Goal: Transaction & Acquisition: Purchase product/service

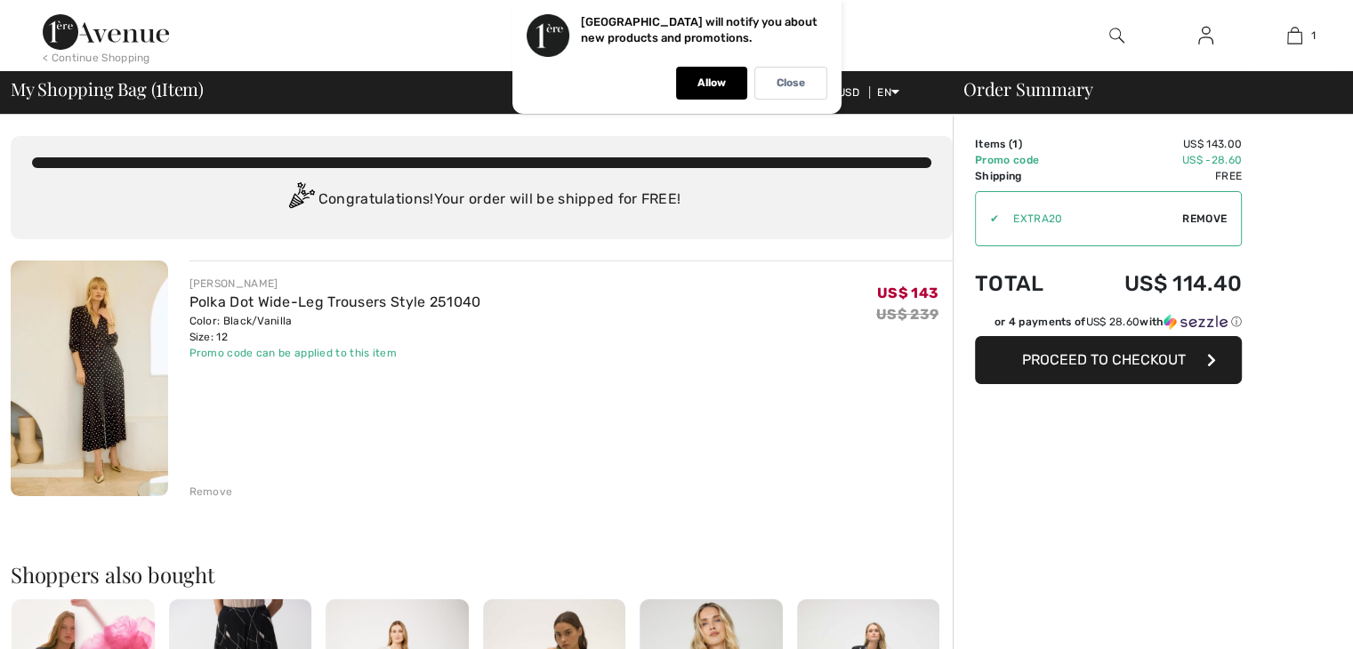
scroll to position [1110, 0]
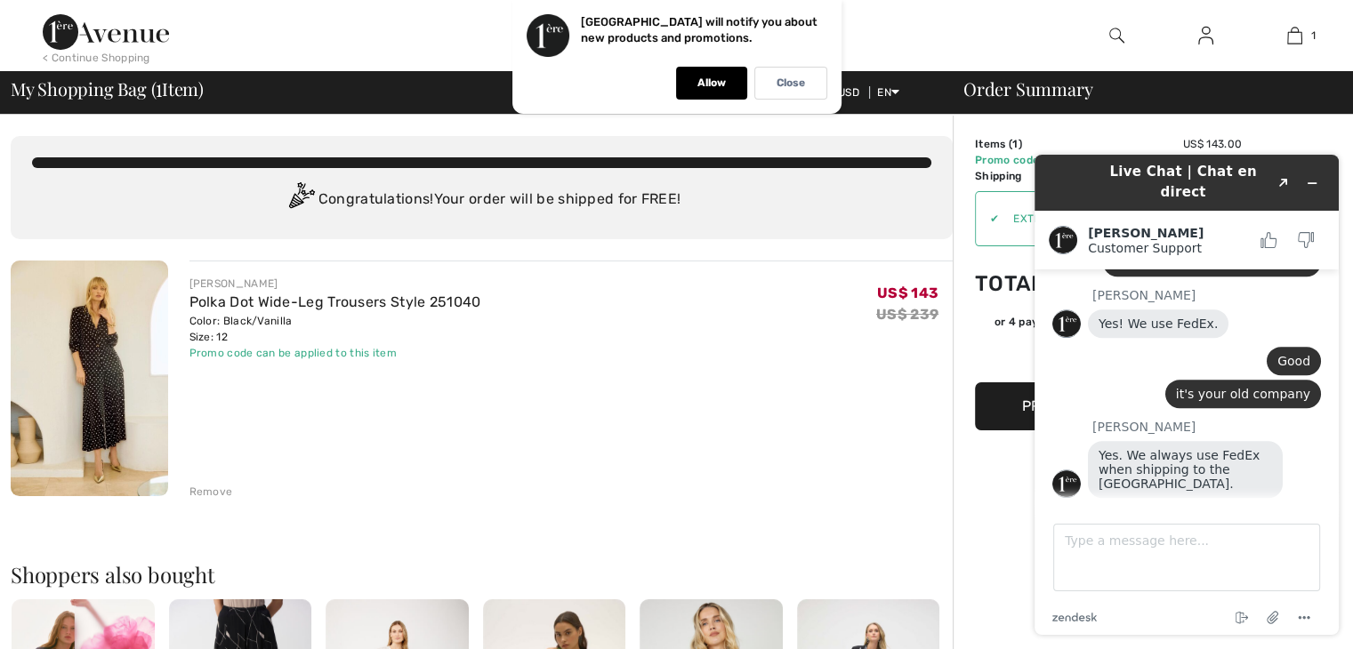
click at [770, 411] on div "JOSEPH RIBKOFF Polka Dot Wide-Leg Trousers Style 251040 Color: Black/Vanilla Si…" at bounding box center [571, 380] width 764 height 239
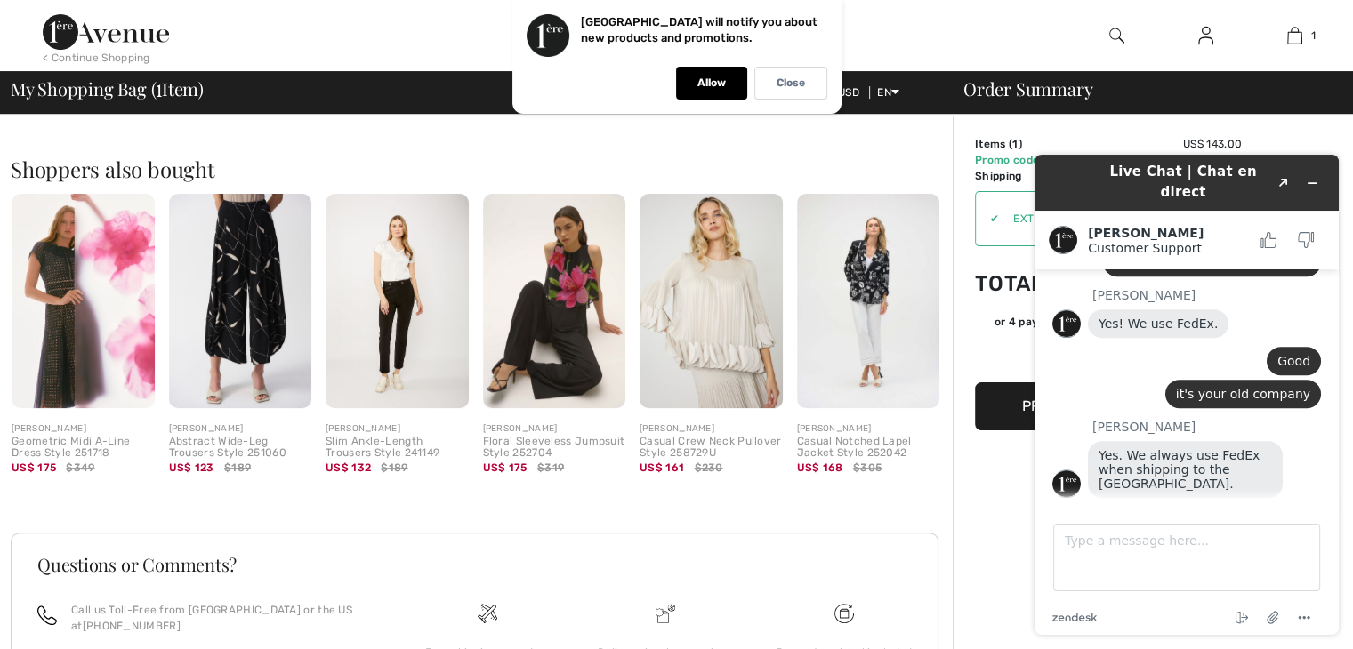
scroll to position [413, 0]
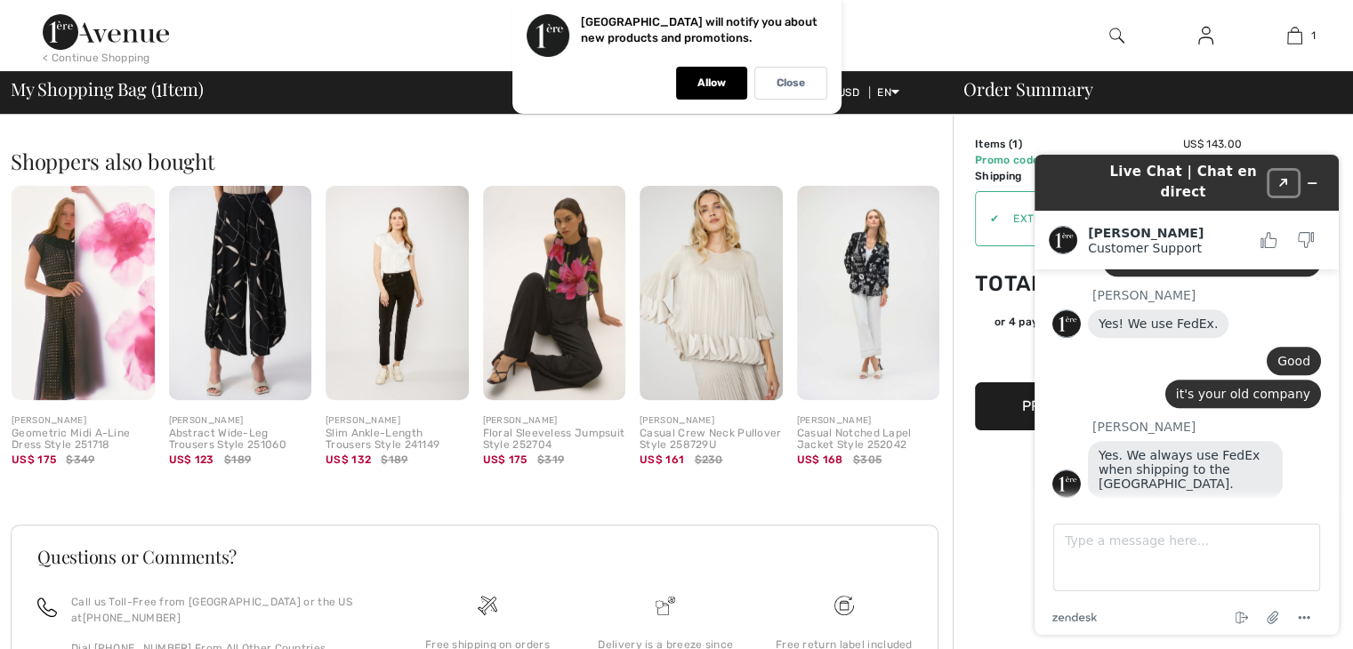
click at [1286, 171] on button "Created with Sketch." at bounding box center [1283, 183] width 28 height 25
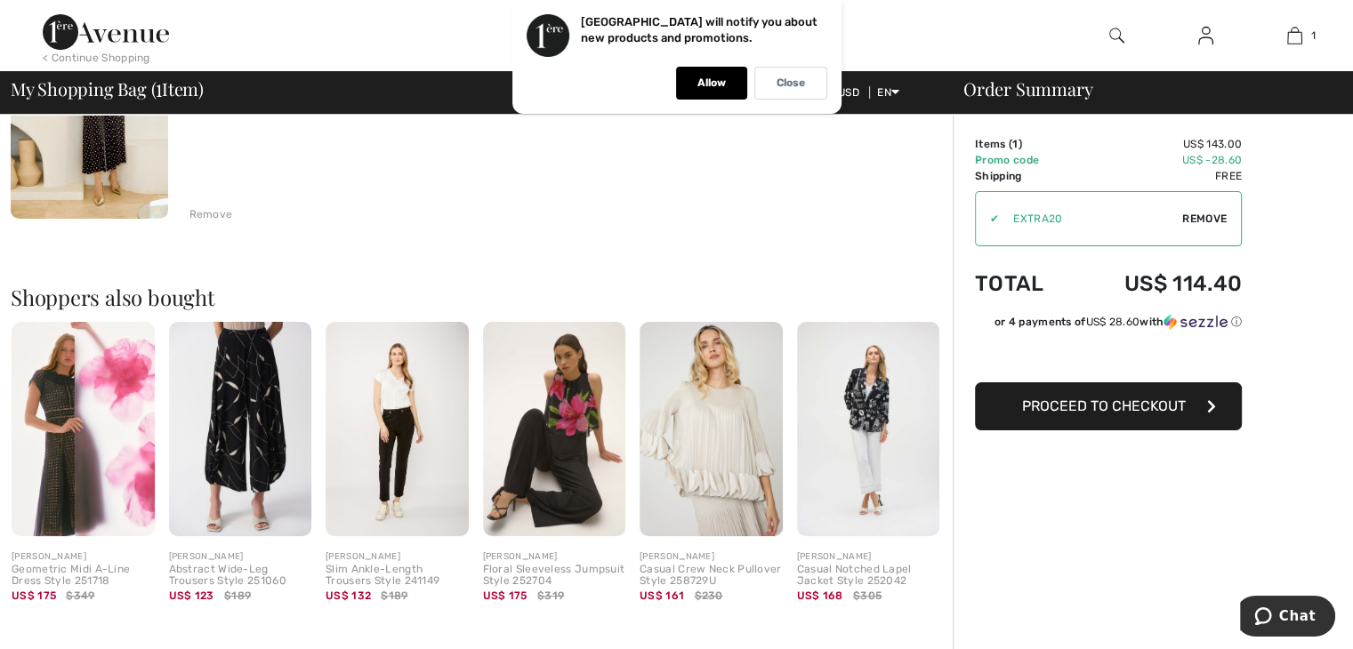
scroll to position [80, 0]
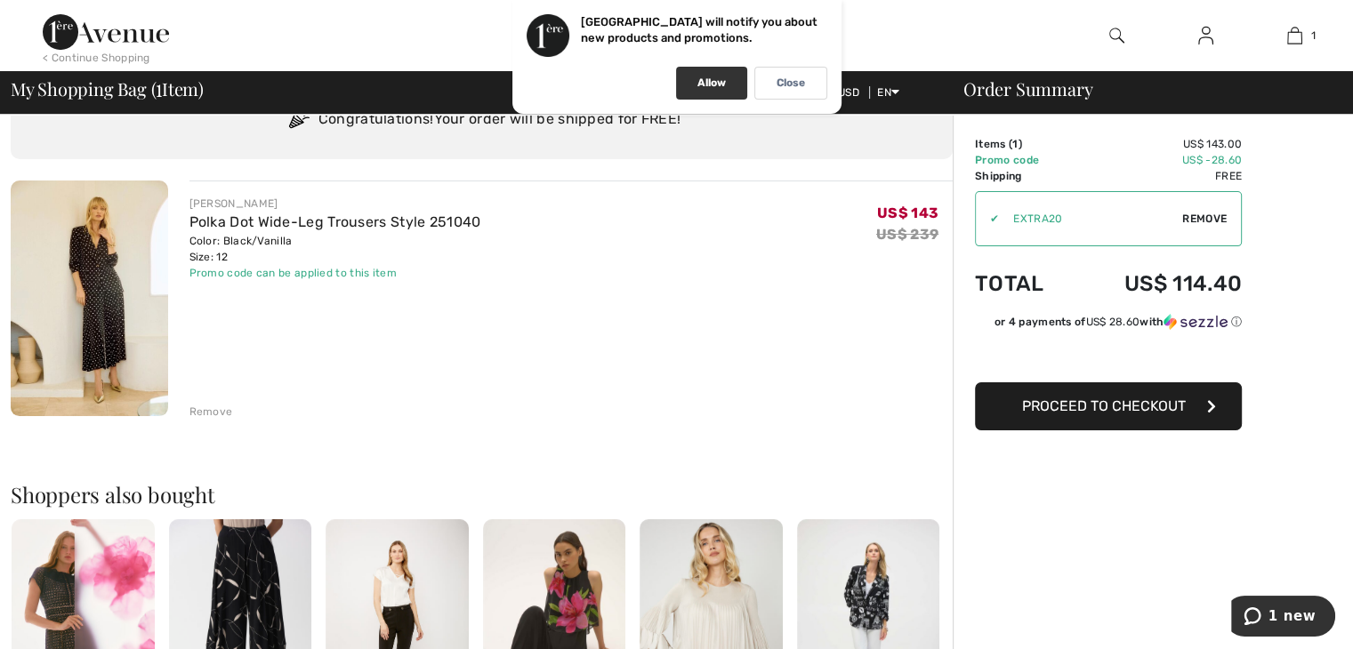
click at [708, 84] on p "Allow" at bounding box center [711, 82] width 28 height 13
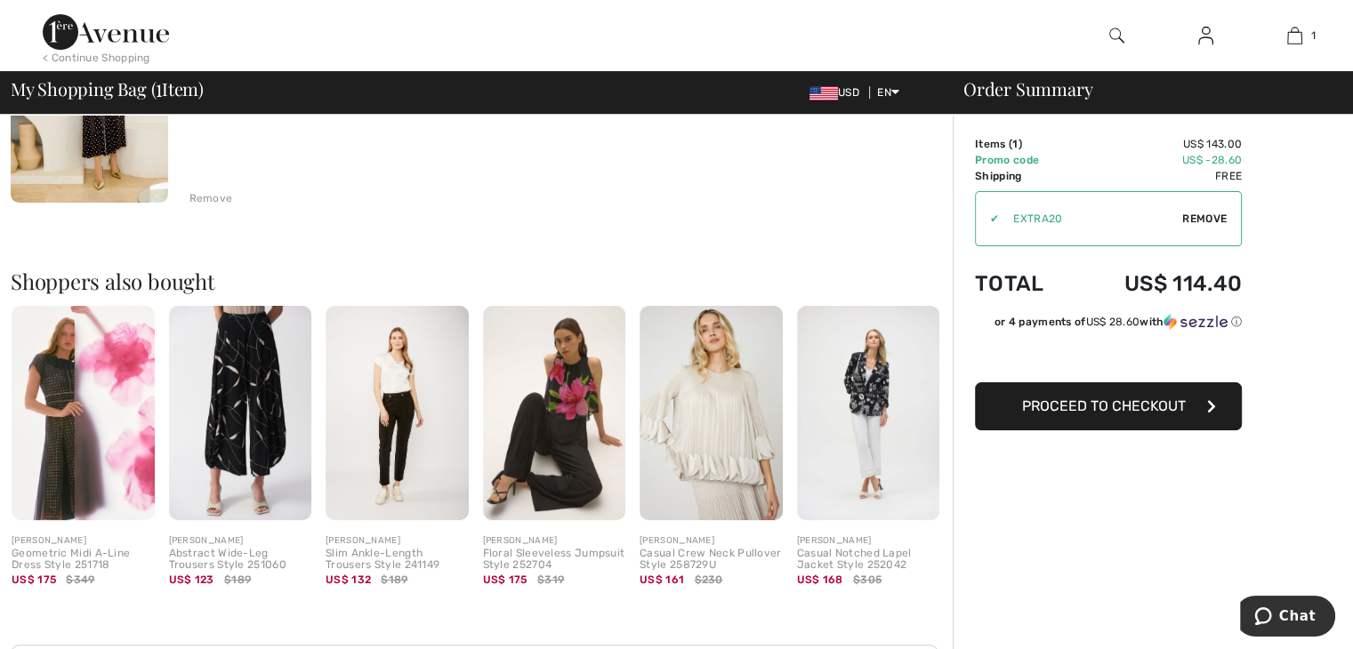
scroll to position [295, 0]
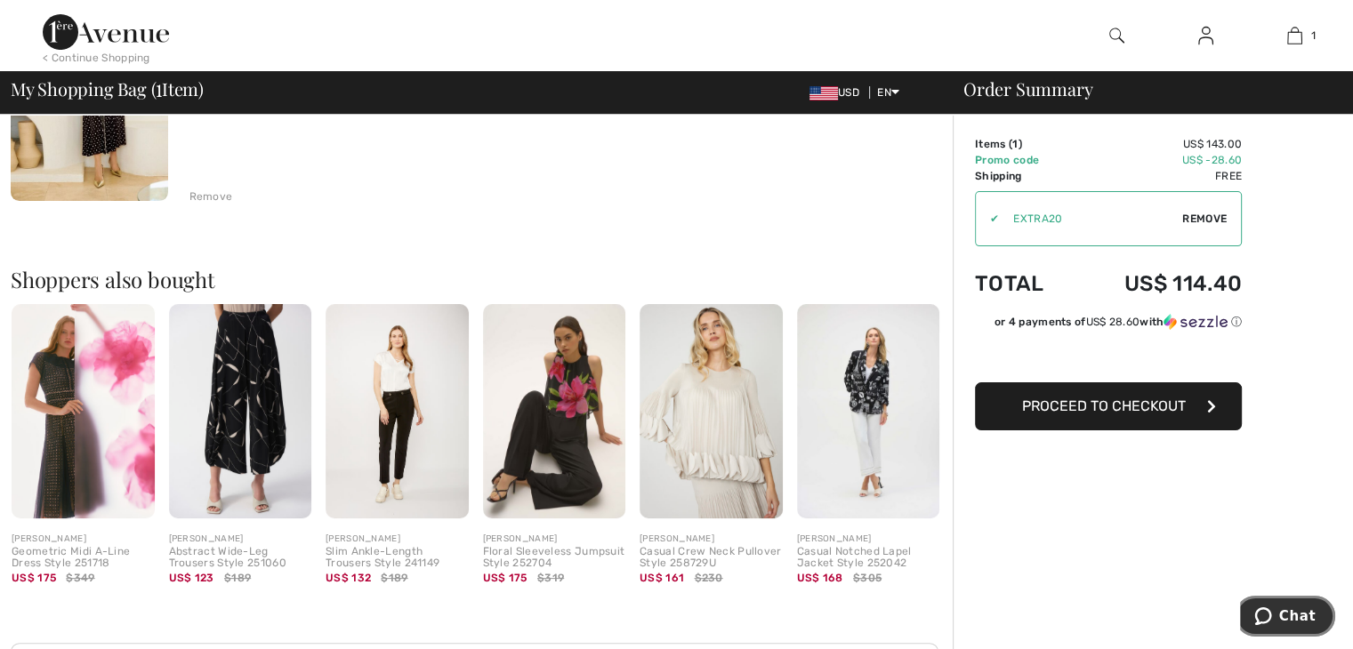
click at [1301, 617] on span "Chat" at bounding box center [1297, 616] width 36 height 16
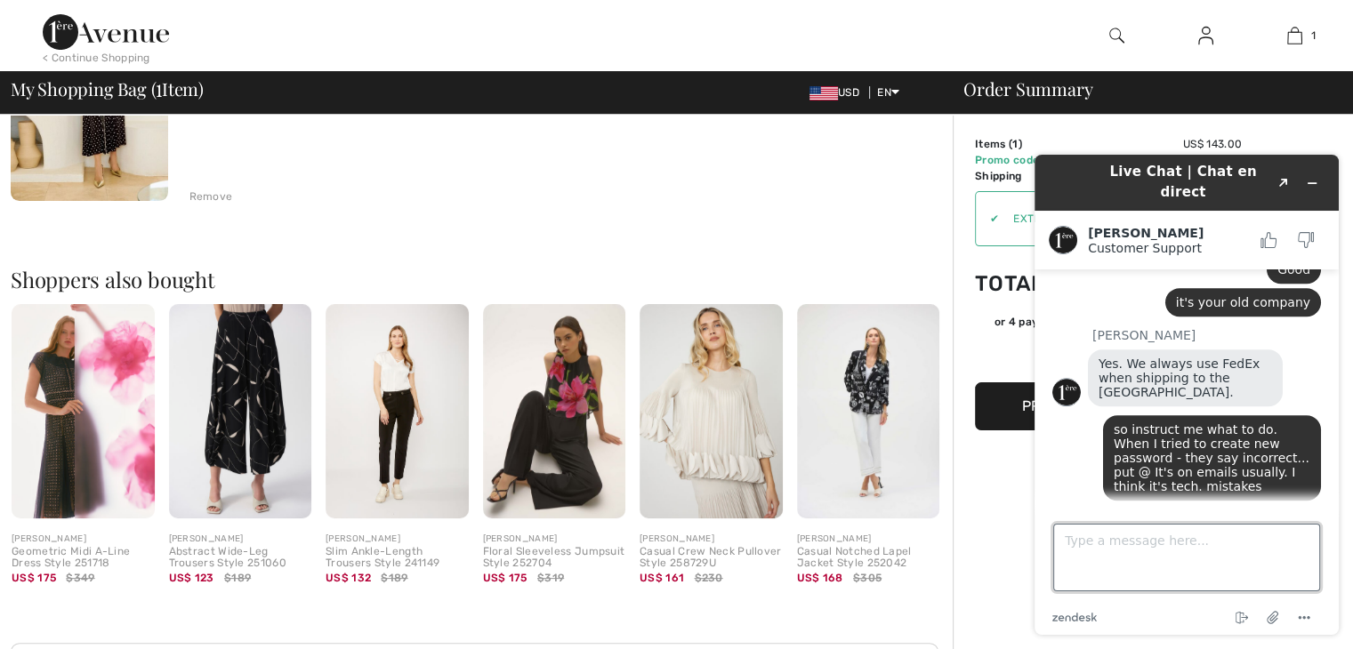
click at [1096, 542] on textarea "Type a message here..." at bounding box center [1186, 558] width 267 height 68
type textarea "I"
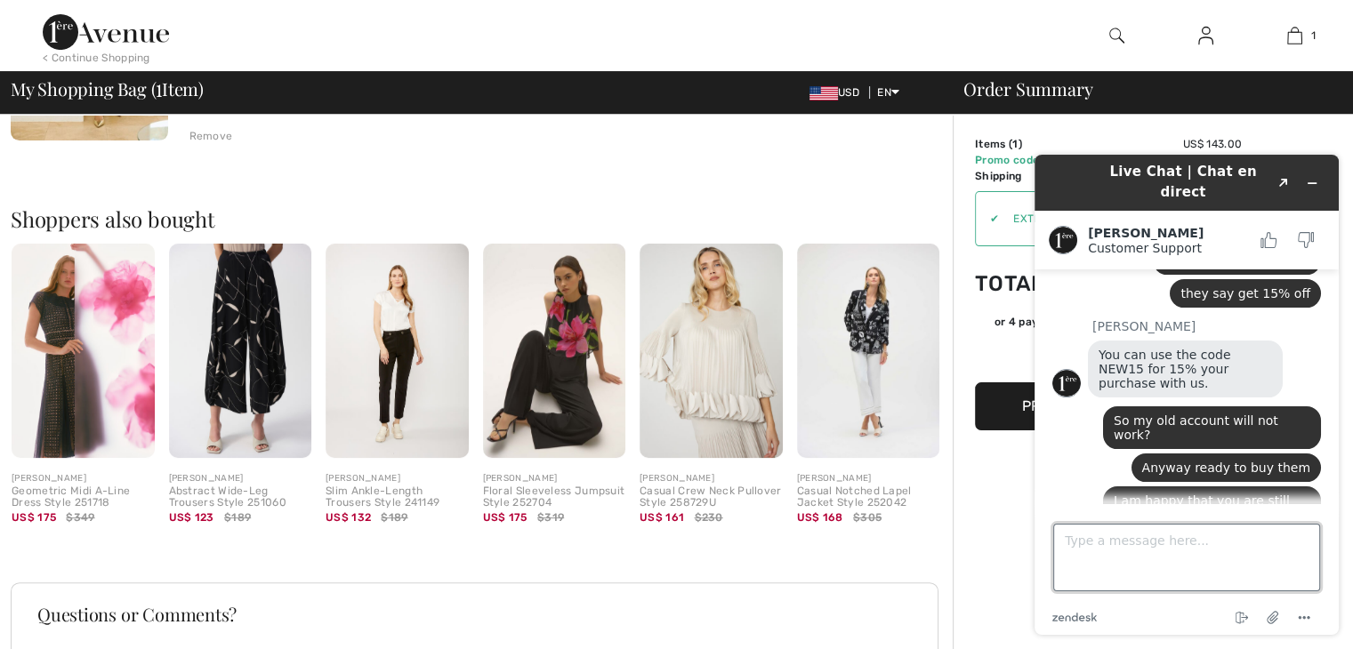
scroll to position [650, 0]
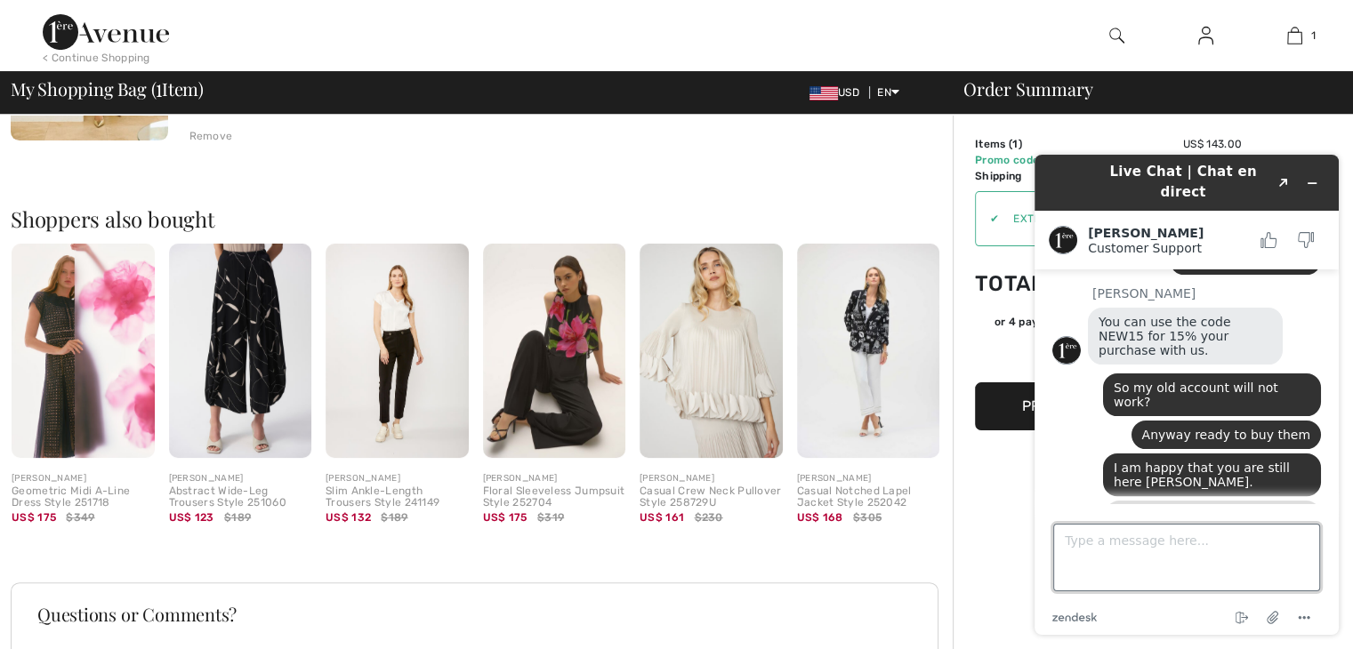
drag, startPoint x: 1330, startPoint y: 430, endPoint x: 2372, endPoint y: 515, distance: 1045.6
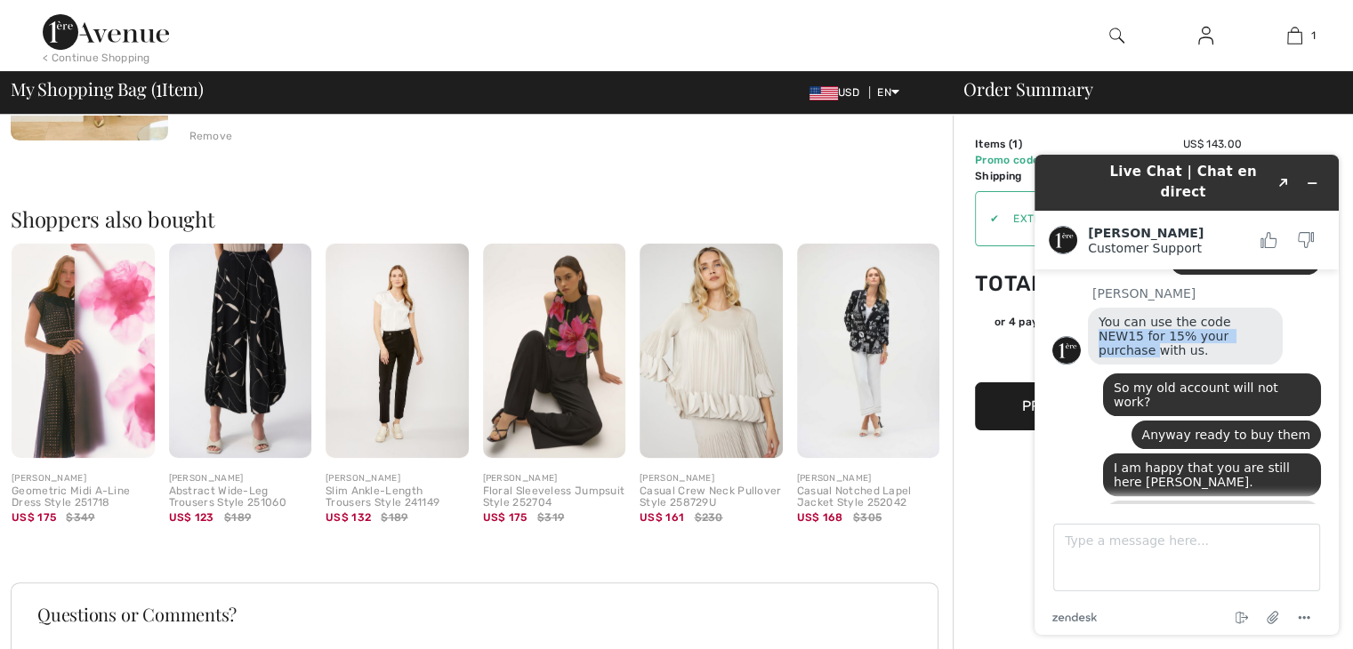
drag, startPoint x: 1217, startPoint y: 289, endPoint x: 1224, endPoint y: 305, distance: 17.5
click at [1224, 315] on span "You can use the code NEW15 for 15% your purchase with us." at bounding box center [1166, 336] width 136 height 43
copy span "NEW15 for 15% your purchase"
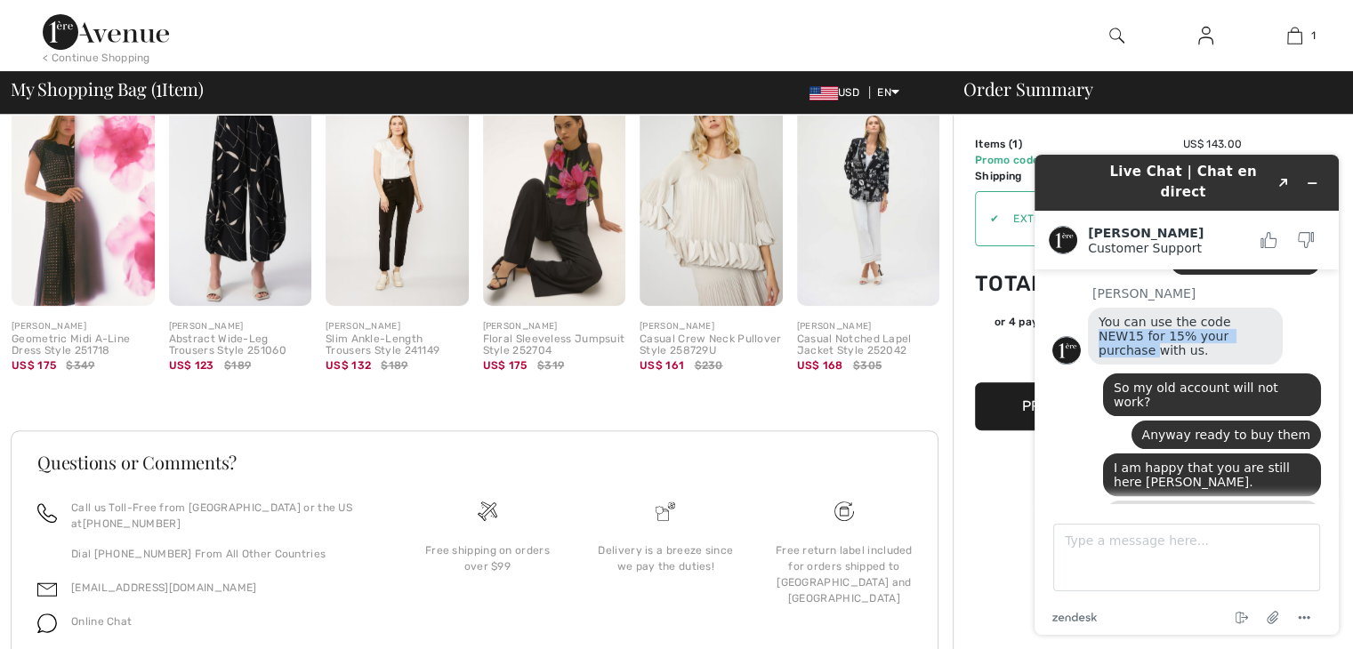
scroll to position [583, 0]
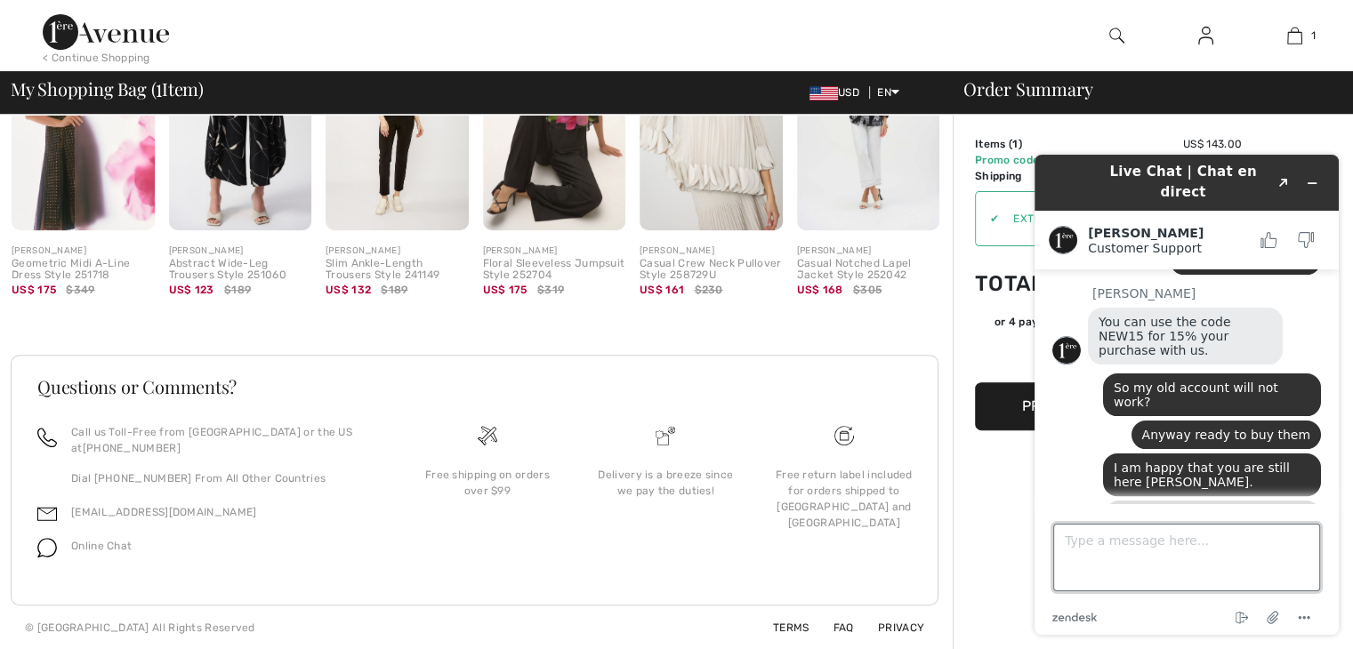
click at [1088, 539] on textarea "Type a message here..." at bounding box center [1186, 558] width 267 height 68
type textarea "I"
type textarea "c"
type textarea "If I have just a little points, do I need it.?"
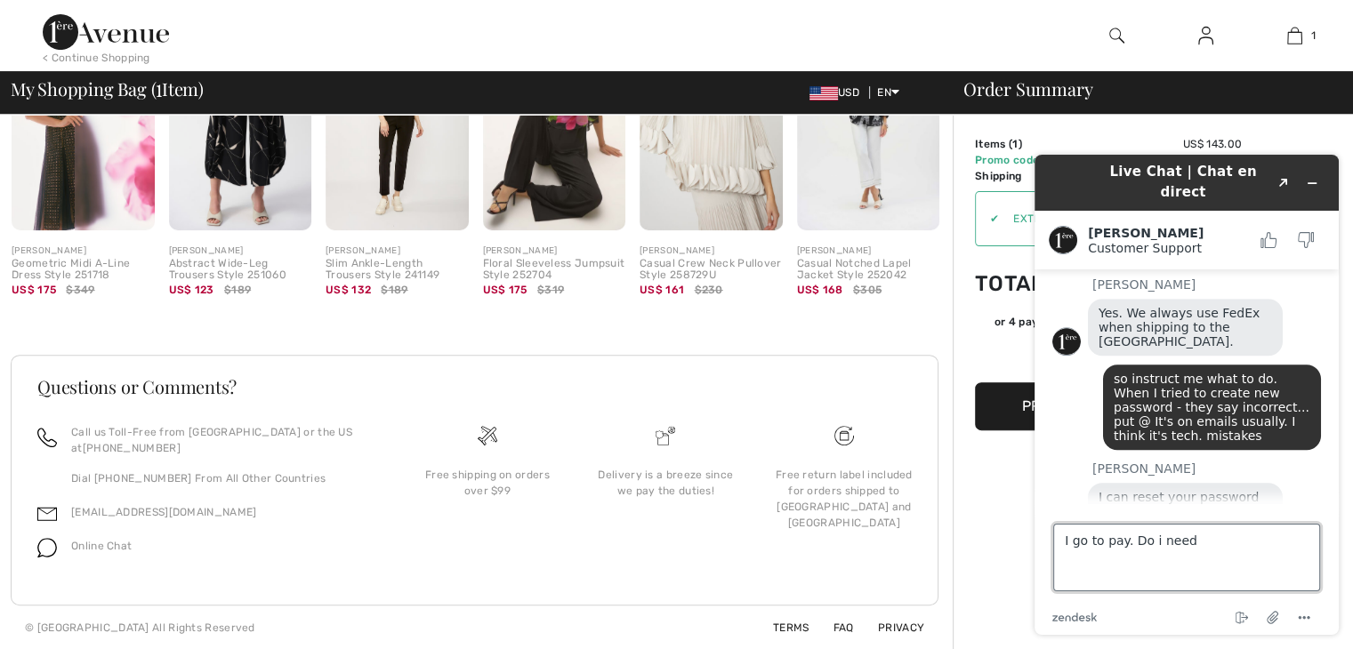
scroll to position [1257, 0]
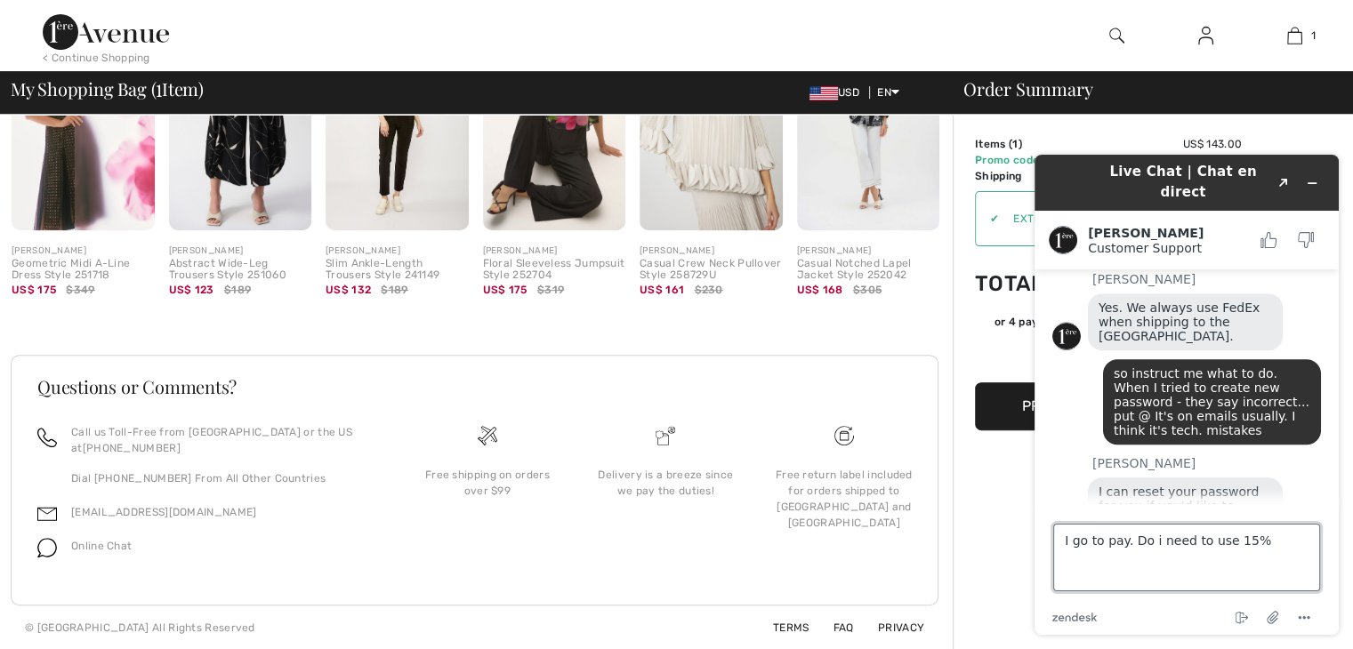
click at [1160, 538] on textarea "I go to pay. Do i need to use 15%" at bounding box center [1186, 558] width 267 height 68
click at [1153, 541] on textarea "I go to pay. Do i need to use 15%" at bounding box center [1186, 558] width 267 height 68
click at [1157, 544] on textarea "I go to pay. Do i need to use 15%" at bounding box center [1186, 558] width 267 height 68
click at [1273, 540] on textarea "I go to pay. Do i still need to use 15%" at bounding box center [1186, 558] width 267 height 68
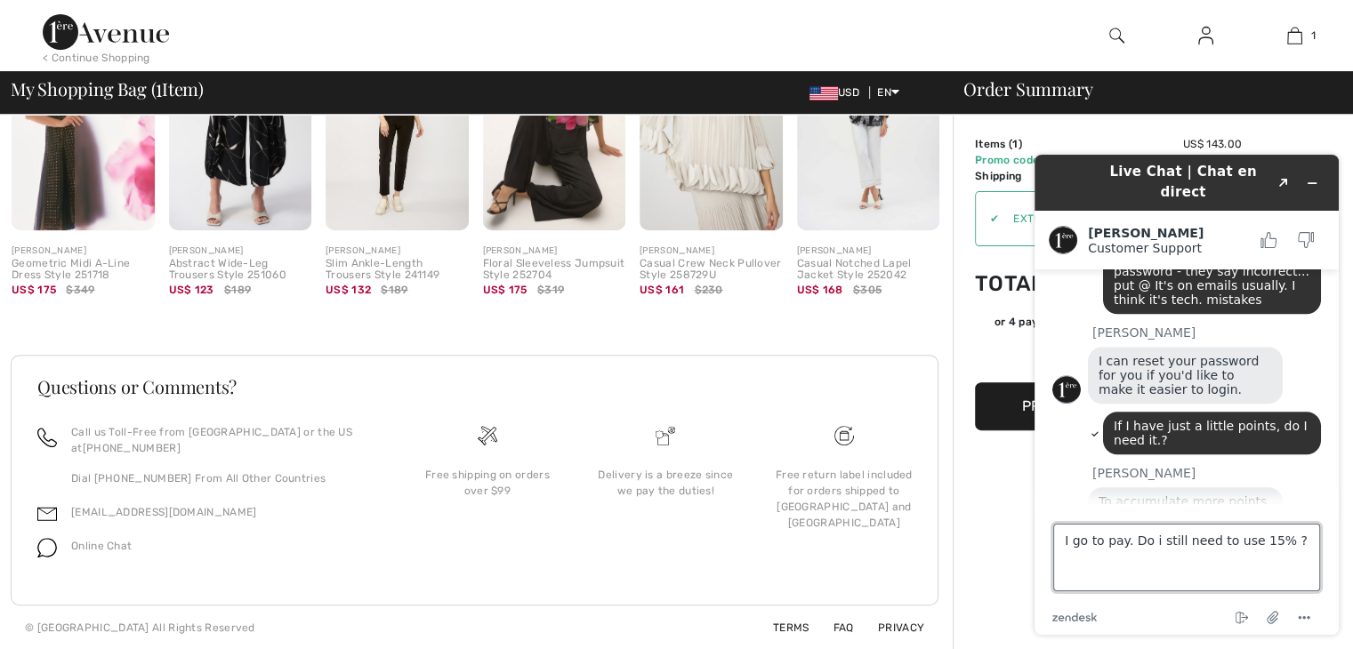
scroll to position [1387, 0]
click at [1063, 536] on textarea "I go to pay. Do i still need to use 15% ?" at bounding box center [1186, 558] width 267 height 68
type textarea "It's ok. I go to pay. Do i still need to use 15% ?"
drag, startPoint x: 1111, startPoint y: 540, endPoint x: 1124, endPoint y: 544, distance: 14.1
click at [1124, 544] on textarea "It's ok. I go to pay. Do i still need to use 15% ?" at bounding box center [1186, 558] width 267 height 68
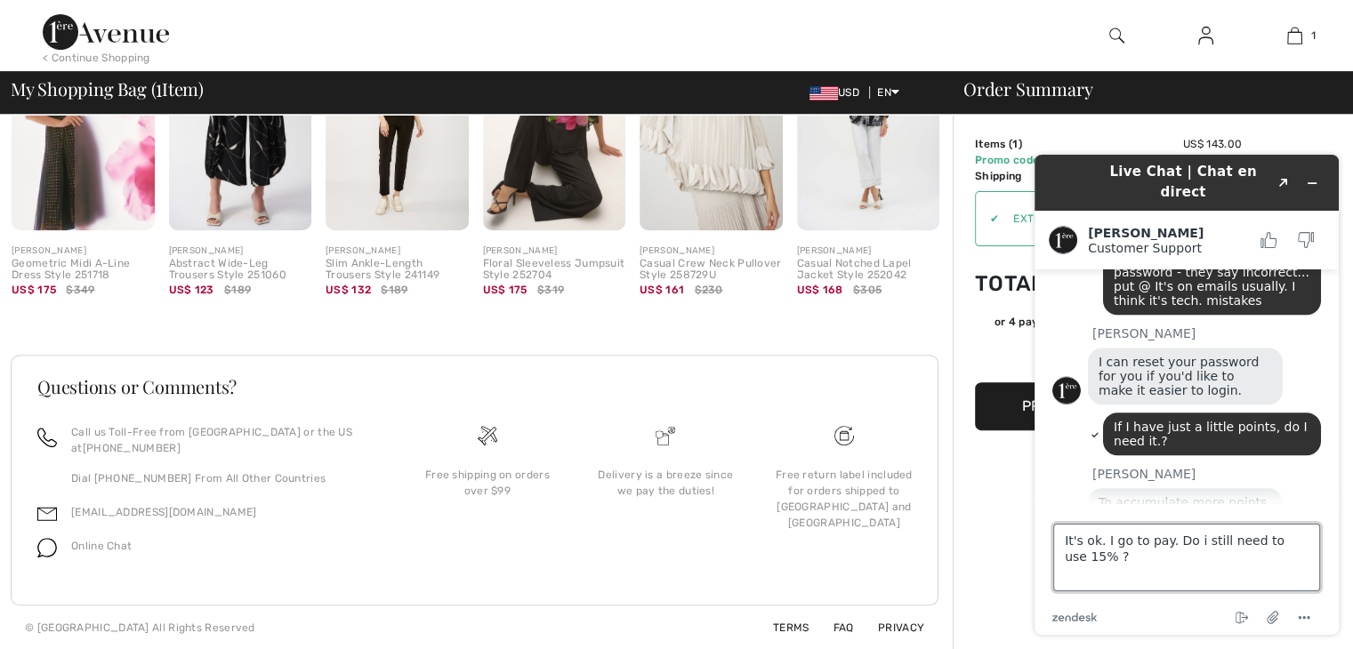
click at [1101, 547] on textarea "It's ok. I go to pay. Do i still need to use 15% ?" at bounding box center [1186, 558] width 267 height 68
click at [1314, 546] on textarea "It's ok. I go to pay. Do i still need to use 15% ?" at bounding box center [1186, 558] width 267 height 68
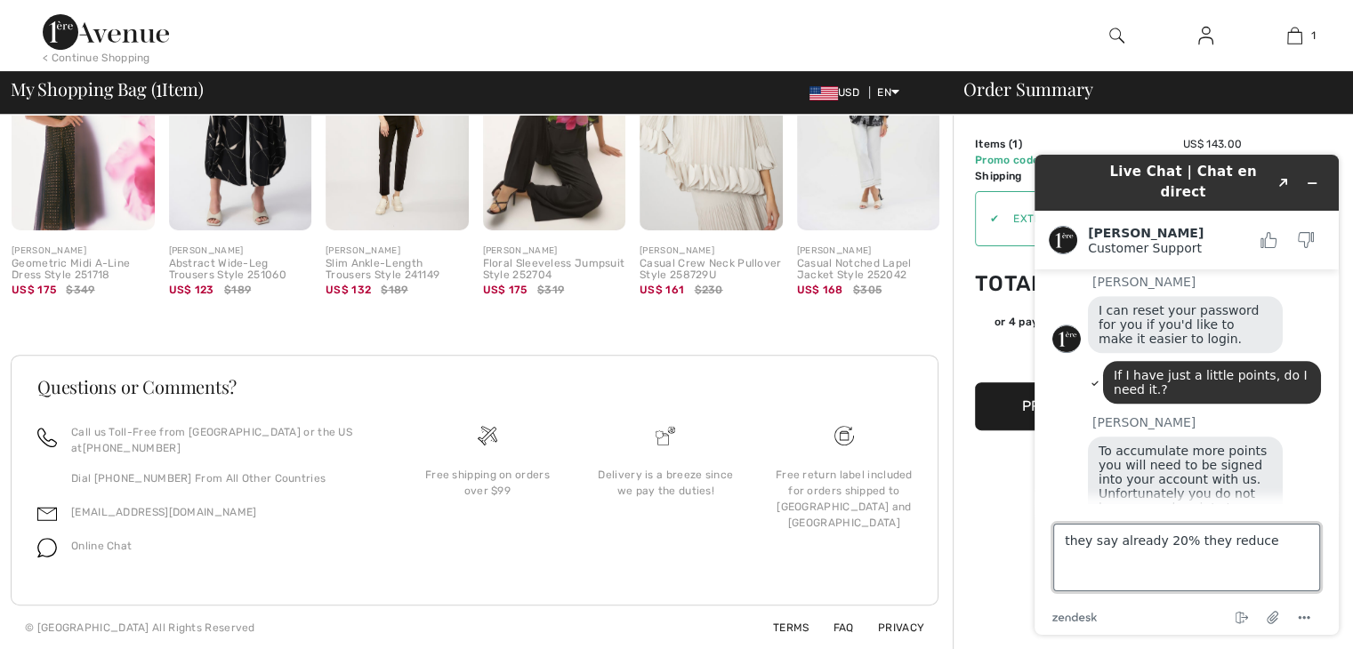
type textarea "they say already 20% they reduced"
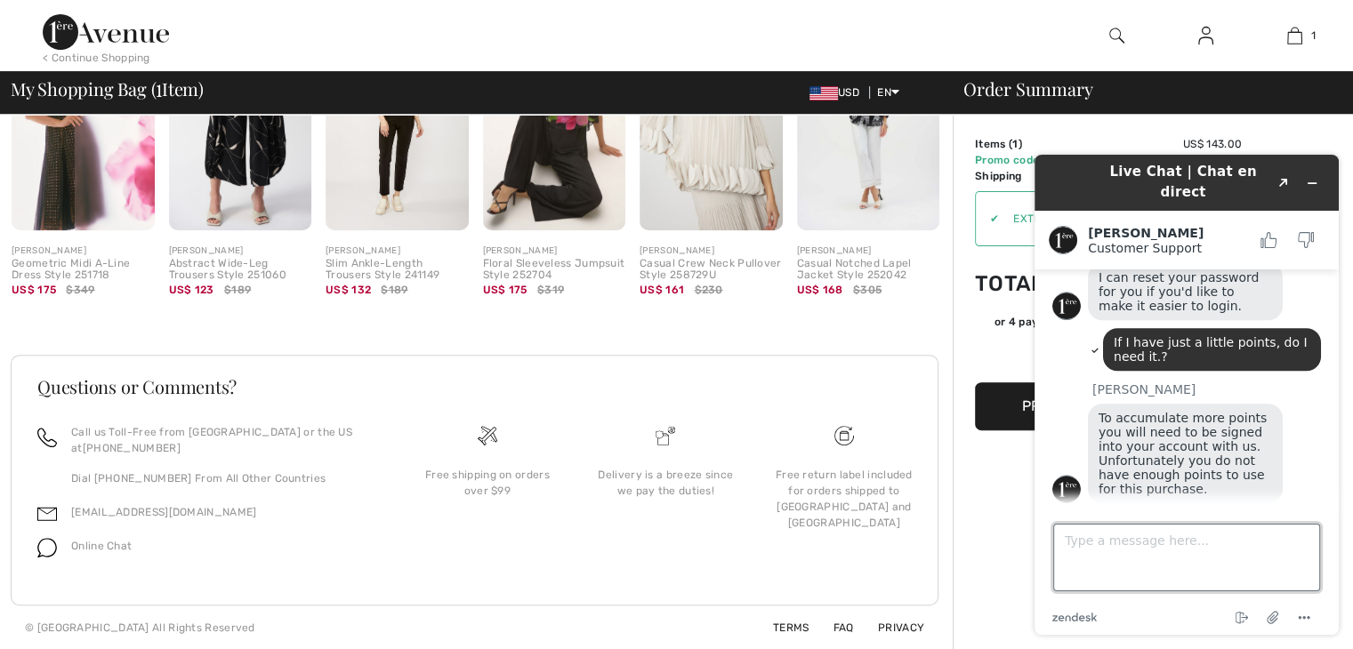
scroll to position [1476, 0]
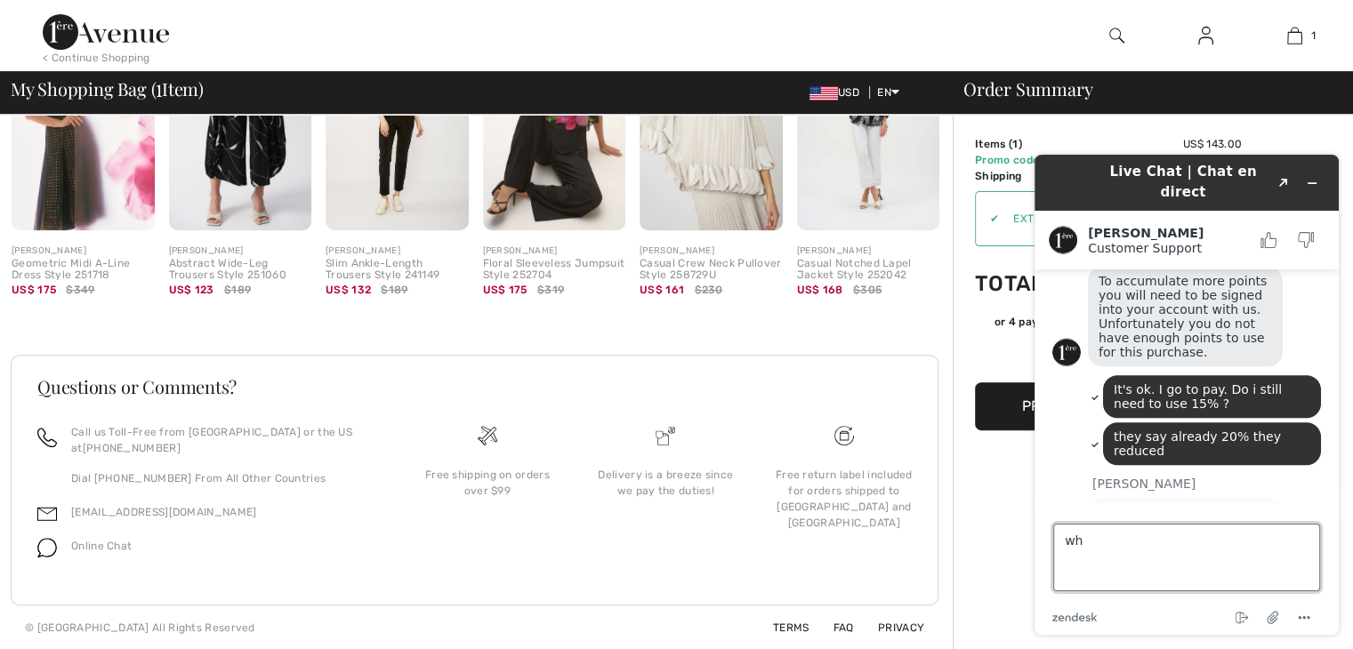
type textarea "w"
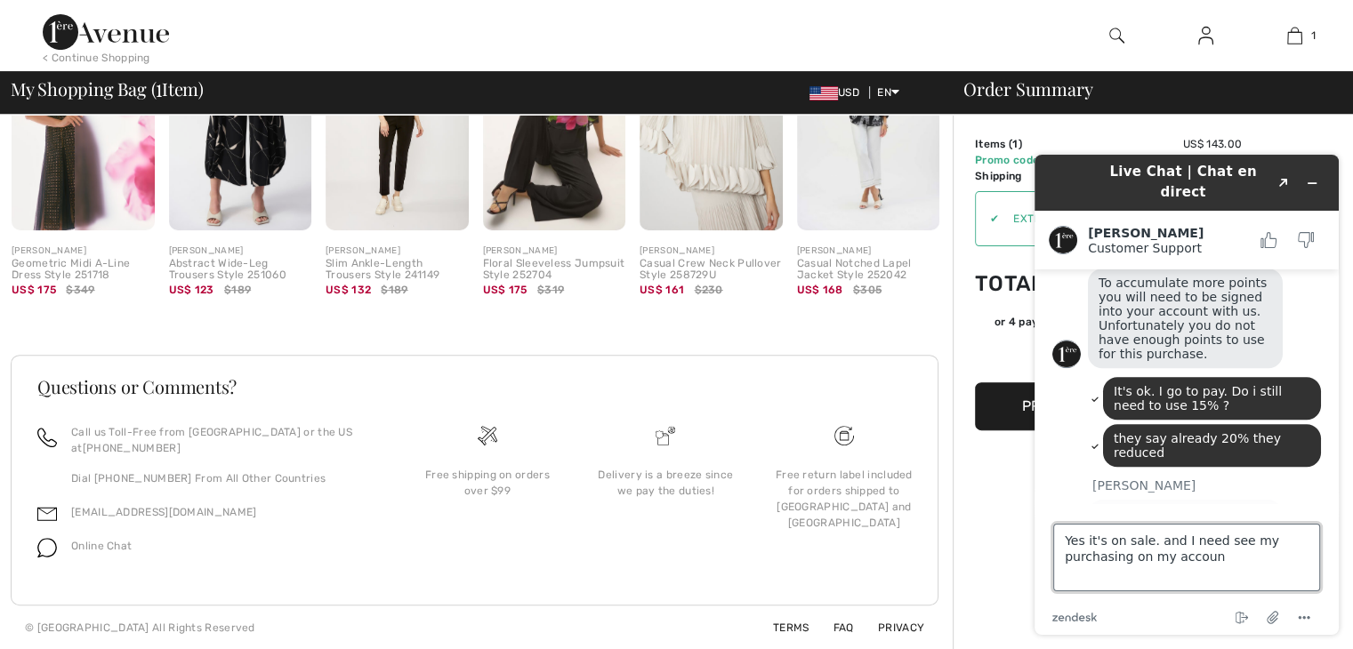
type textarea "Yes it's on sale. and I need see my purchasing on my account"
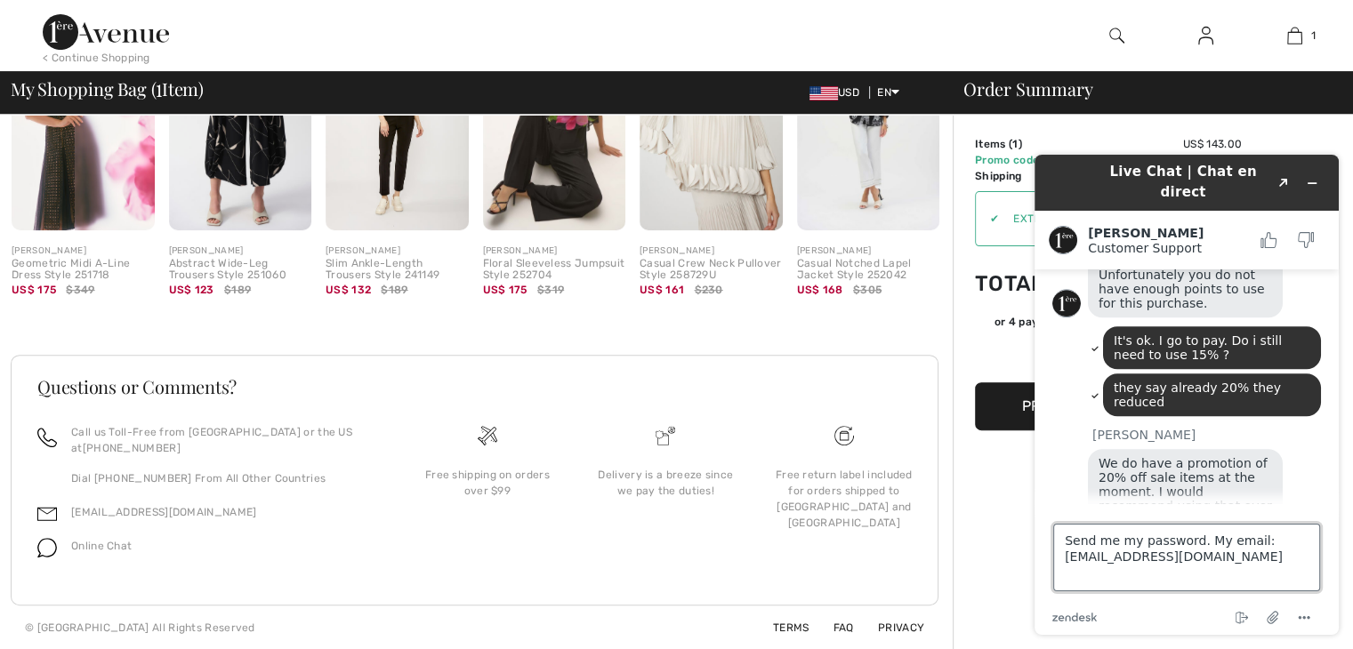
type textarea "Send me my password. My email: zurainbow7@gmail.com"
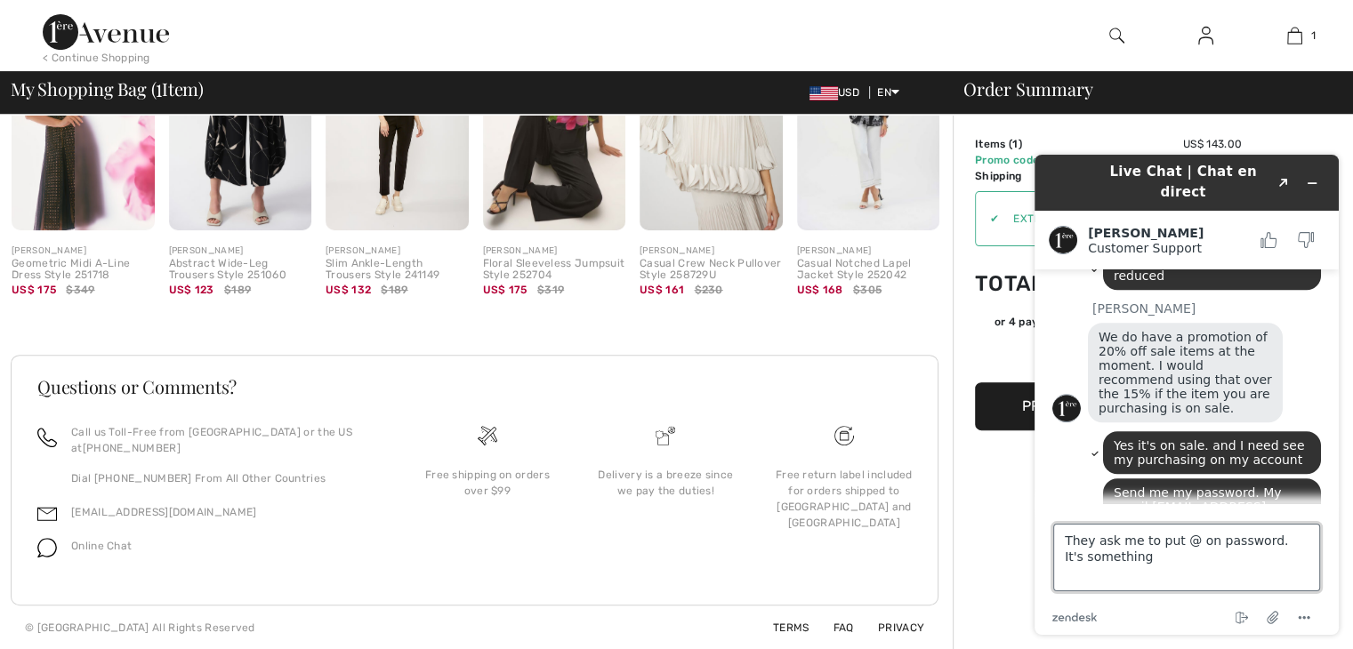
scroll to position [1783, 0]
type textarea "They ask me to put @ on password. It's something wrong"
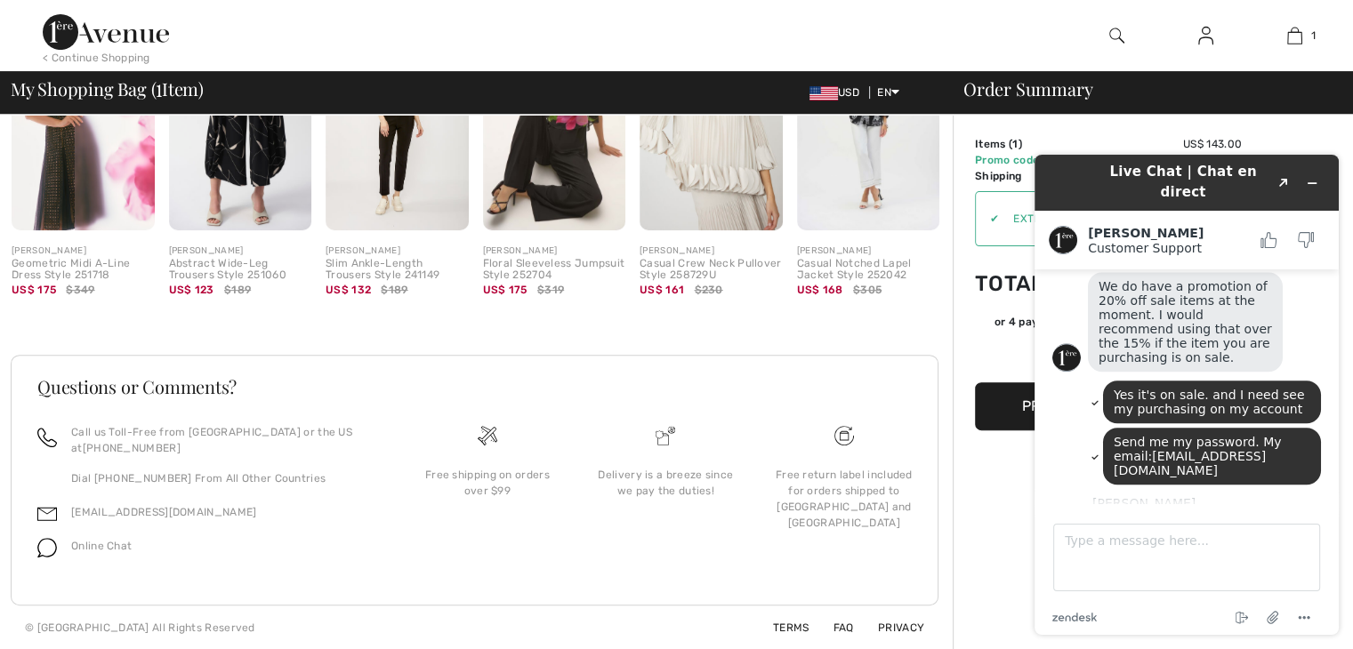
drag, startPoint x: 1176, startPoint y: 430, endPoint x: 1264, endPoint y: 425, distance: 89.1
click at [1264, 518] on div "I have reset your password to the following: Avenue12345!" at bounding box center [1185, 546] width 195 height 57
copy span "Avenue12345!"
click at [1072, 546] on textarea "Type a message here..." at bounding box center [1186, 558] width 267 height 68
paste textarea "Avenue12345!"
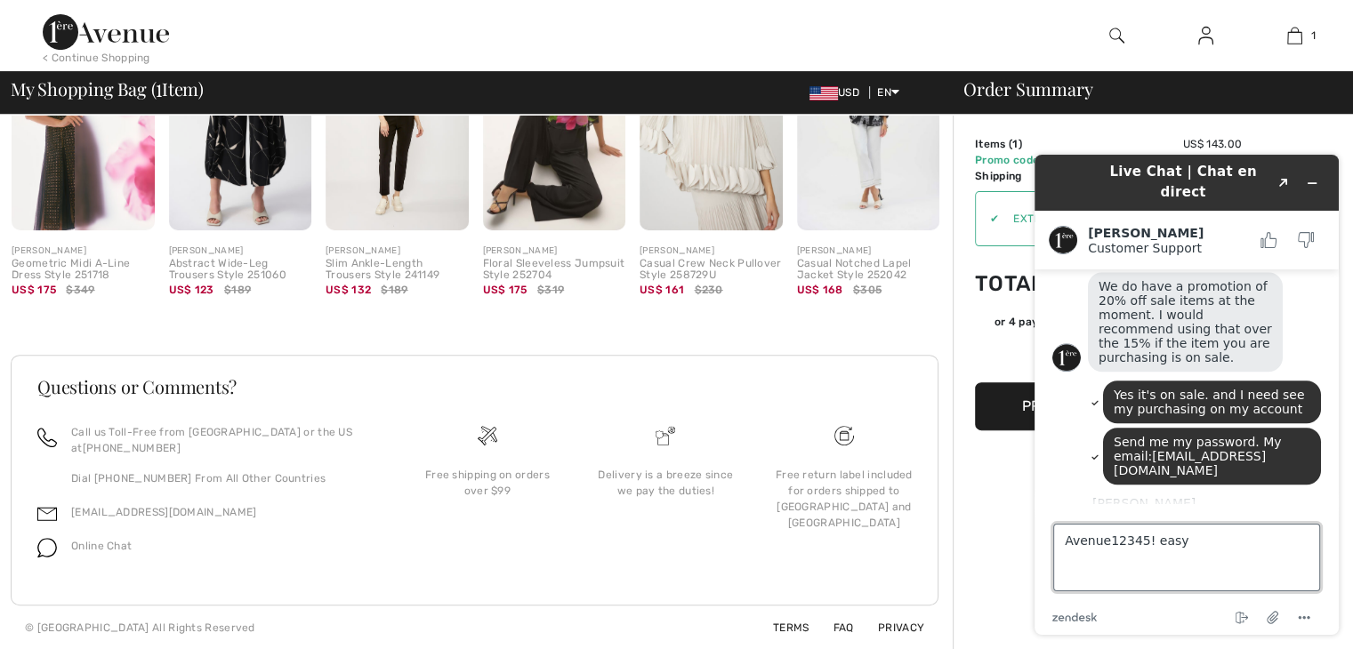
type textarea "Avenue12345! easy!"
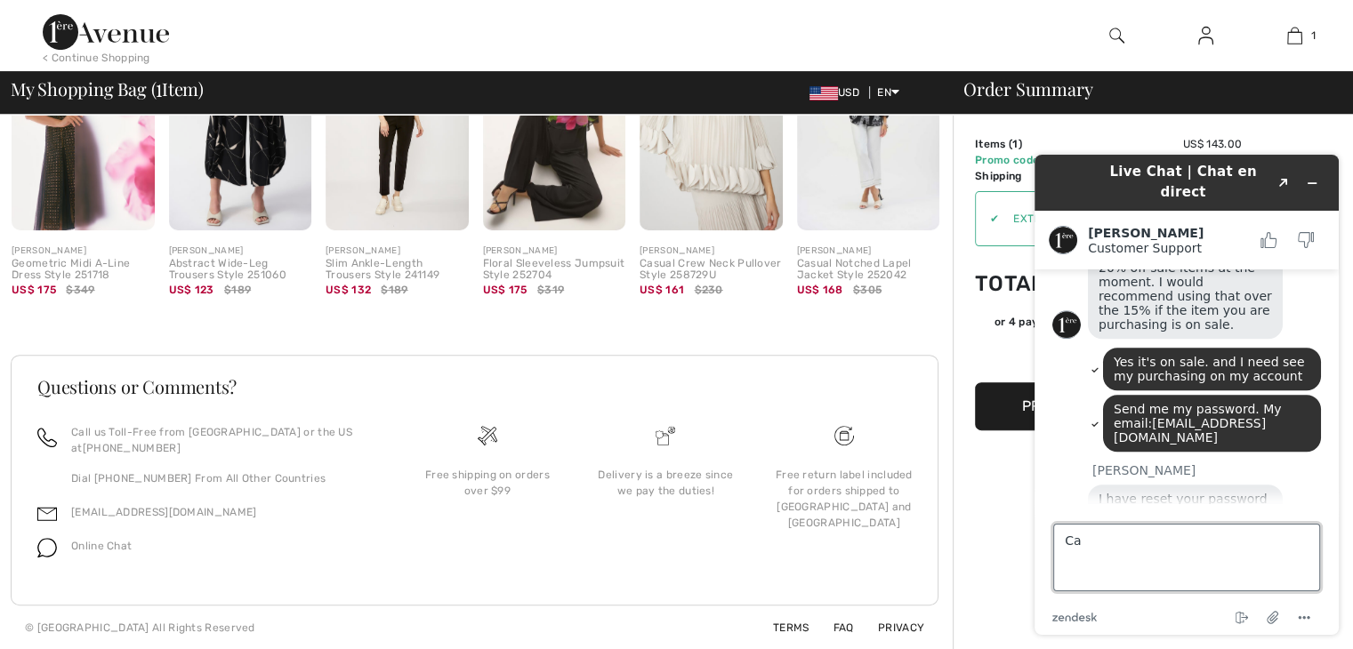
type textarea "C"
type textarea "I"
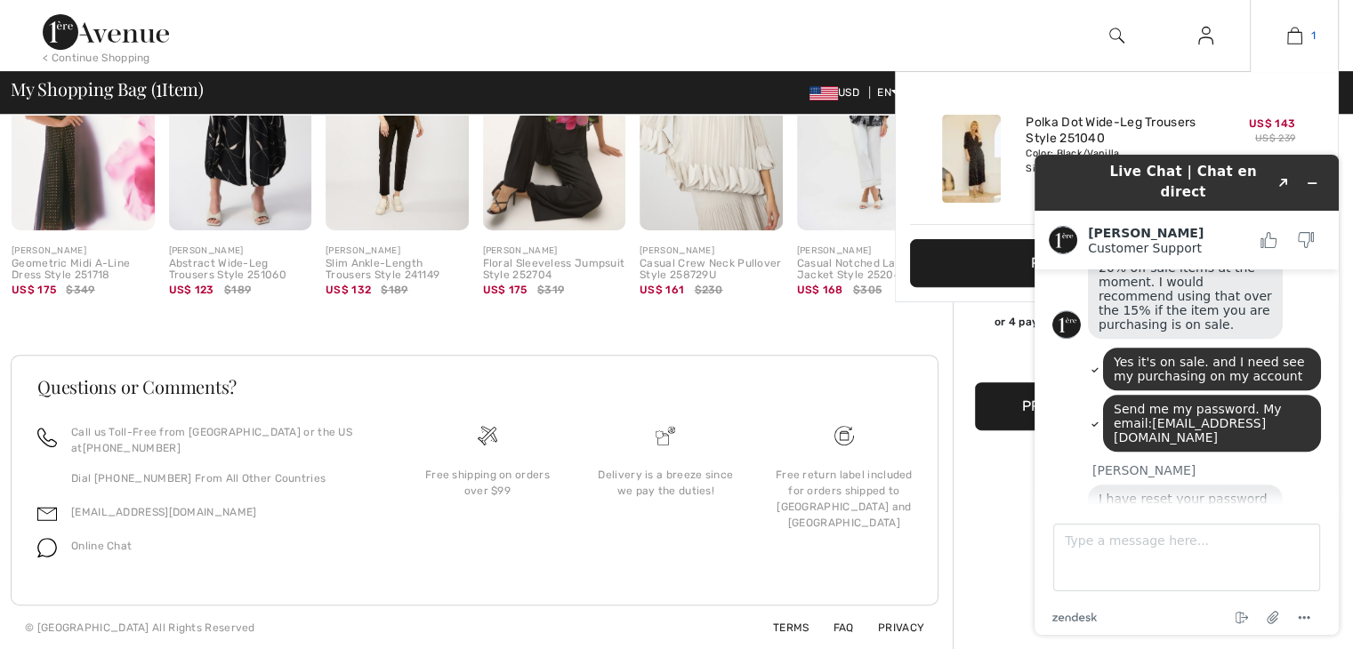
click at [1289, 34] on img at bounding box center [1294, 35] width 15 height 21
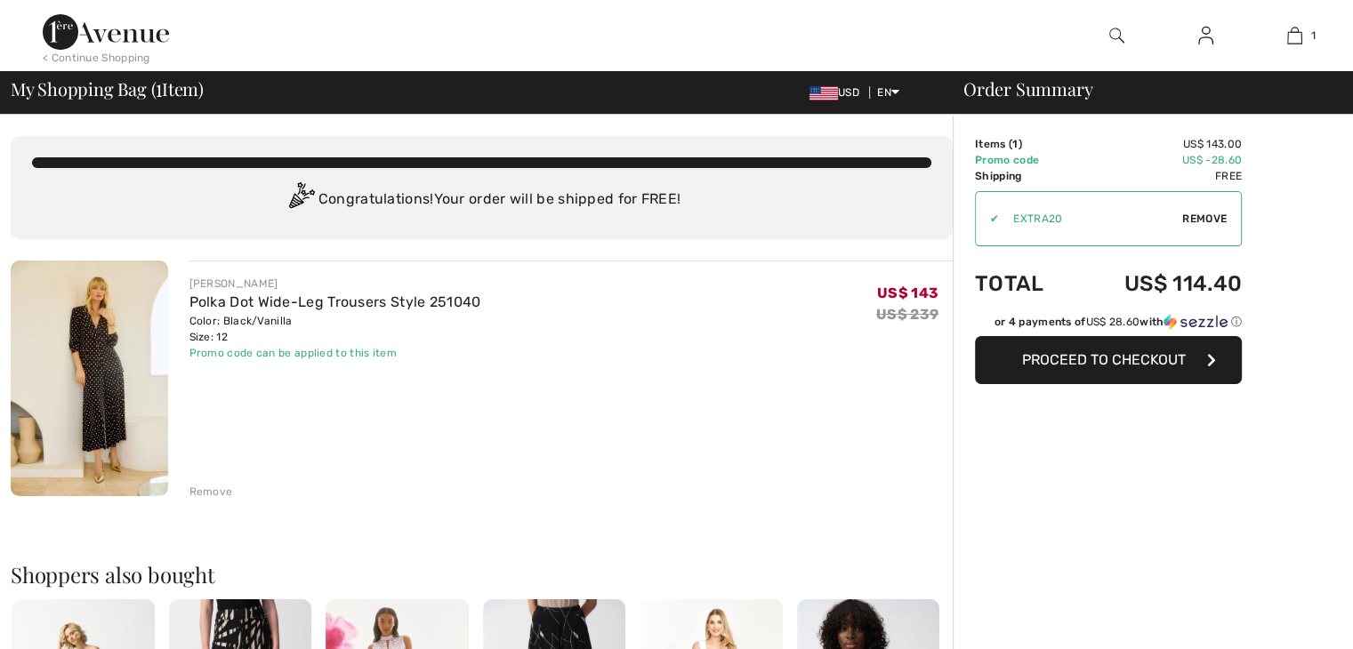
scroll to position [1867, 0]
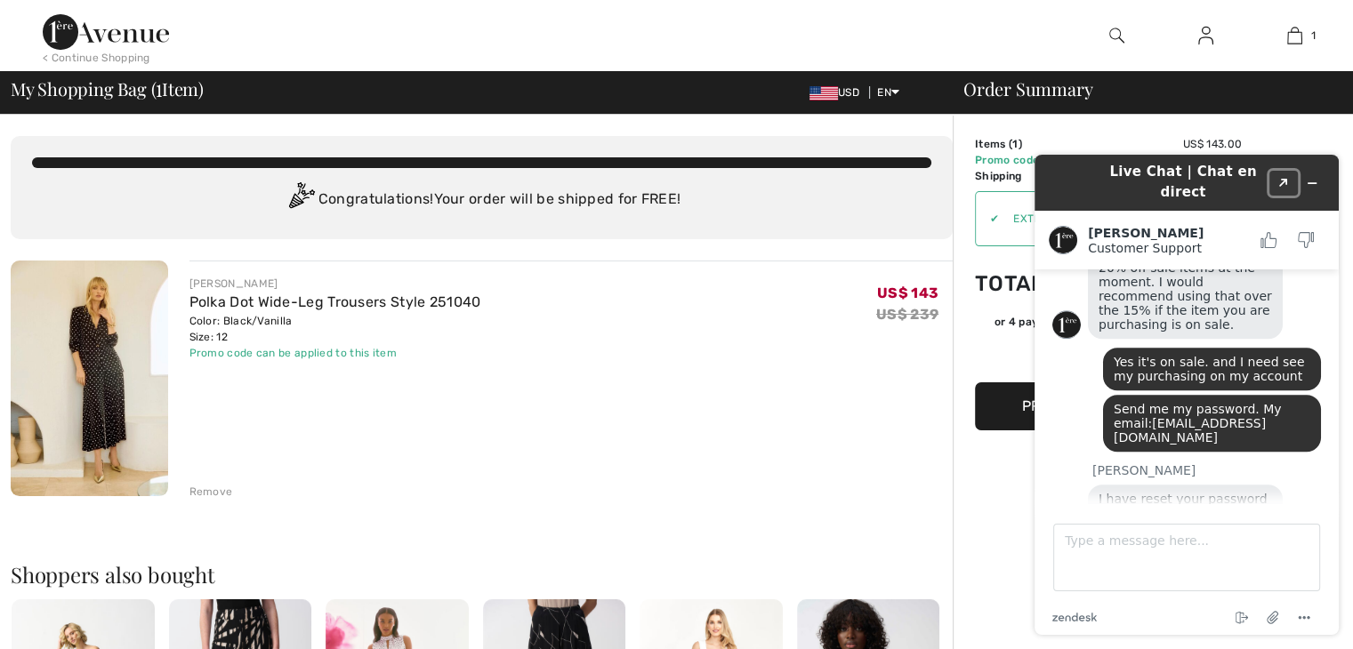
click at [1281, 179] on icon "Created with Sketch." at bounding box center [1283, 183] width 11 height 9
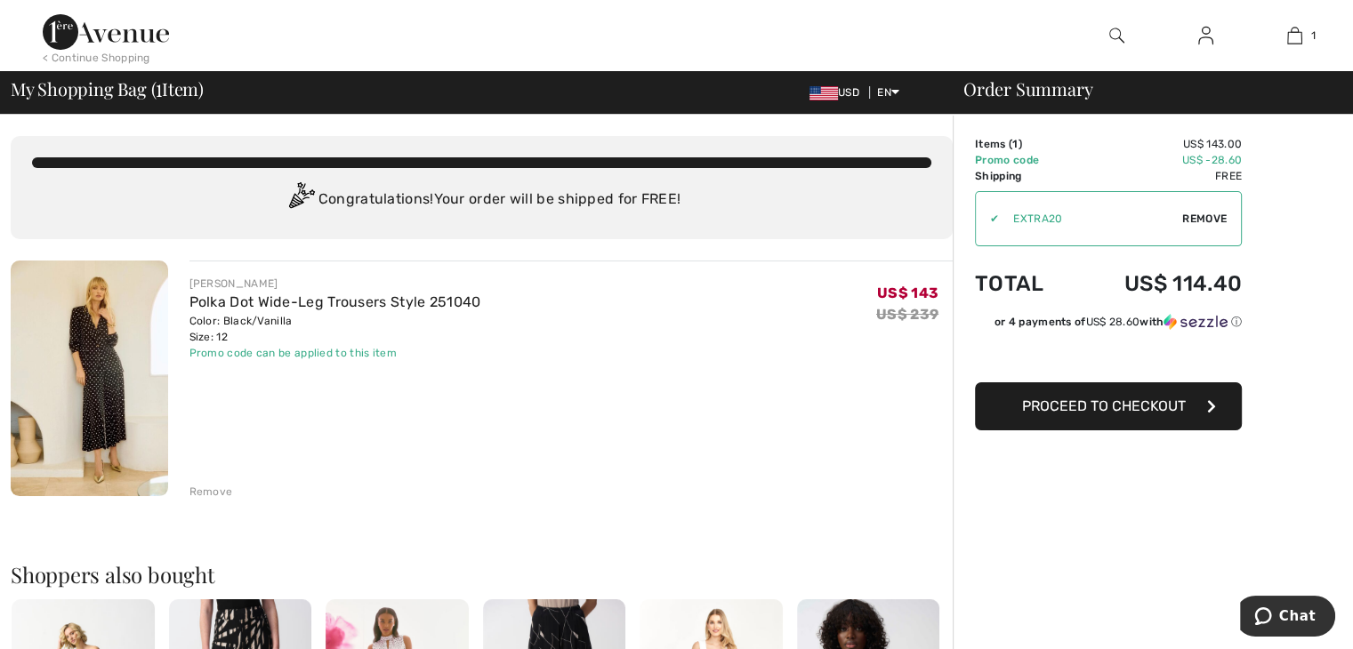
click at [1120, 407] on span "Proceed to Checkout" at bounding box center [1104, 405] width 164 height 17
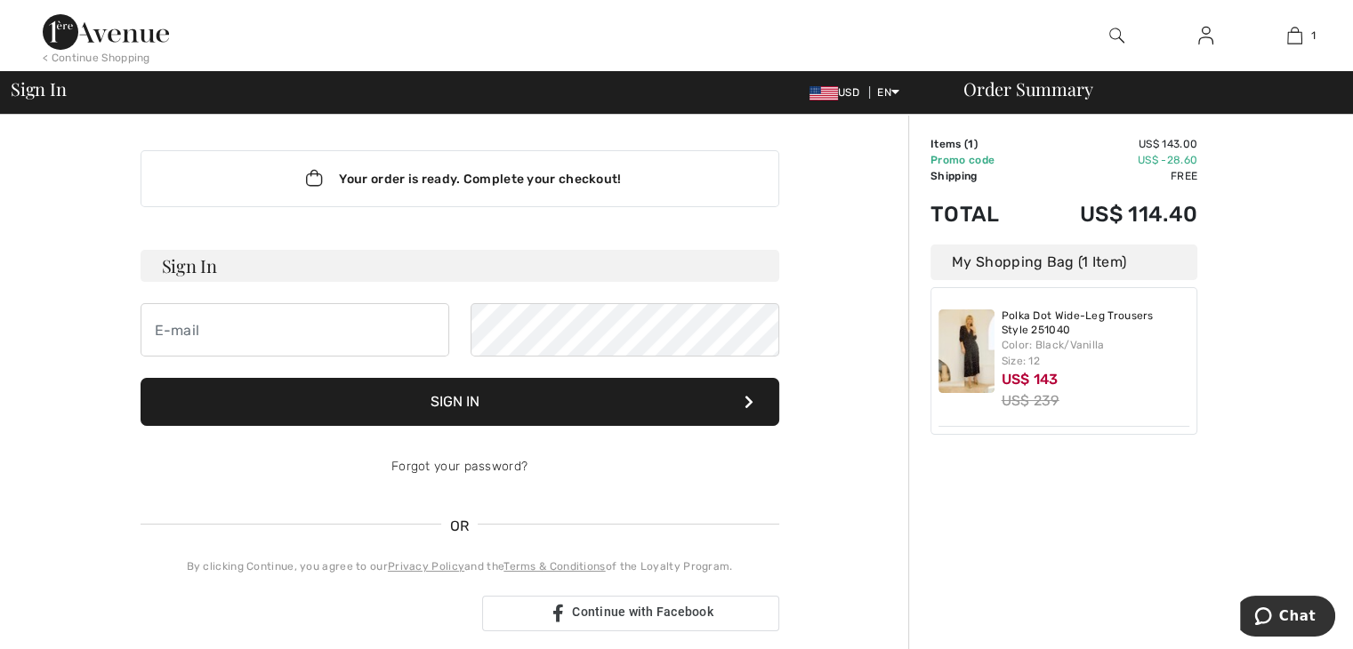
click at [862, 182] on div "Your order is ready. Complete your checkout! Sign In Sign In Forgot your passwo…" at bounding box center [459, 624] width 897 height 1018
click at [275, 266] on h3 "Sign In" at bounding box center [459, 266] width 638 height 32
click at [214, 329] on input "email" at bounding box center [294, 329] width 309 height 53
type input "zurainbow7@gmail.com"
click at [751, 402] on icon at bounding box center [748, 402] width 9 height 14
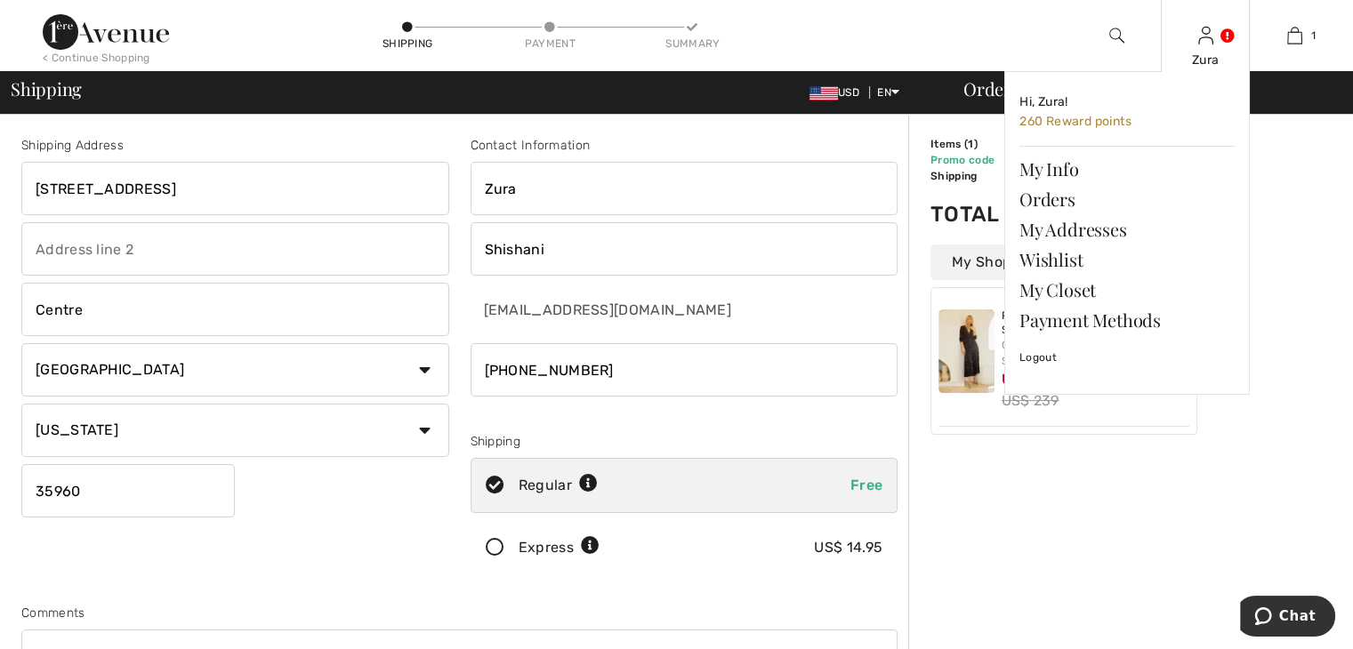
click at [1213, 27] on link at bounding box center [1205, 35] width 15 height 17
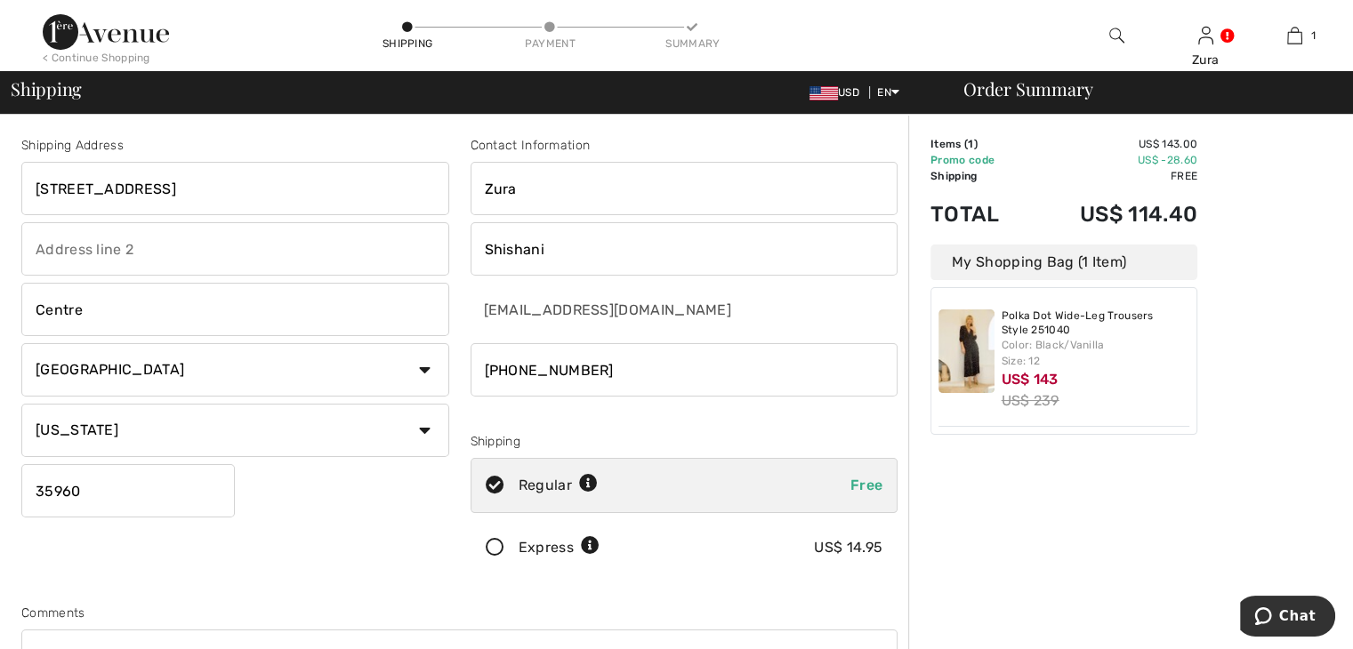
click at [1308, 197] on div "Order Summary Details Items ( 1 ) US$ 143.00 Promo code US$ -28.60 Shipping Fre…" at bounding box center [1130, 637] width 445 height 1044
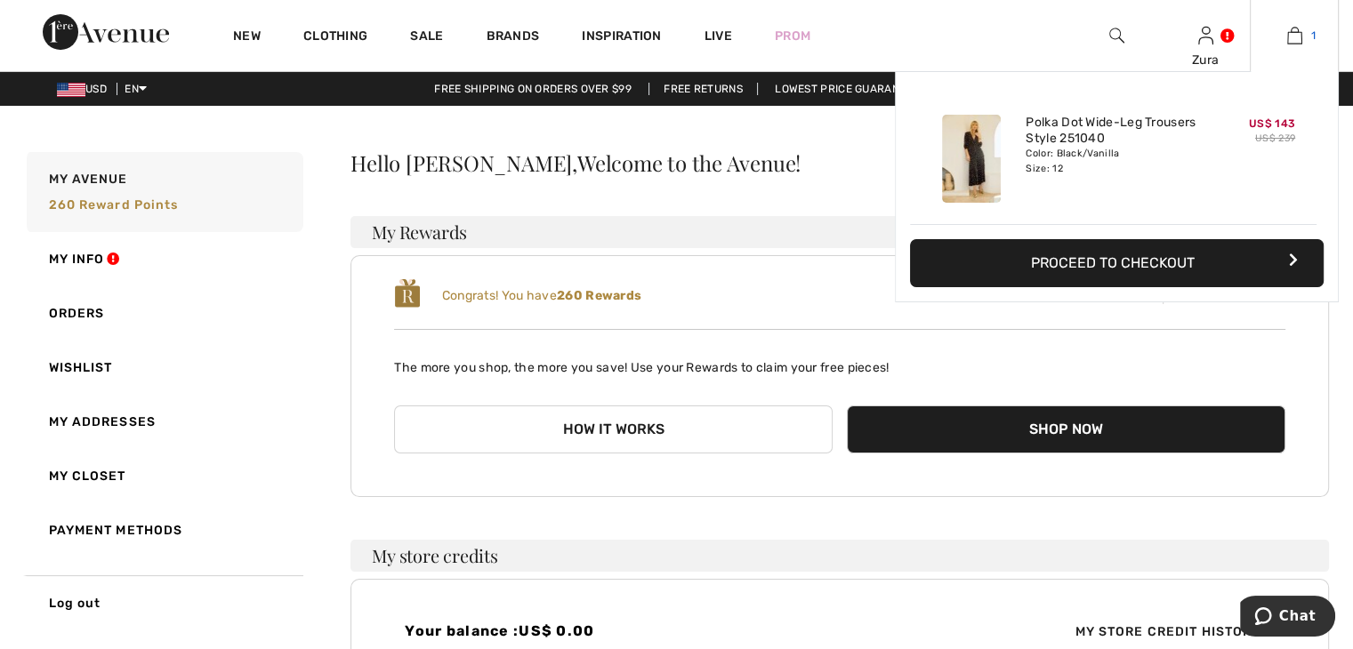
click at [1291, 29] on img at bounding box center [1294, 35] width 15 height 21
click at [1188, 269] on button "Proceed to Checkout" at bounding box center [1116, 263] width 413 height 48
click at [1117, 255] on button "Proceed to Checkout" at bounding box center [1116, 263] width 413 height 48
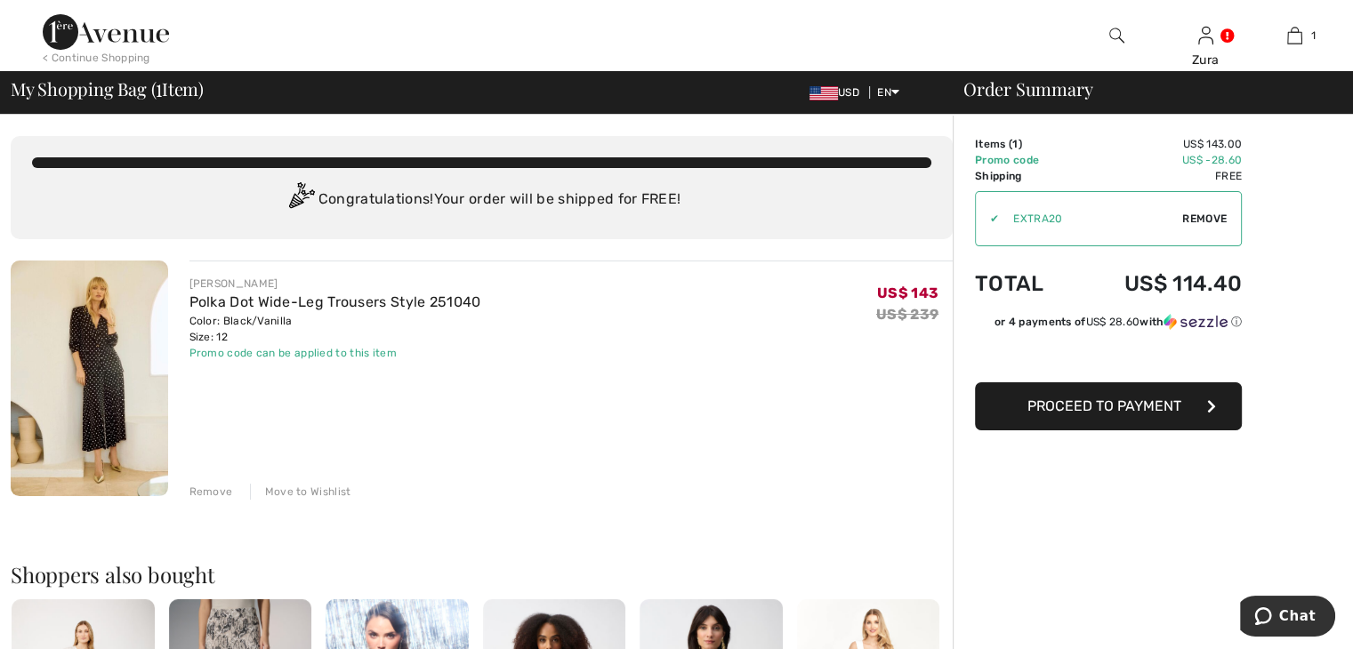
click at [1184, 402] on button "Proceed to Payment" at bounding box center [1108, 406] width 267 height 48
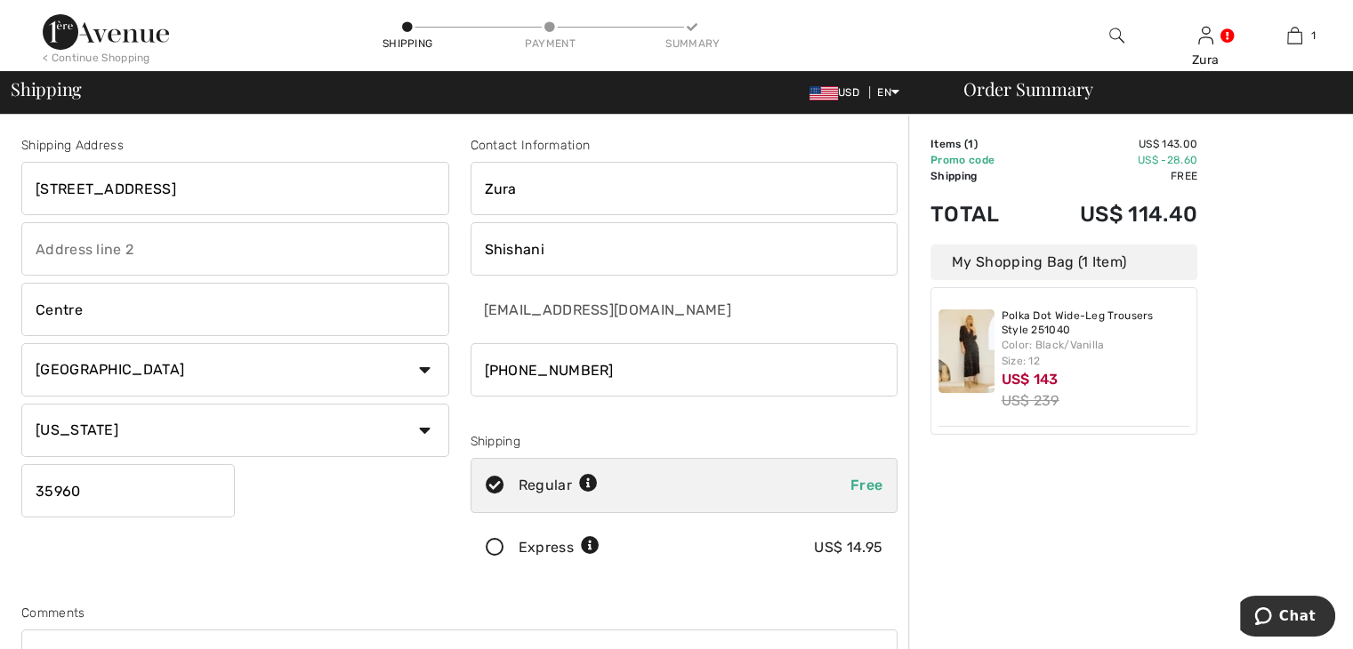
click at [588, 368] on input "phone" at bounding box center [684, 369] width 428 height 53
drag, startPoint x: 516, startPoint y: 370, endPoint x: 619, endPoint y: 365, distance: 103.2
click at [619, 365] on input "phone" at bounding box center [684, 369] width 428 height 53
type input "2562663234"
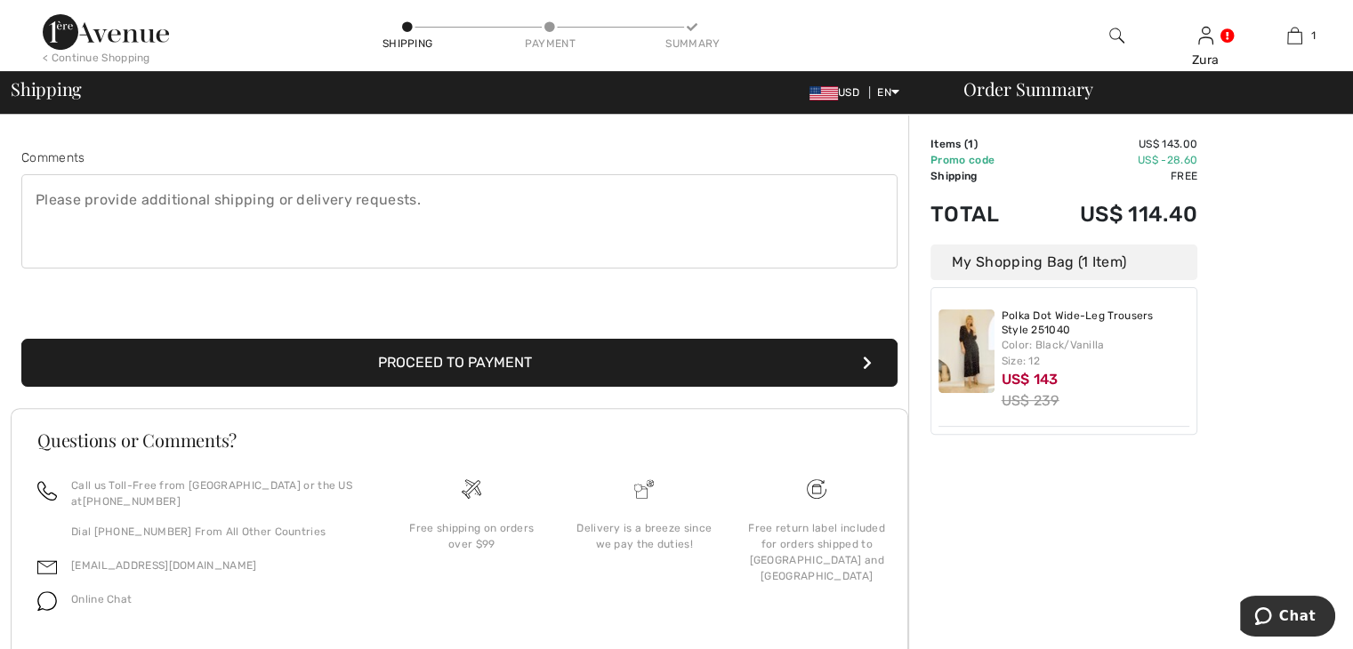
scroll to position [489, 0]
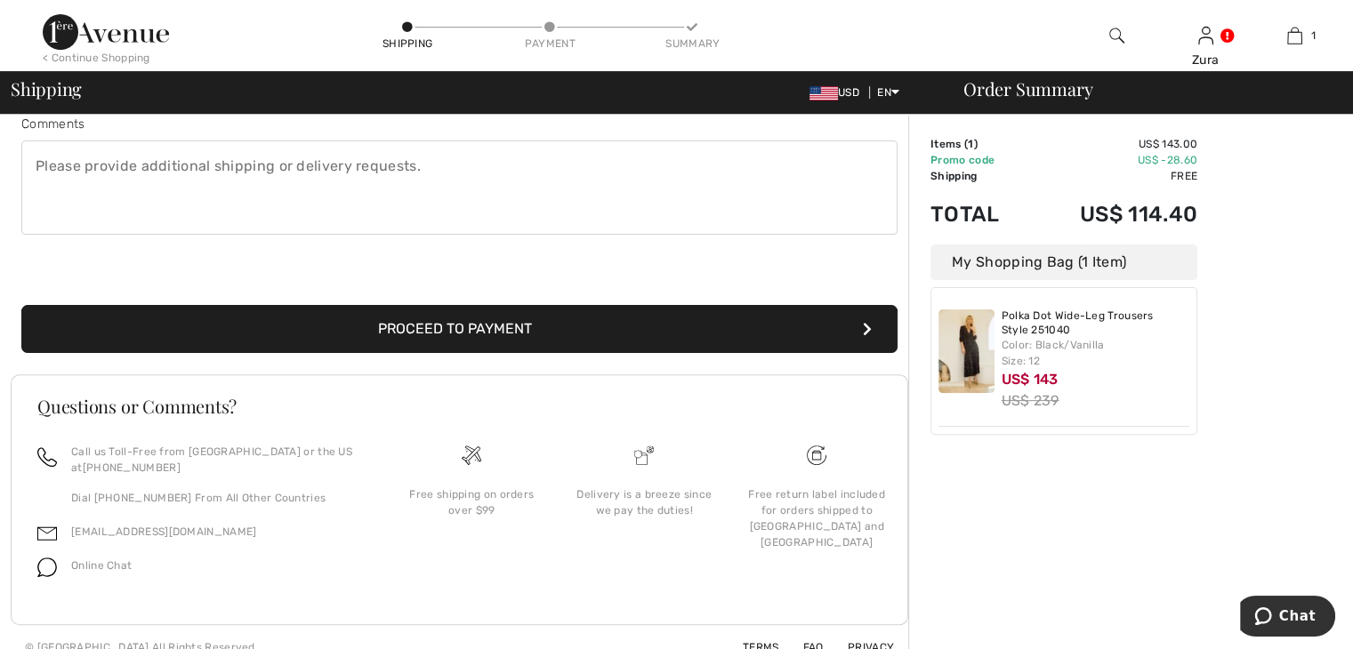
click at [487, 325] on button "Proceed to Payment" at bounding box center [459, 329] width 876 height 48
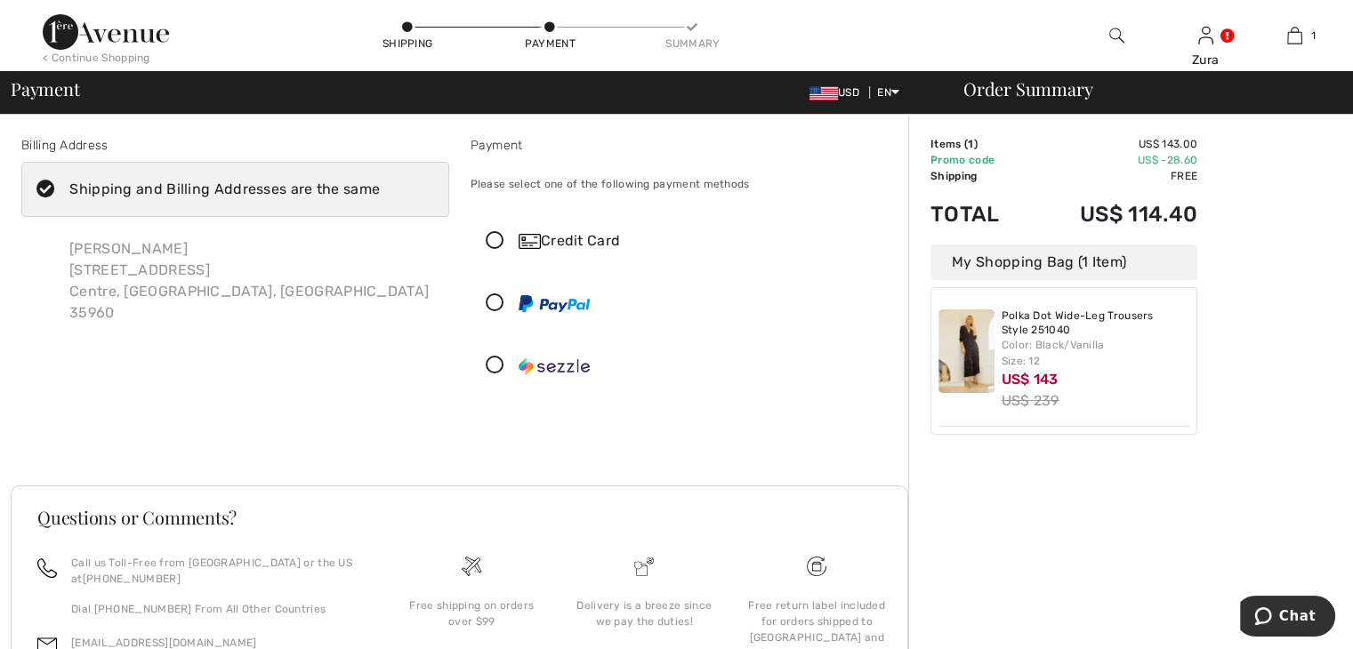
click at [494, 243] on icon at bounding box center [494, 241] width 47 height 19
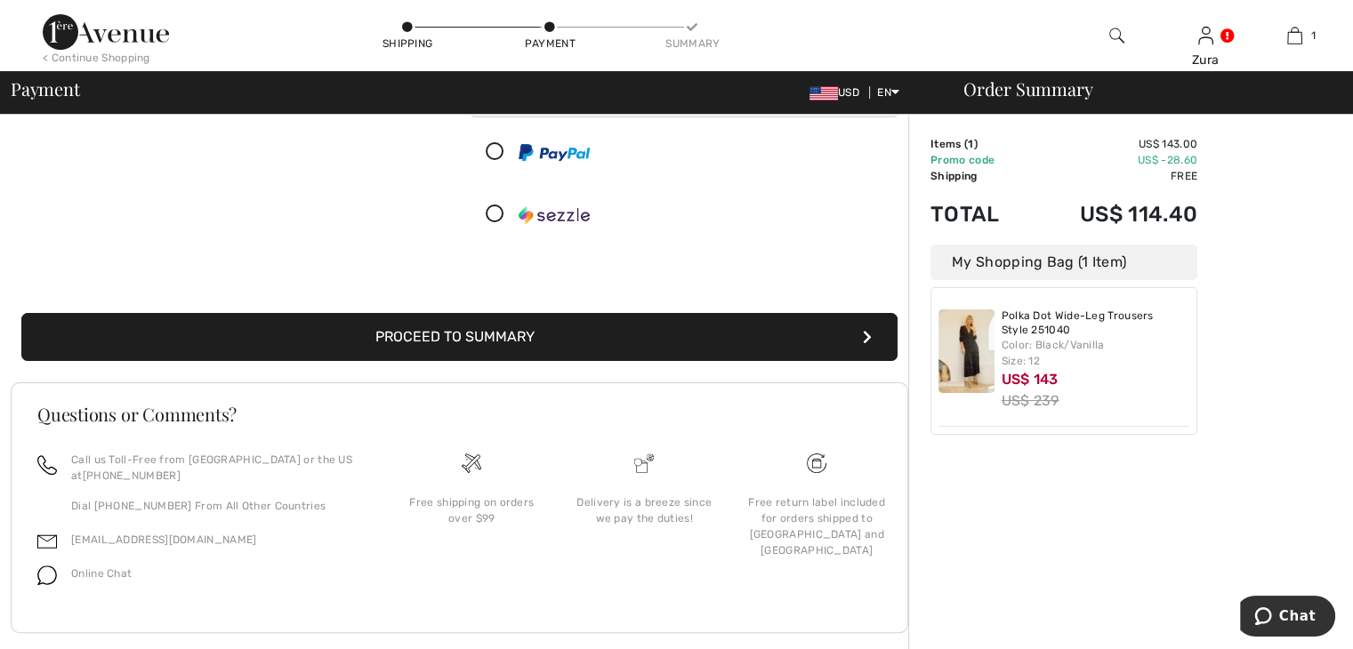
scroll to position [407, 0]
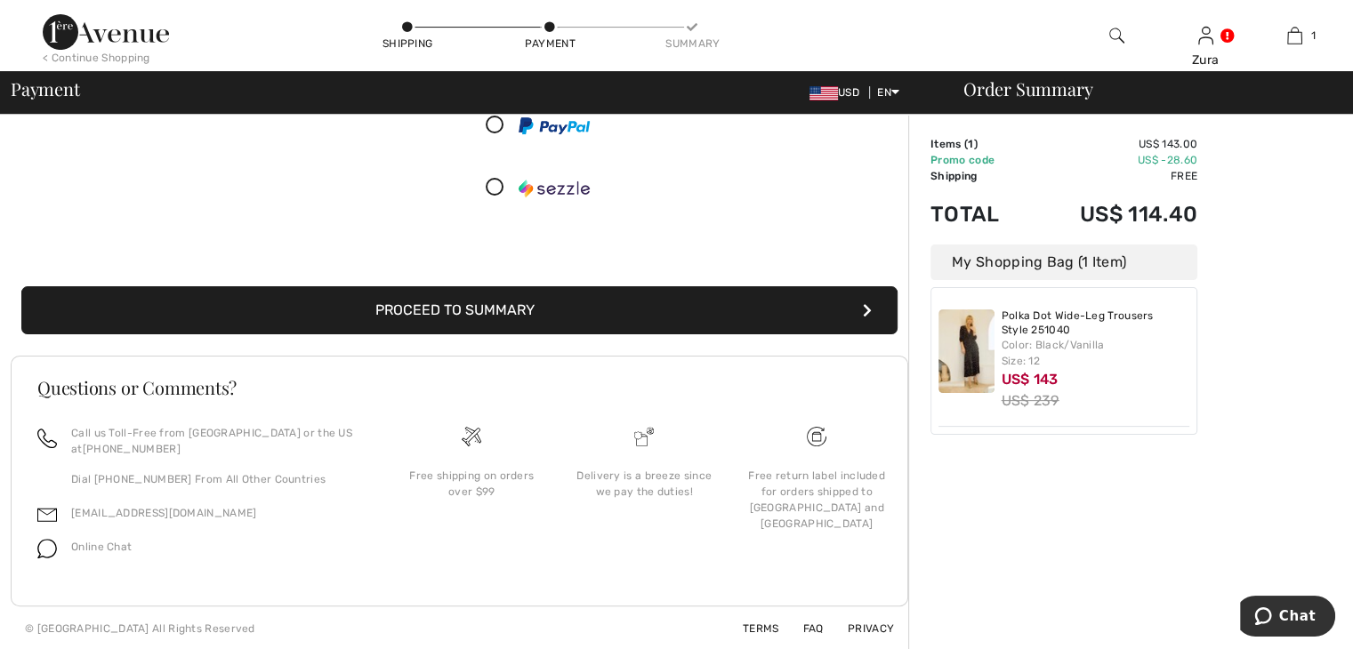
click at [863, 306] on icon "submit" at bounding box center [867, 310] width 9 height 14
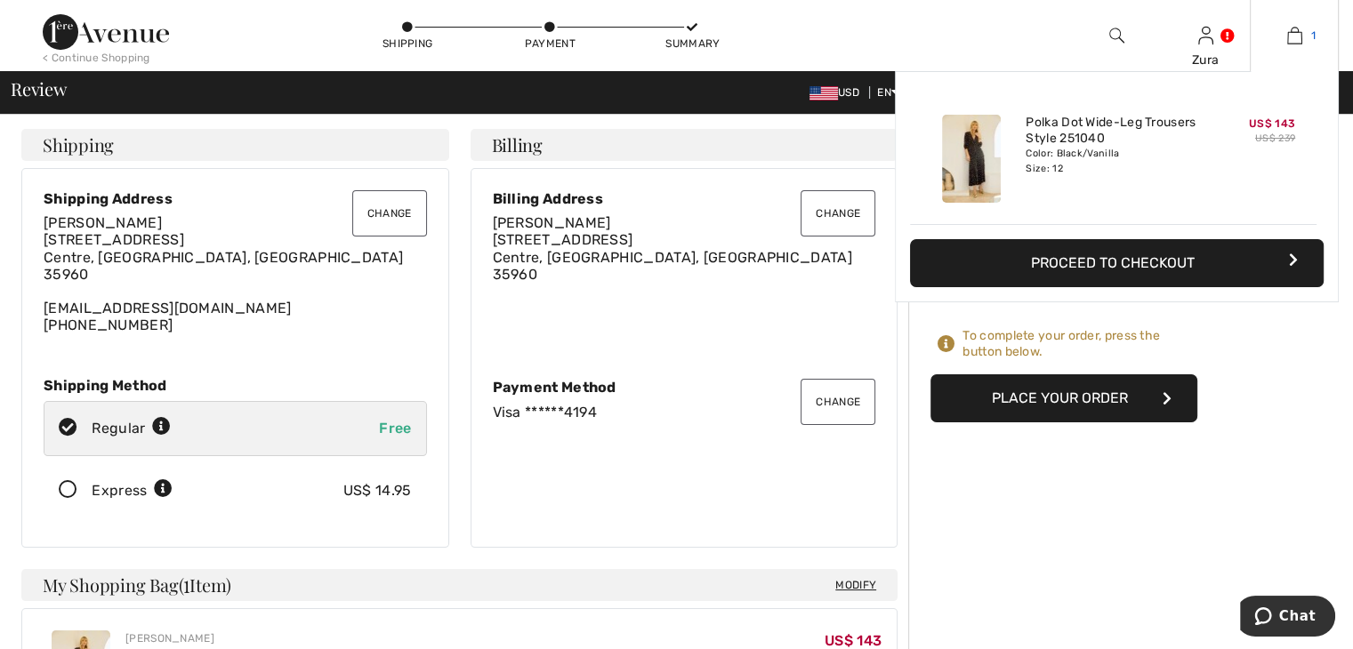
click at [1294, 36] on img at bounding box center [1294, 35] width 15 height 21
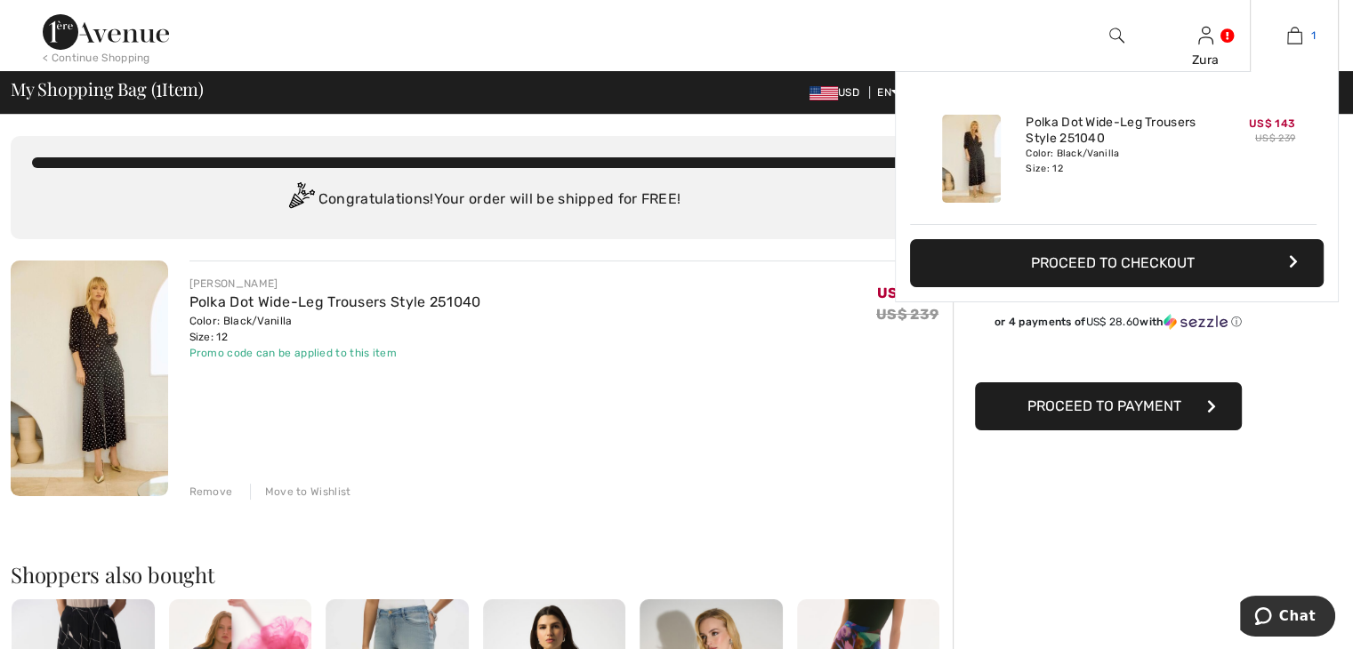
click at [1293, 26] on img at bounding box center [1294, 35] width 15 height 21
click at [1311, 36] on span "1" at bounding box center [1313, 36] width 4 height 16
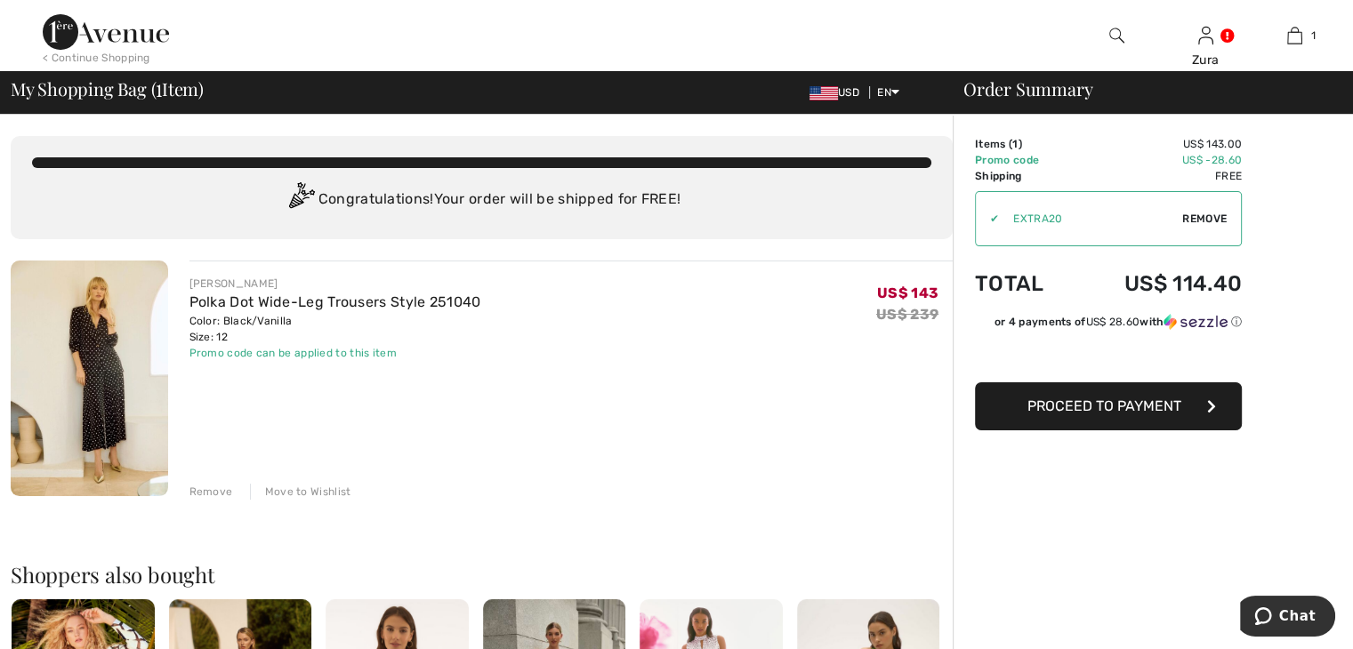
click at [1111, 409] on span "Proceed to Payment" at bounding box center [1104, 405] width 154 height 17
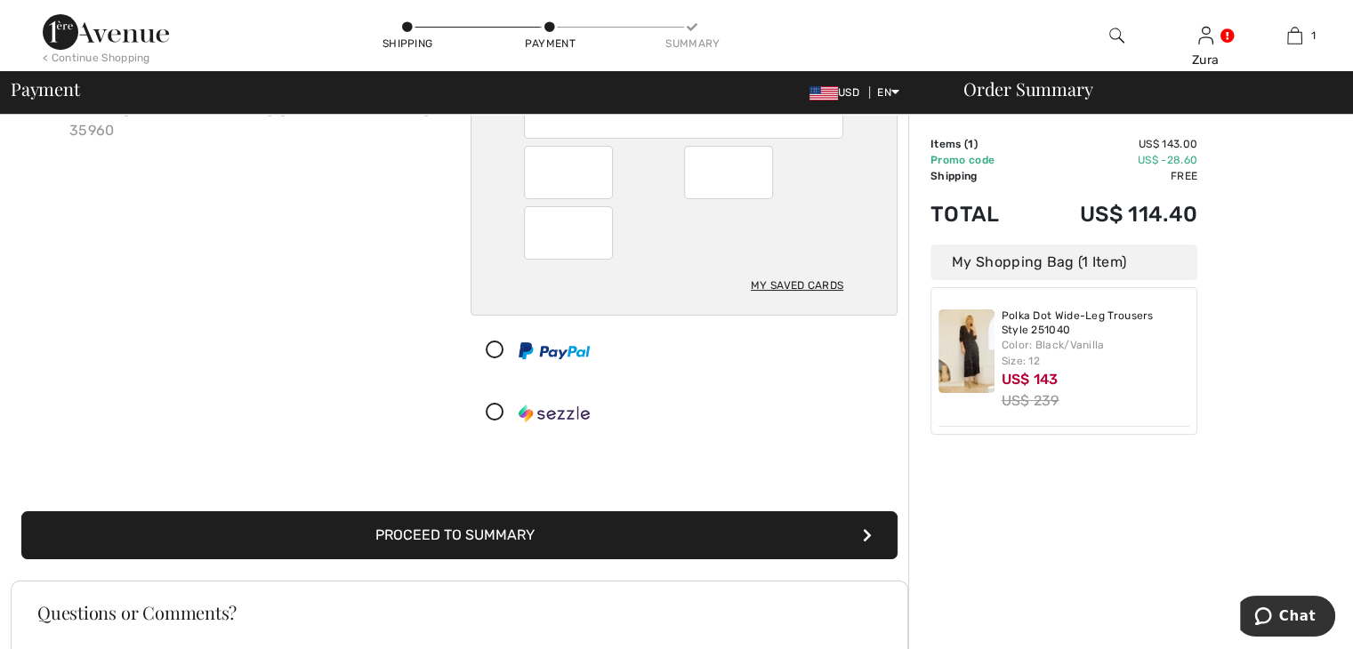
scroll to position [195, 0]
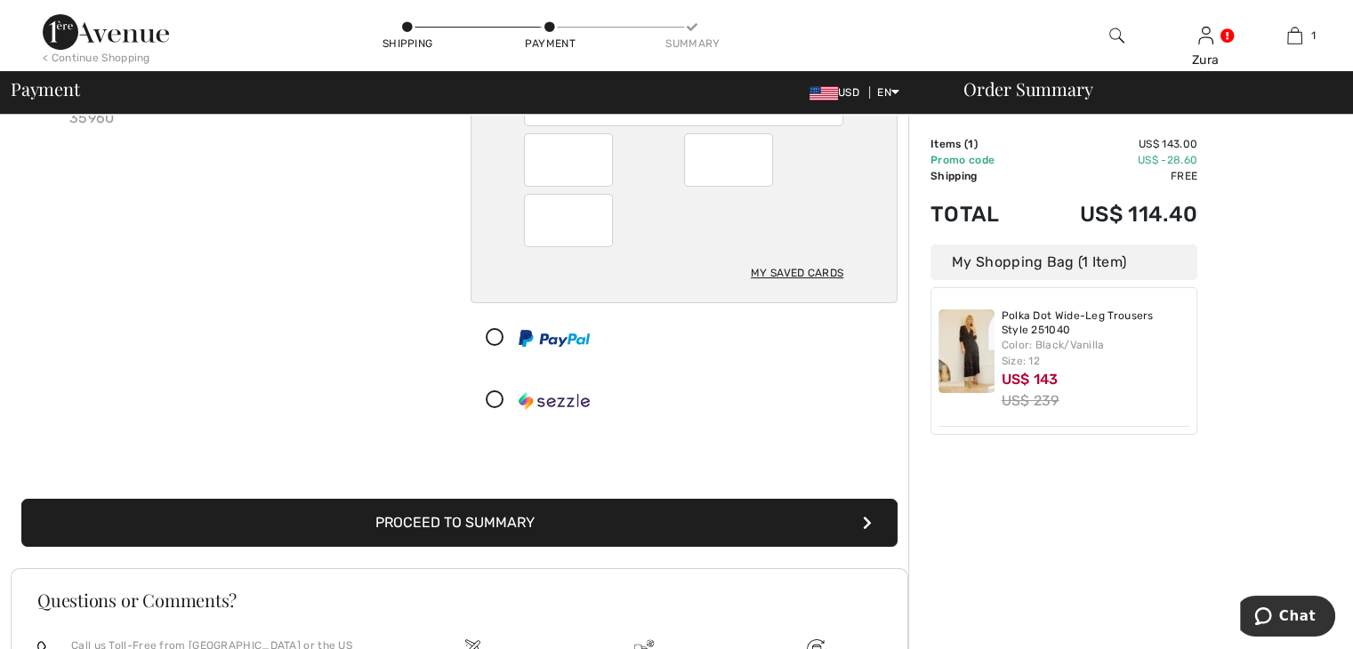
click at [524, 522] on button "Proceed to Summary" at bounding box center [459, 523] width 876 height 48
click at [864, 520] on icon "submit" at bounding box center [867, 523] width 9 height 14
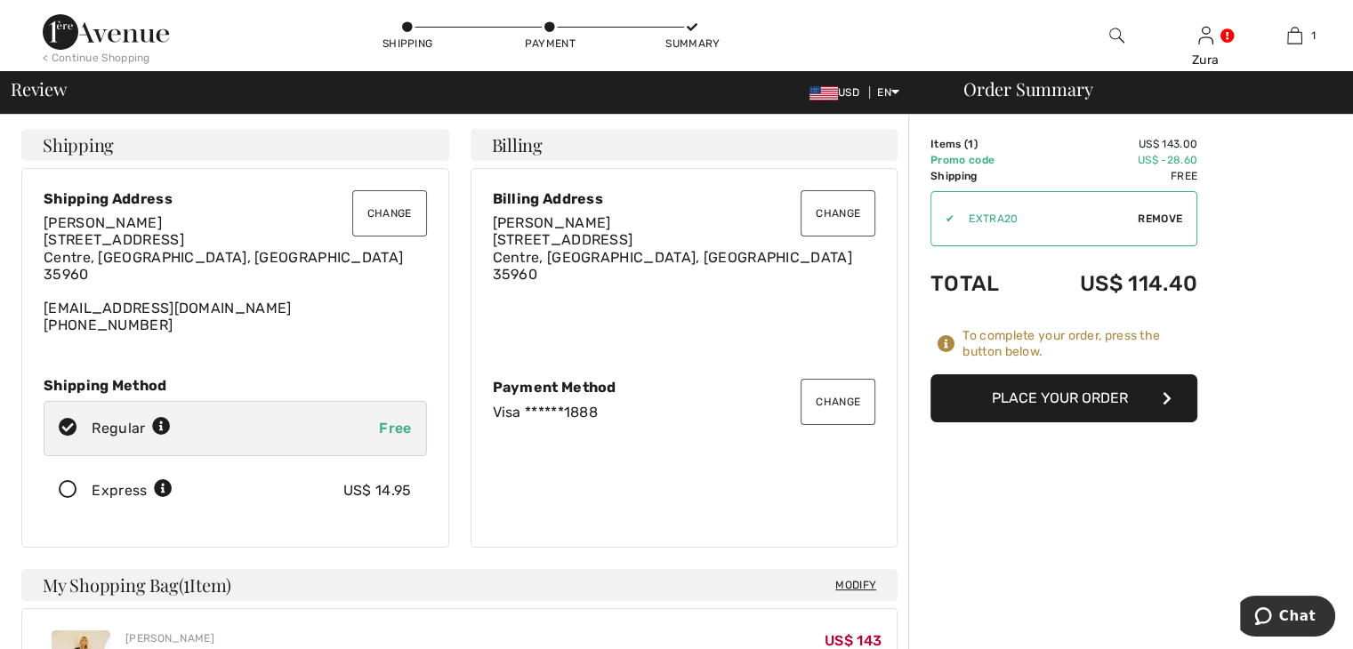
click at [1088, 399] on button "Place Your Order" at bounding box center [1063, 398] width 267 height 48
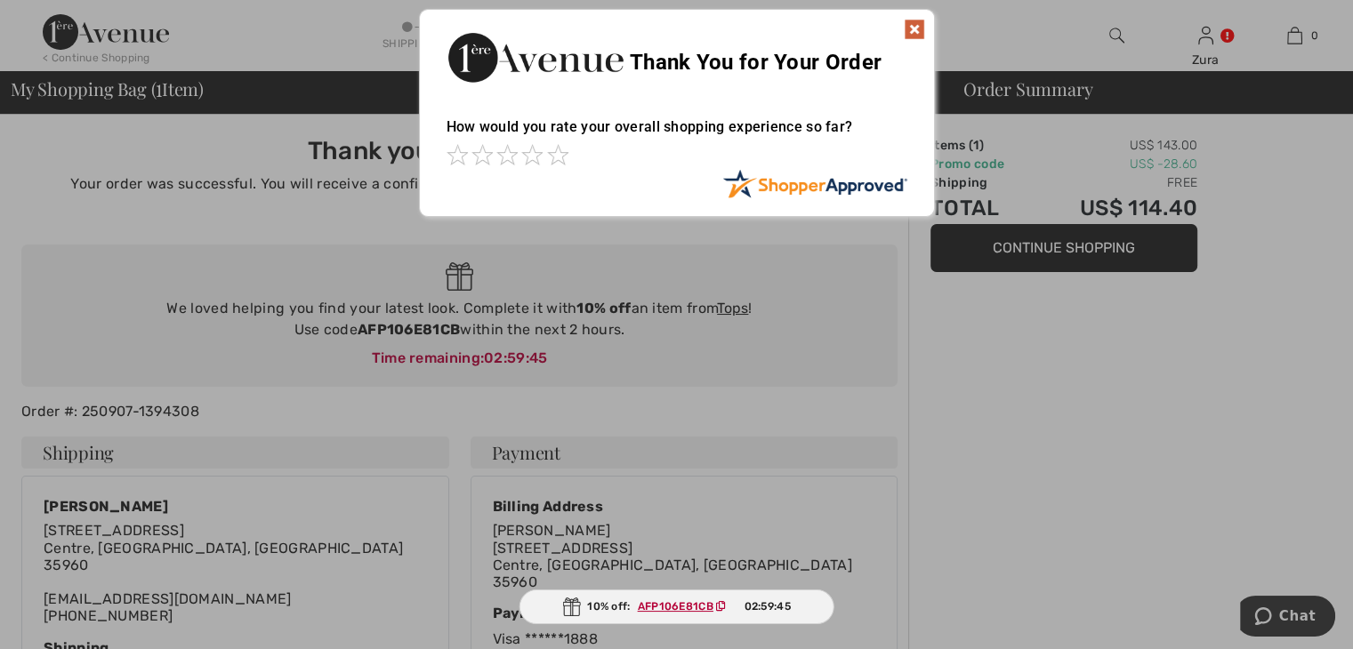
click at [914, 26] on img at bounding box center [913, 29] width 21 height 21
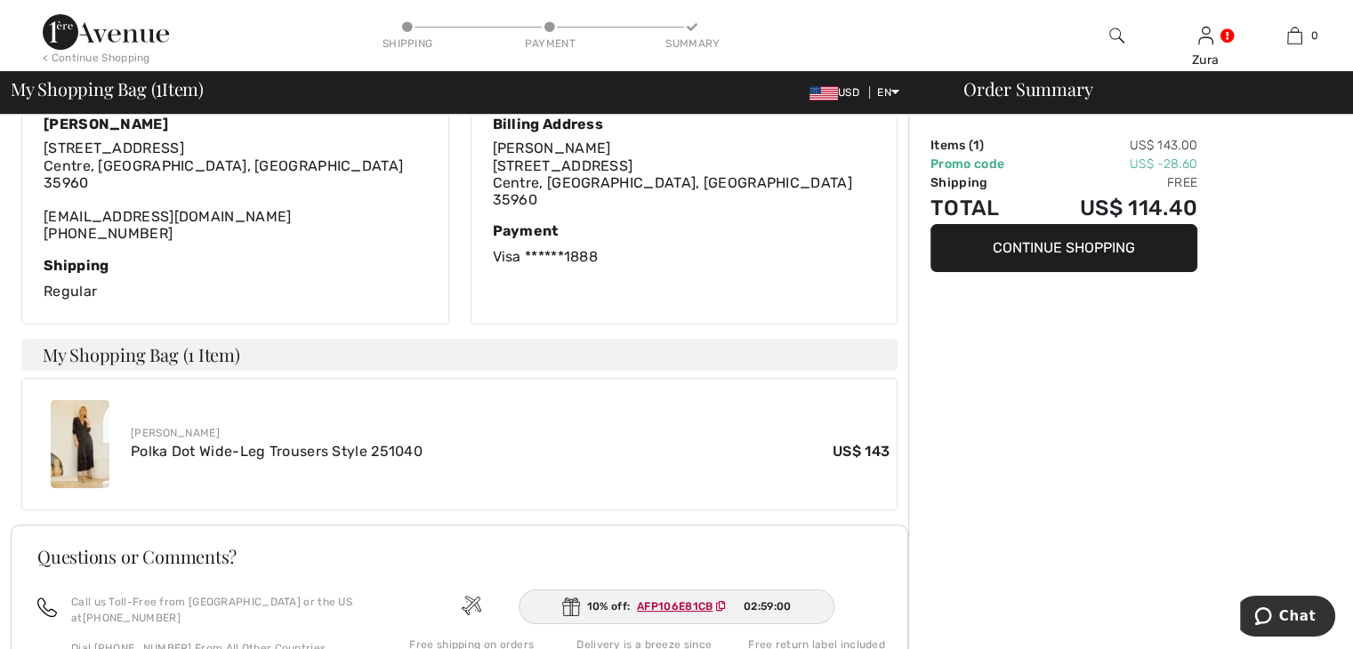
scroll to position [432, 0]
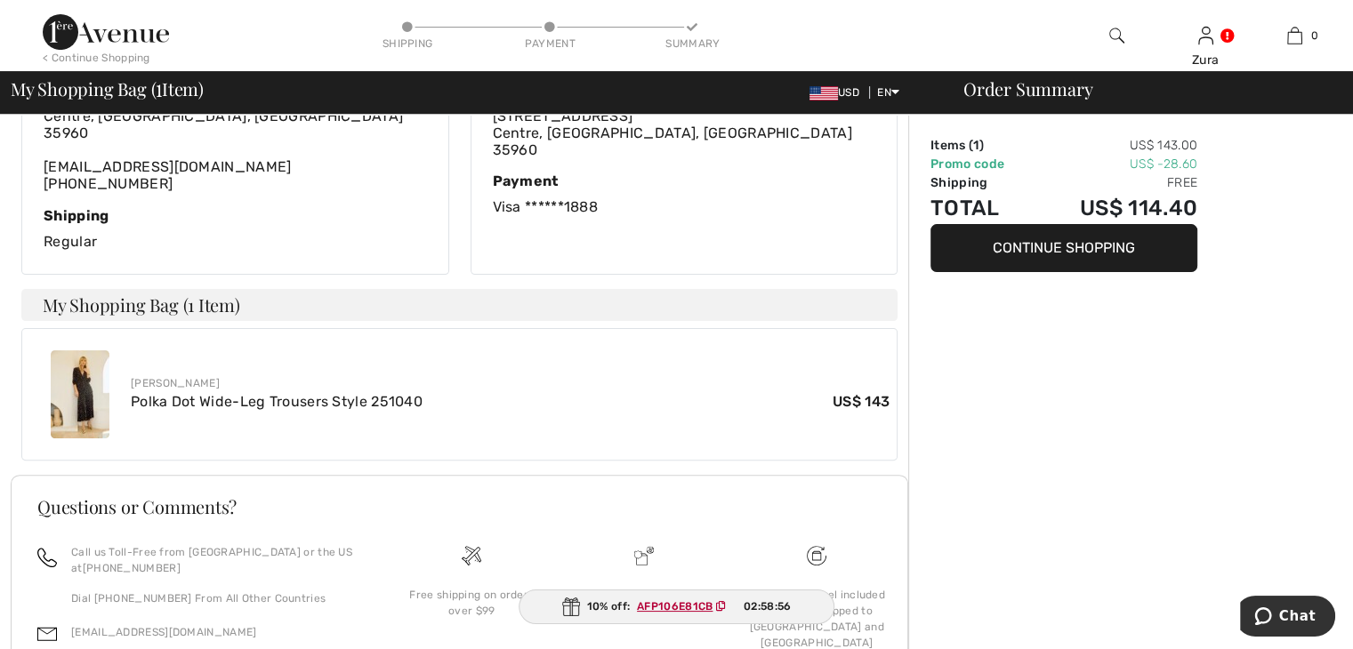
click at [679, 604] on ins "AFP106E81CB" at bounding box center [675, 606] width 76 height 12
click at [682, 600] on ins "AFP106E81CB" at bounding box center [675, 606] width 76 height 12
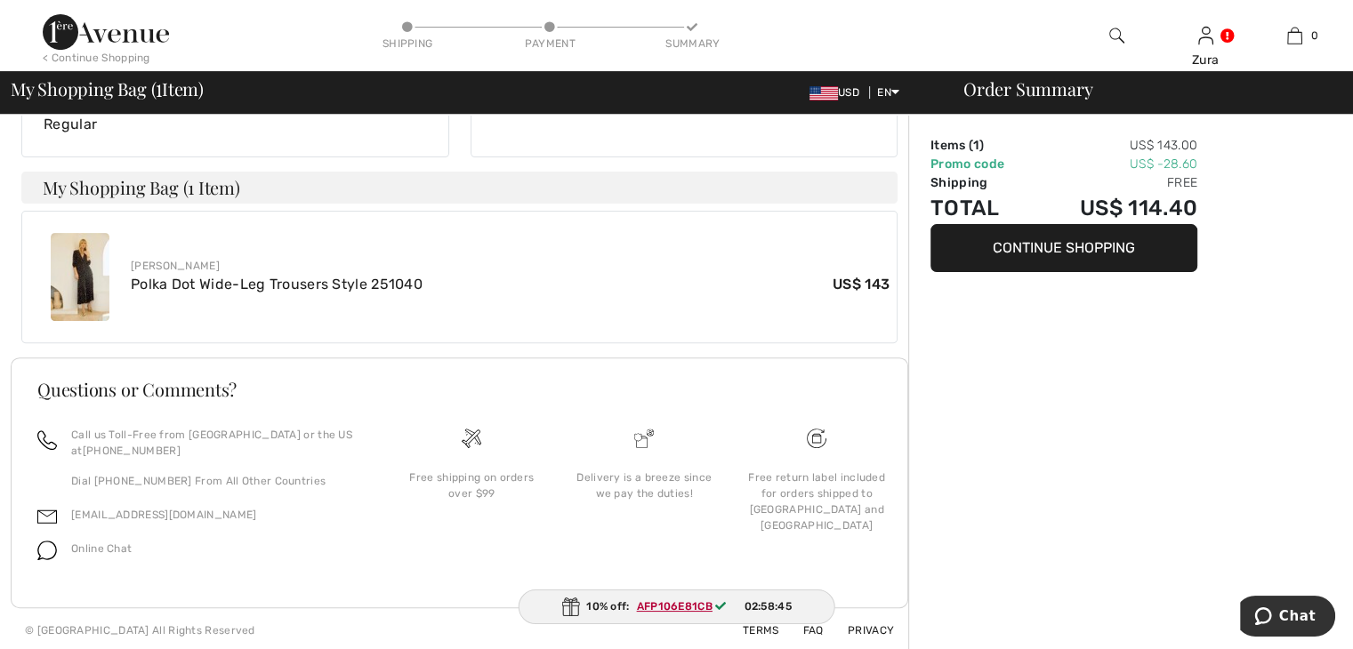
scroll to position [551, 0]
click at [1291, 616] on span "Chat" at bounding box center [1297, 616] width 36 height 16
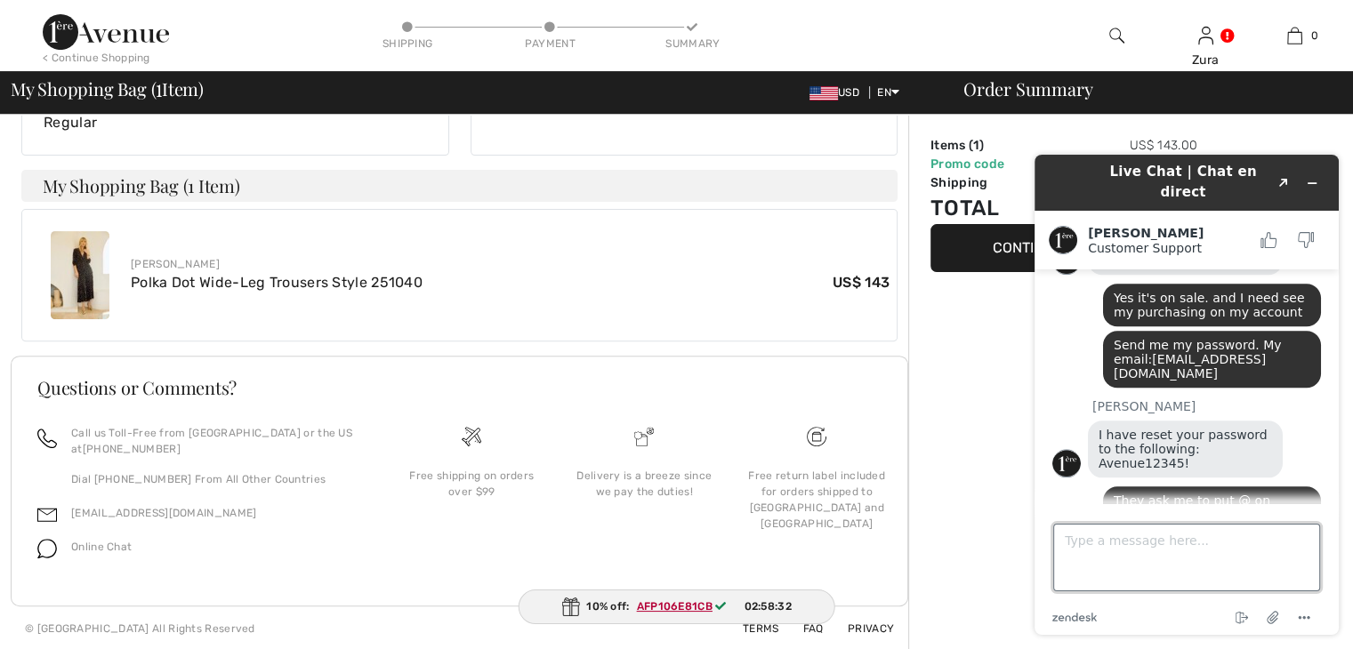
click at [1123, 552] on textarea "Type a message here..." at bounding box center [1186, 558] width 267 height 68
type textarea "Thank you my dear Amanda. It's done! Have a great day!"
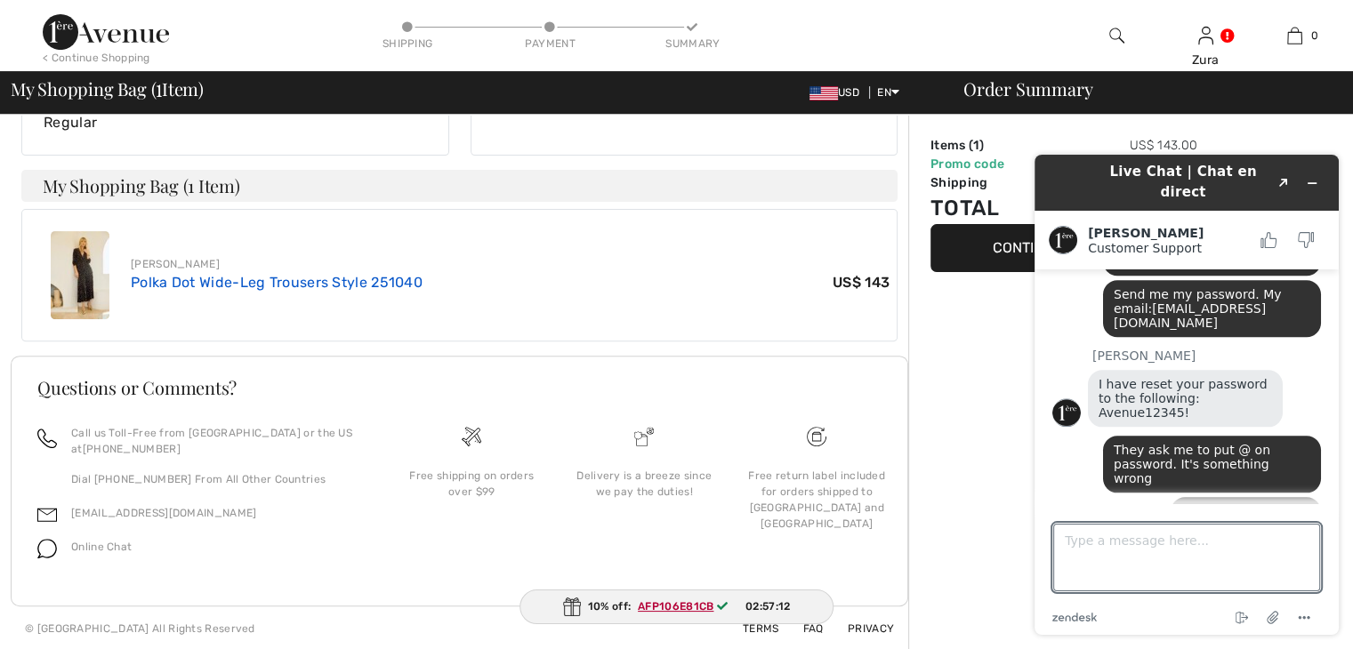
click at [253, 286] on link "Polka Dot Wide-Leg Trousers Style 251040" at bounding box center [277, 282] width 292 height 17
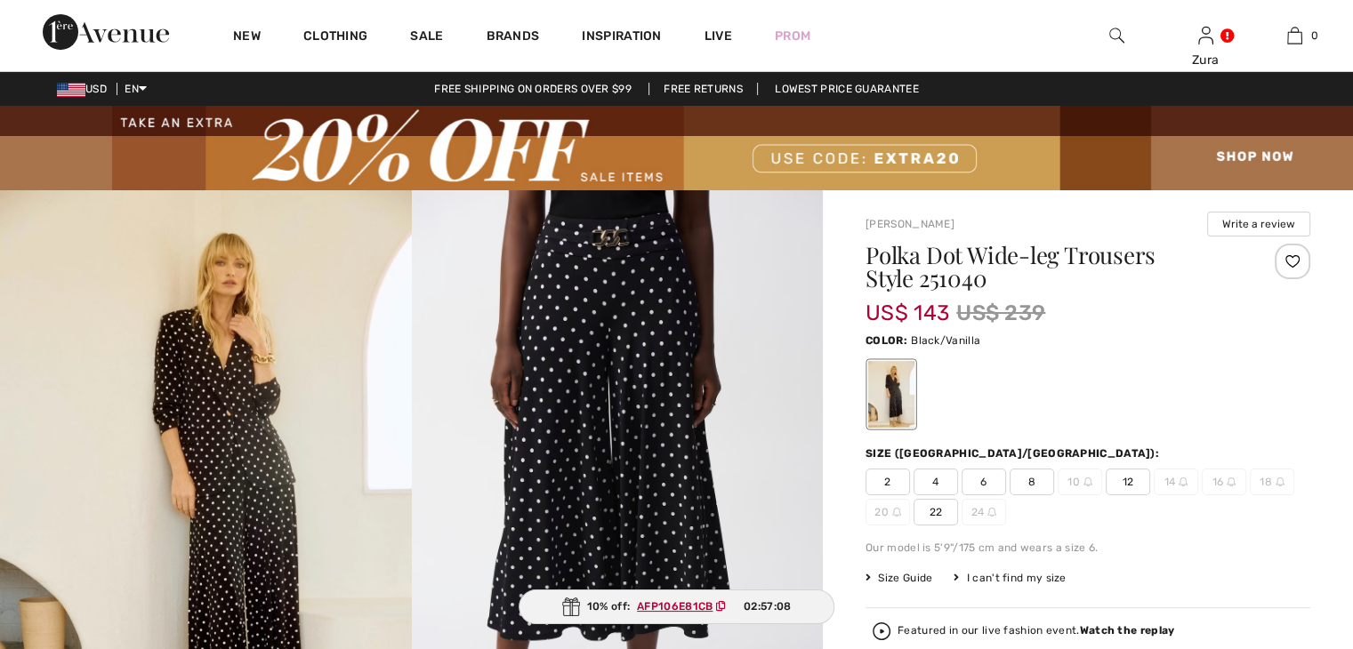
scroll to position [1982, 0]
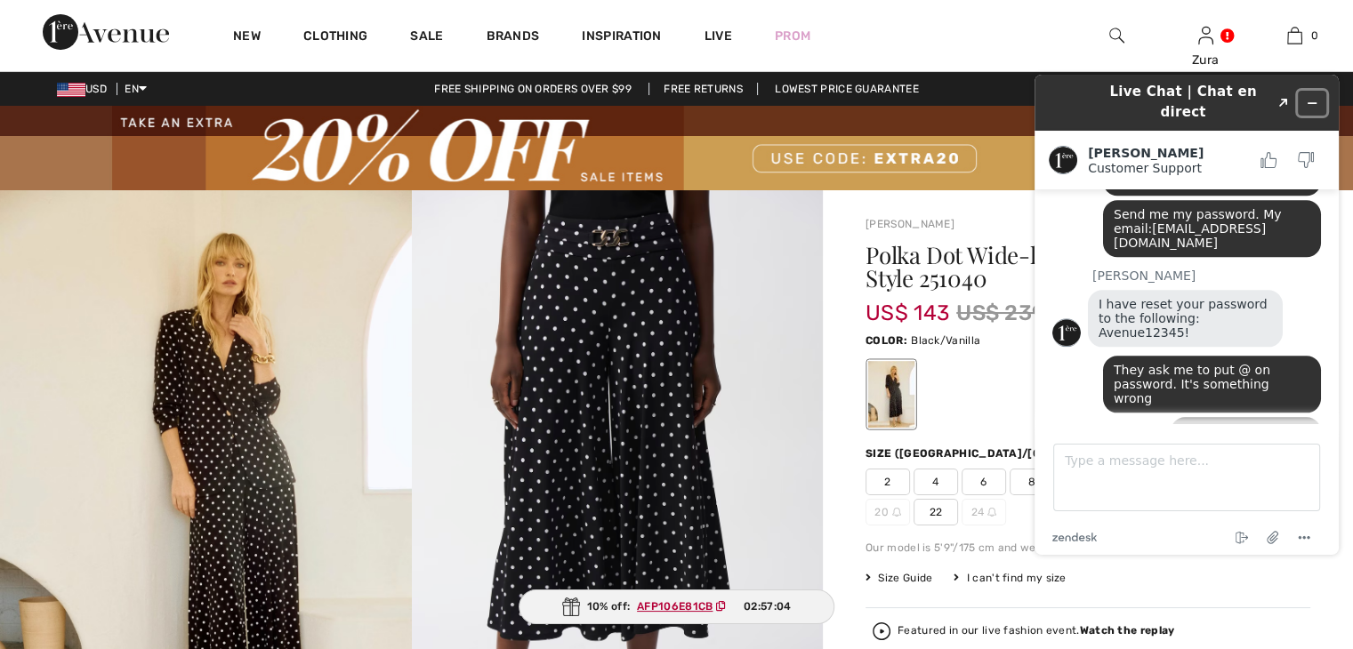
click at [1306, 97] on icon "Minimize widget" at bounding box center [1311, 103] width 12 height 12
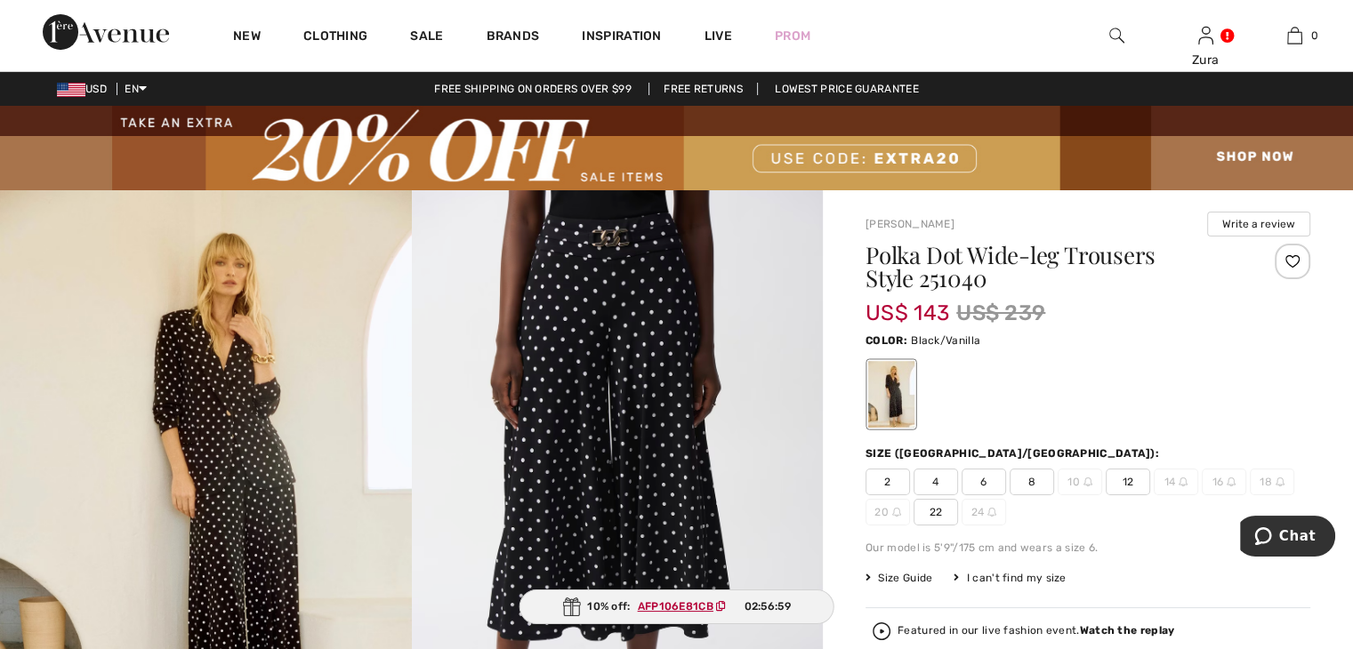
click at [694, 604] on ins "AFP106E81CB" at bounding box center [676, 606] width 76 height 12
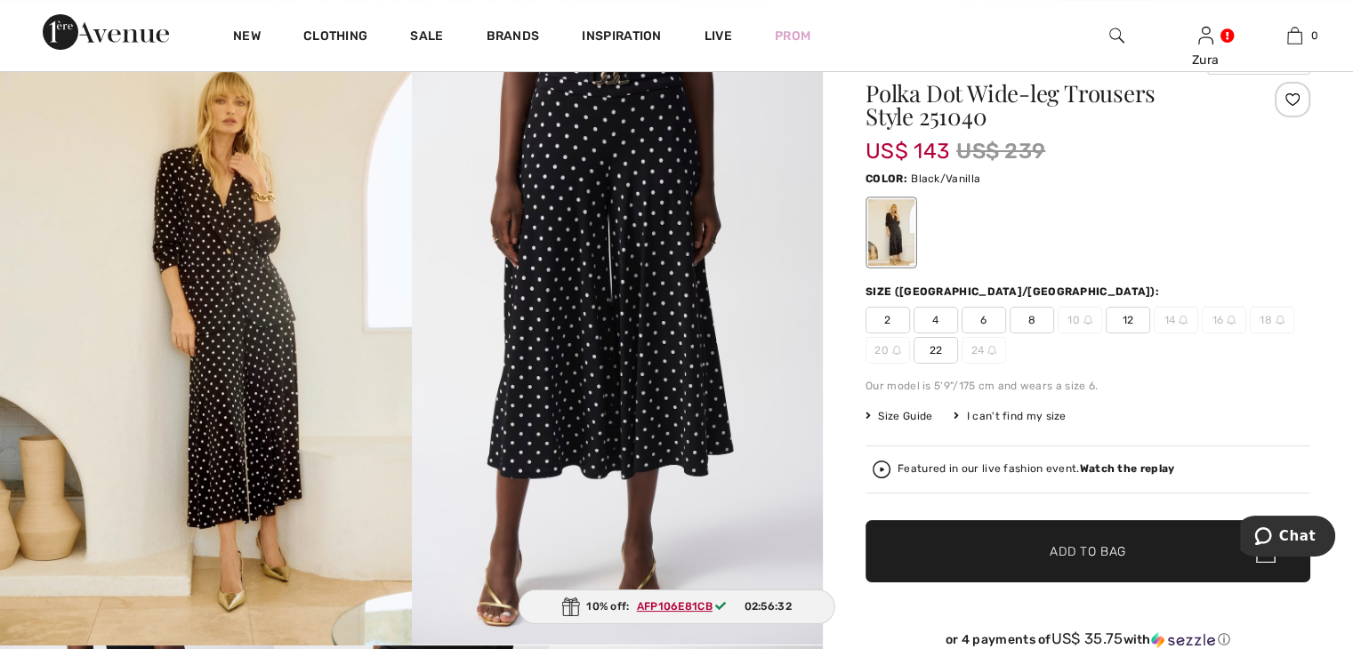
scroll to position [212, 0]
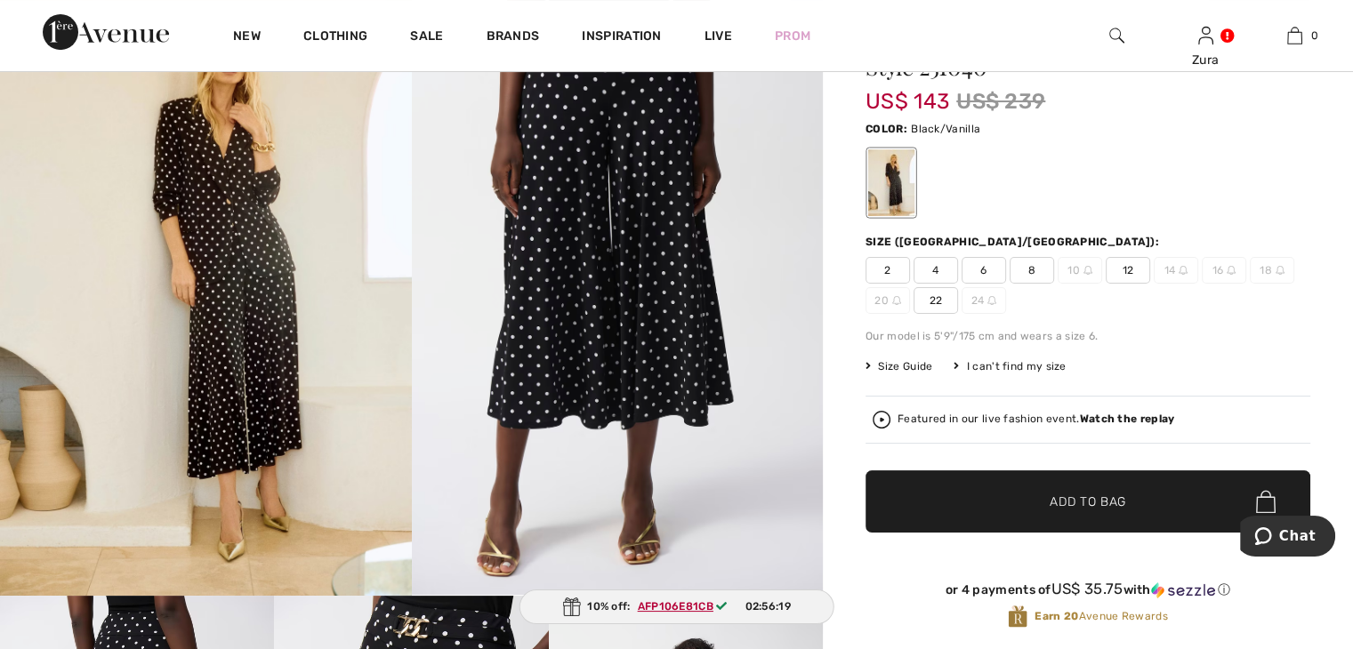
click at [1124, 264] on span "12" at bounding box center [1127, 270] width 44 height 27
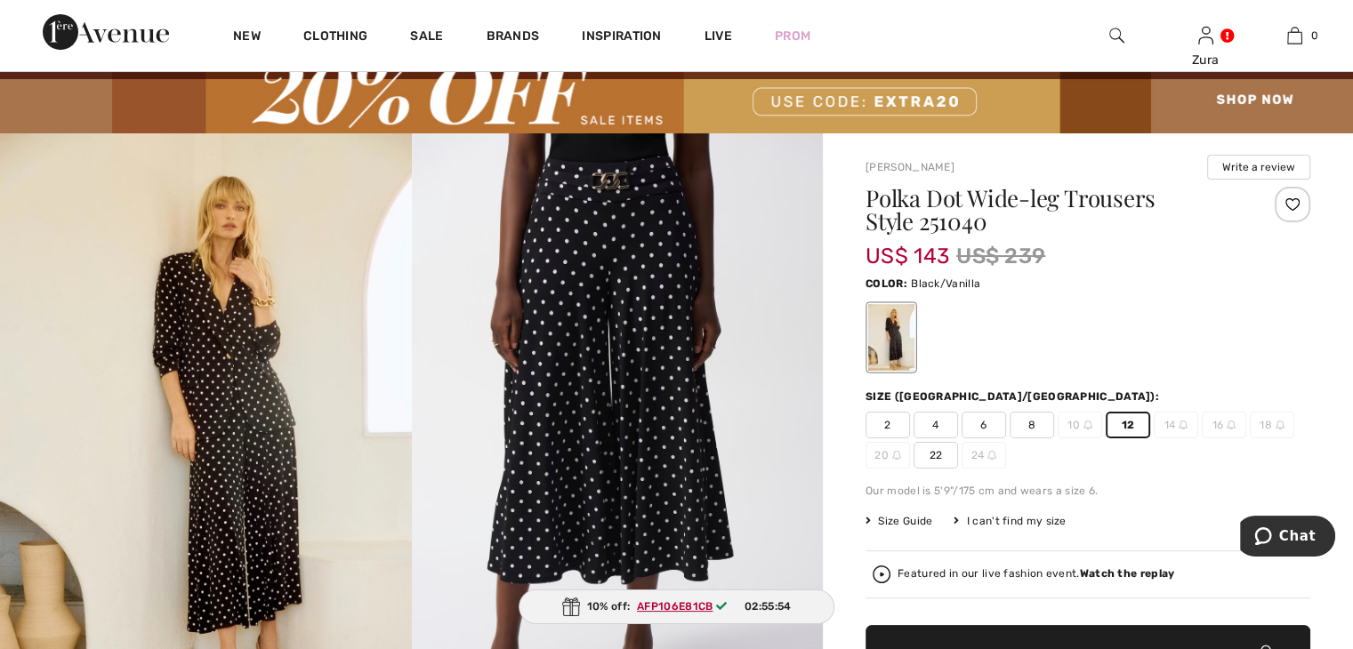
scroll to position [0, 0]
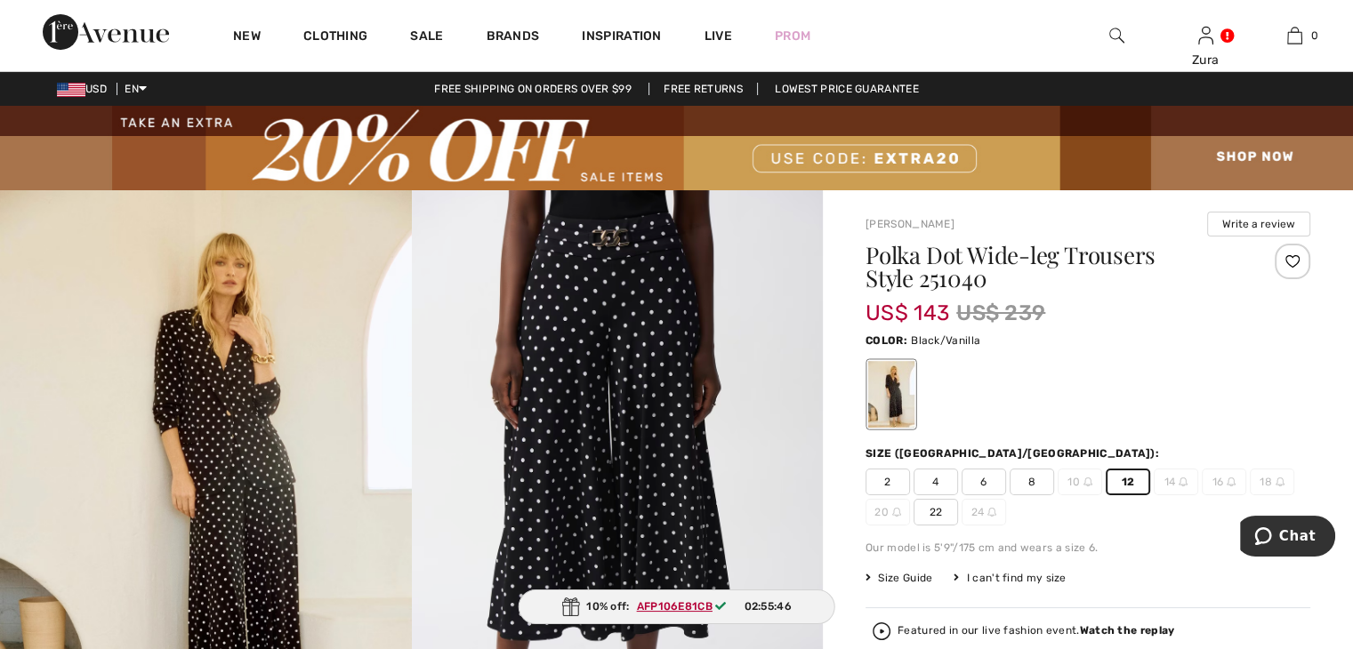
click at [861, 155] on img at bounding box center [676, 148] width 1353 height 84
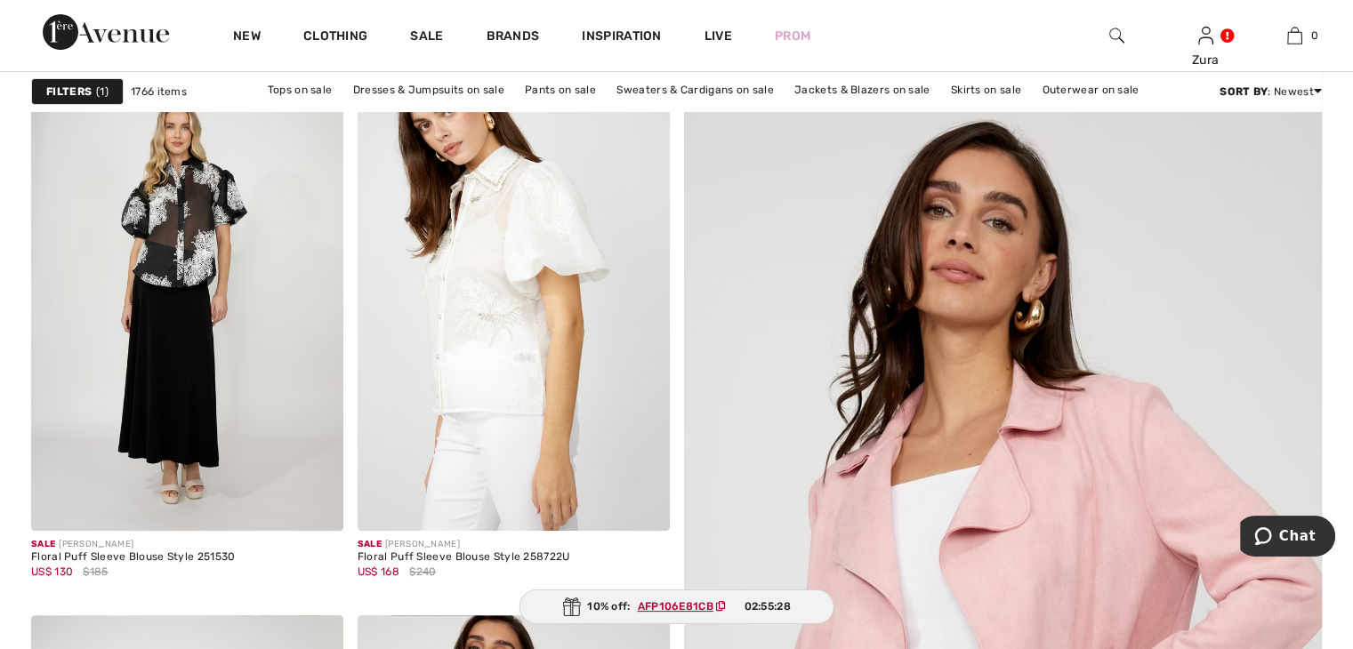
scroll to position [264, 0]
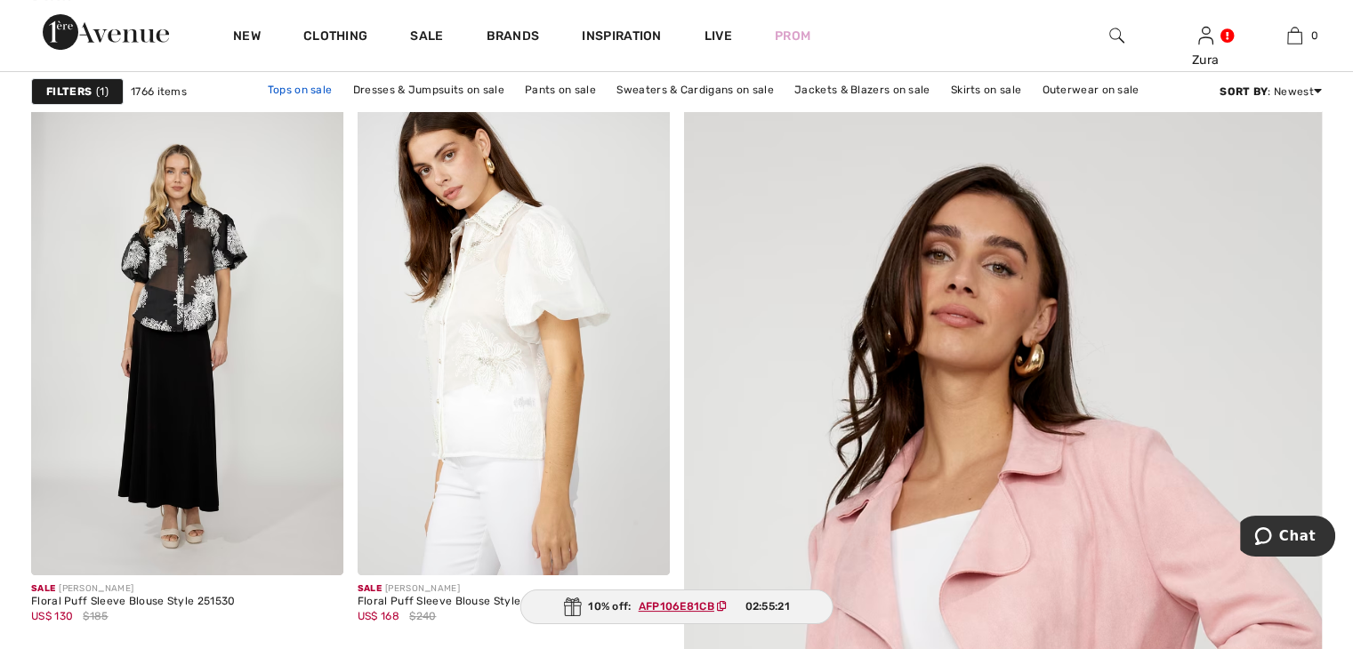
click at [307, 87] on link "Tops on sale" at bounding box center [300, 89] width 83 height 23
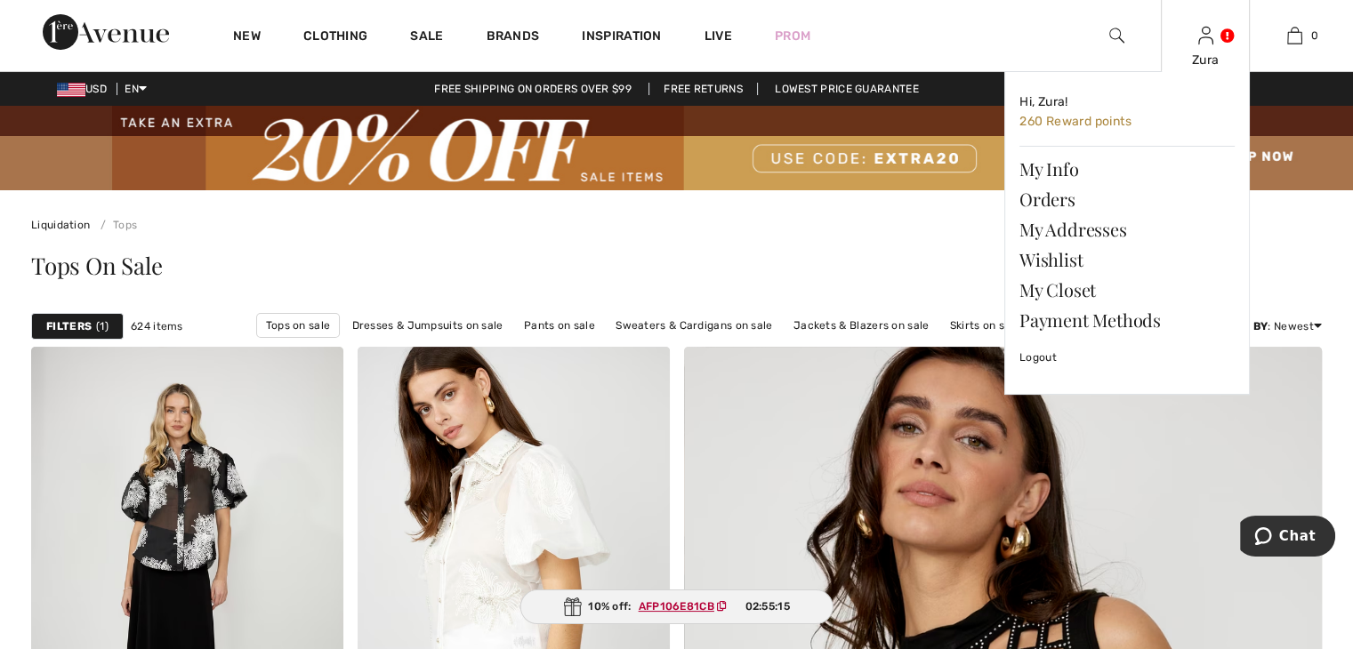
click at [1214, 33] on div "Zura Hi, Zura! 260 Reward points My Info Orders My Addresses Wishlist My Closet…" at bounding box center [1204, 35] width 89 height 71
click at [1213, 28] on link at bounding box center [1205, 35] width 15 height 17
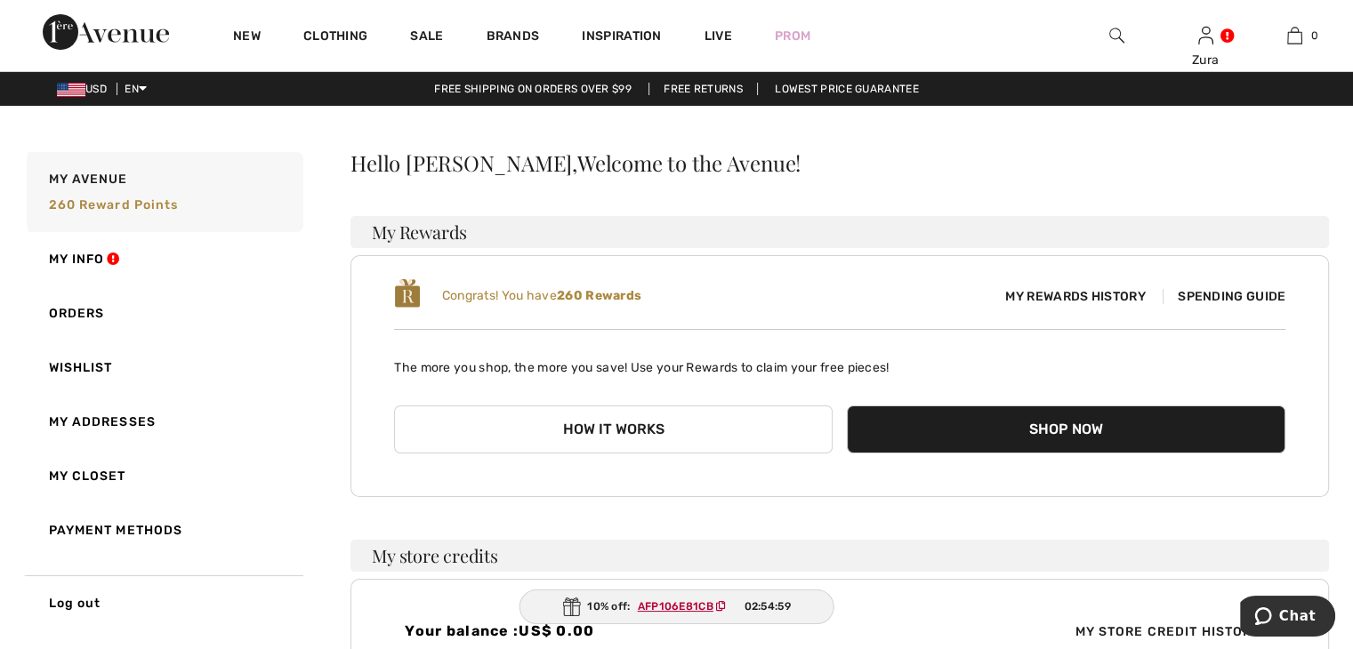
click at [1081, 295] on span "My Rewards History" at bounding box center [1075, 296] width 168 height 19
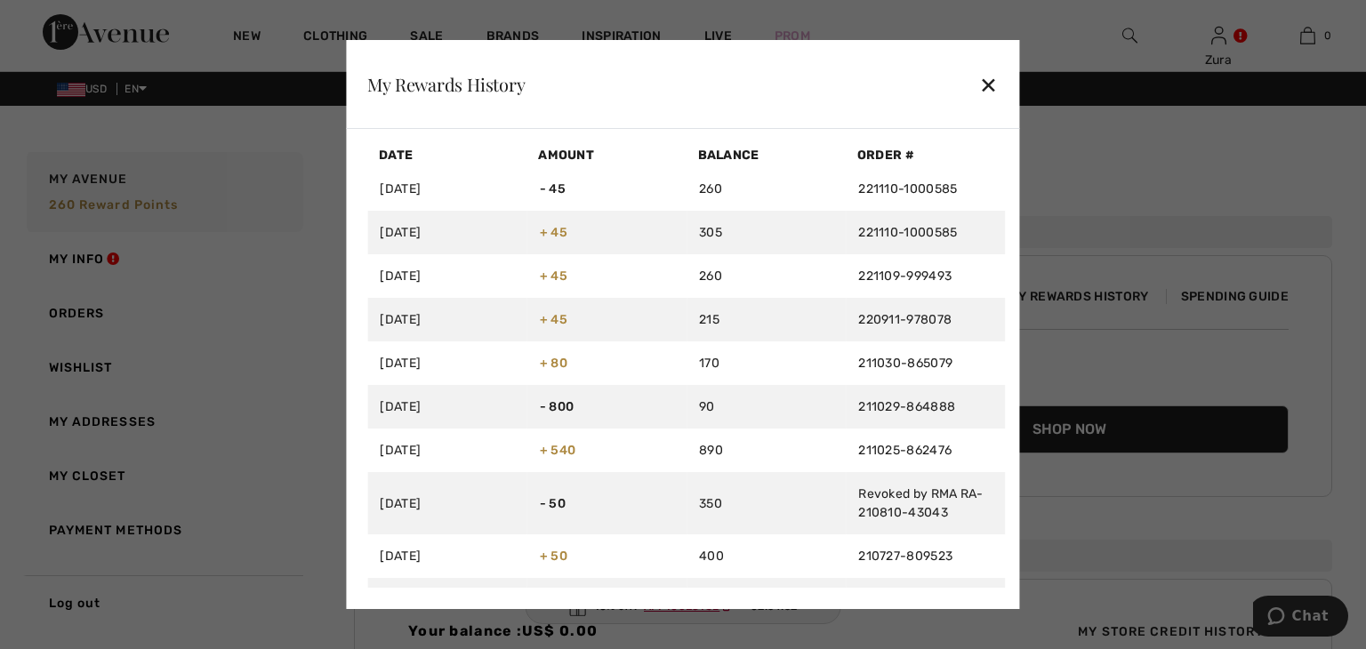
click at [996, 79] on div "✕" at bounding box center [988, 84] width 19 height 37
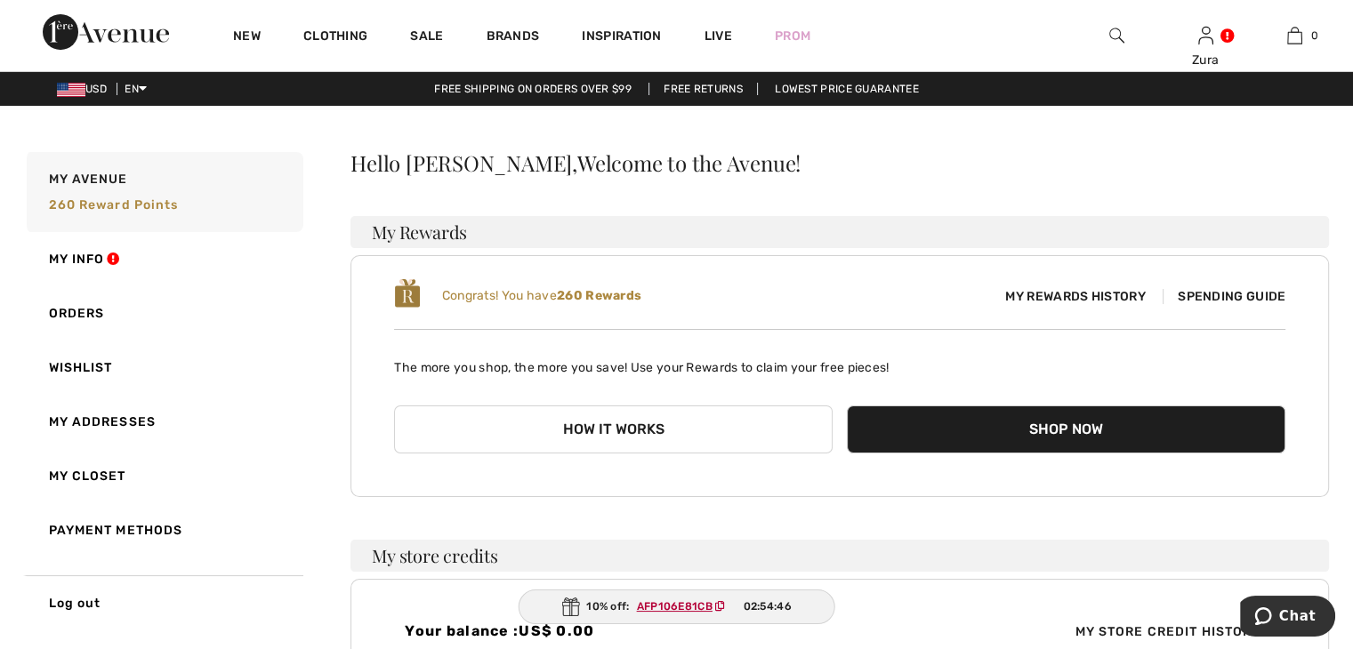
click at [1061, 428] on button "Shop Now" at bounding box center [1066, 429] width 438 height 48
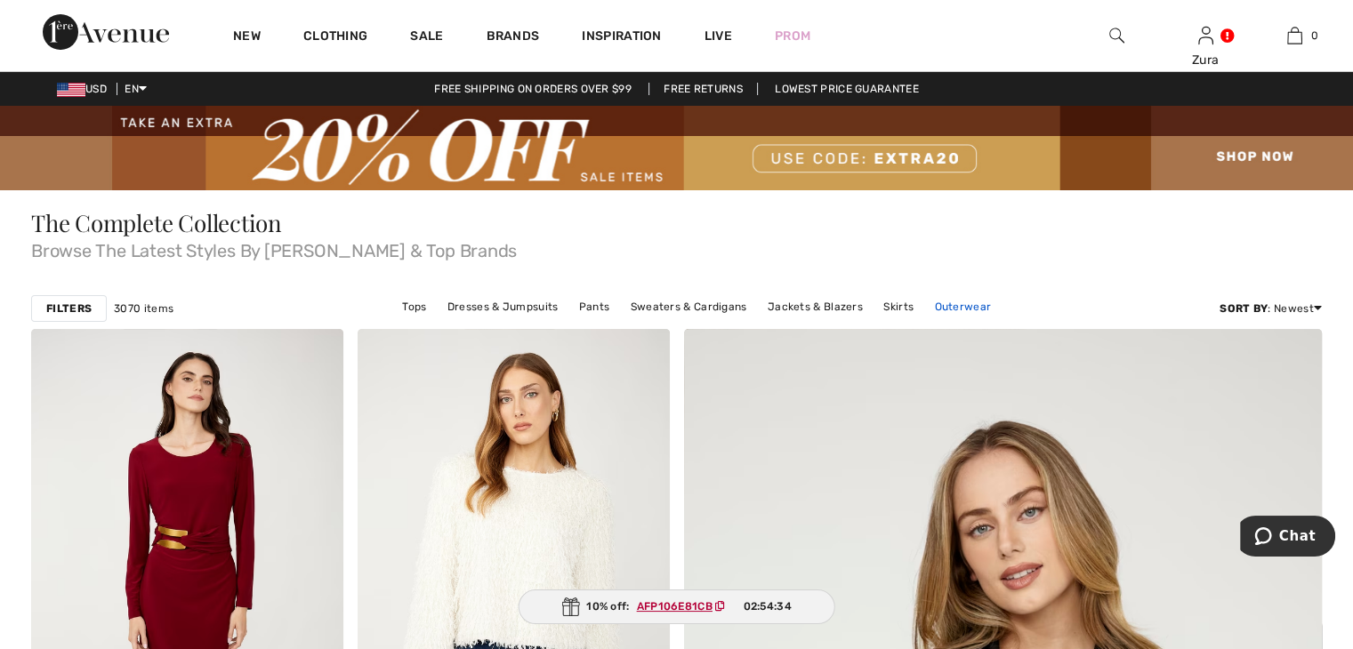
click at [982, 300] on link "Outerwear" at bounding box center [962, 306] width 75 height 23
click at [946, 307] on link "Outerwear" at bounding box center [962, 306] width 75 height 23
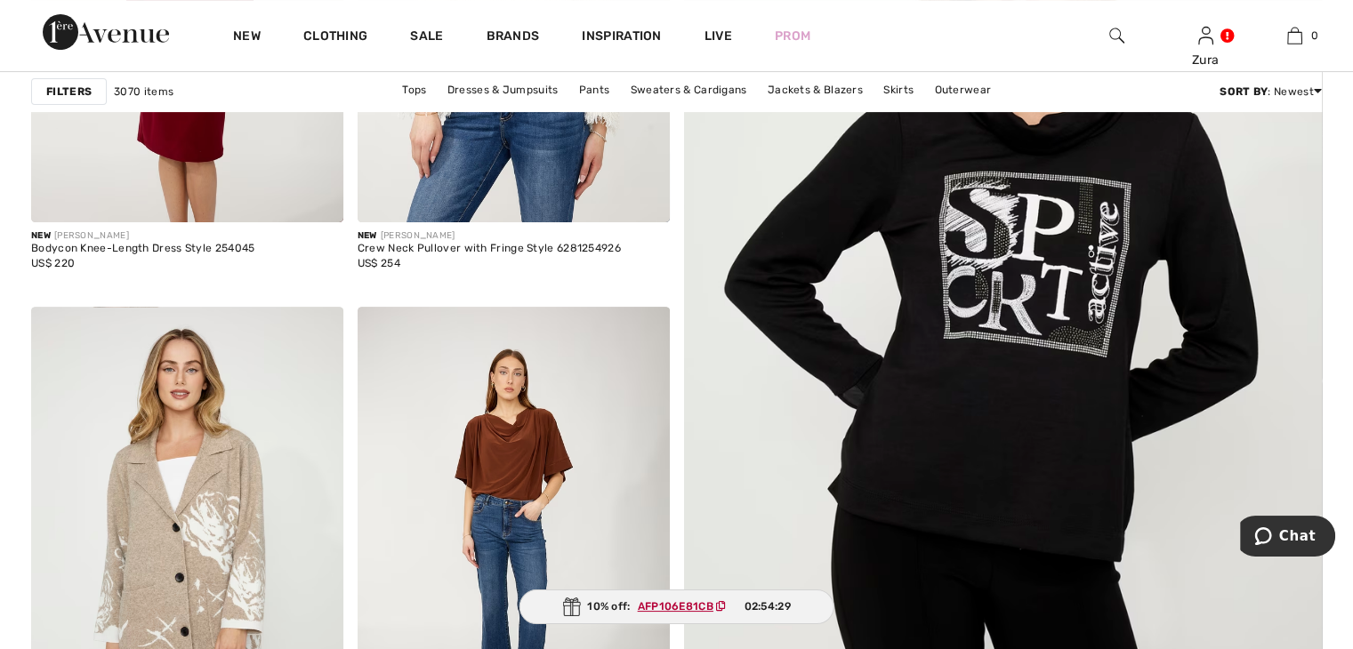
scroll to position [586, 0]
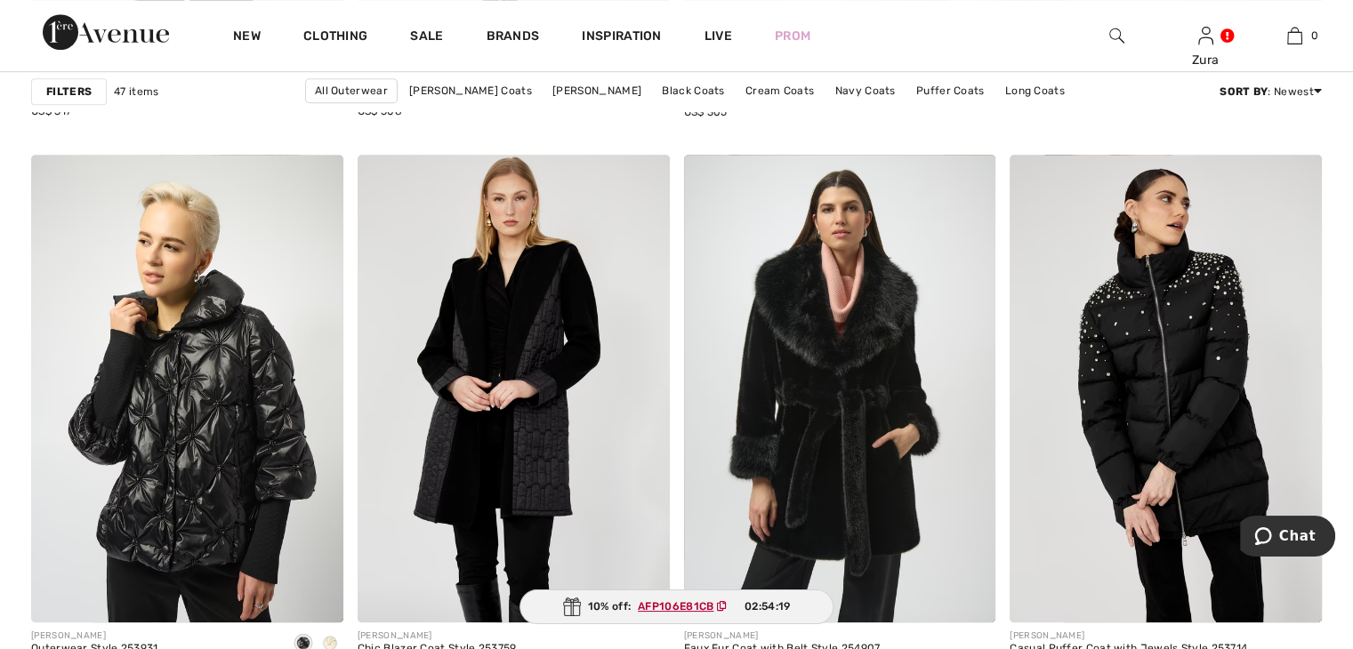
scroll to position [1416, 0]
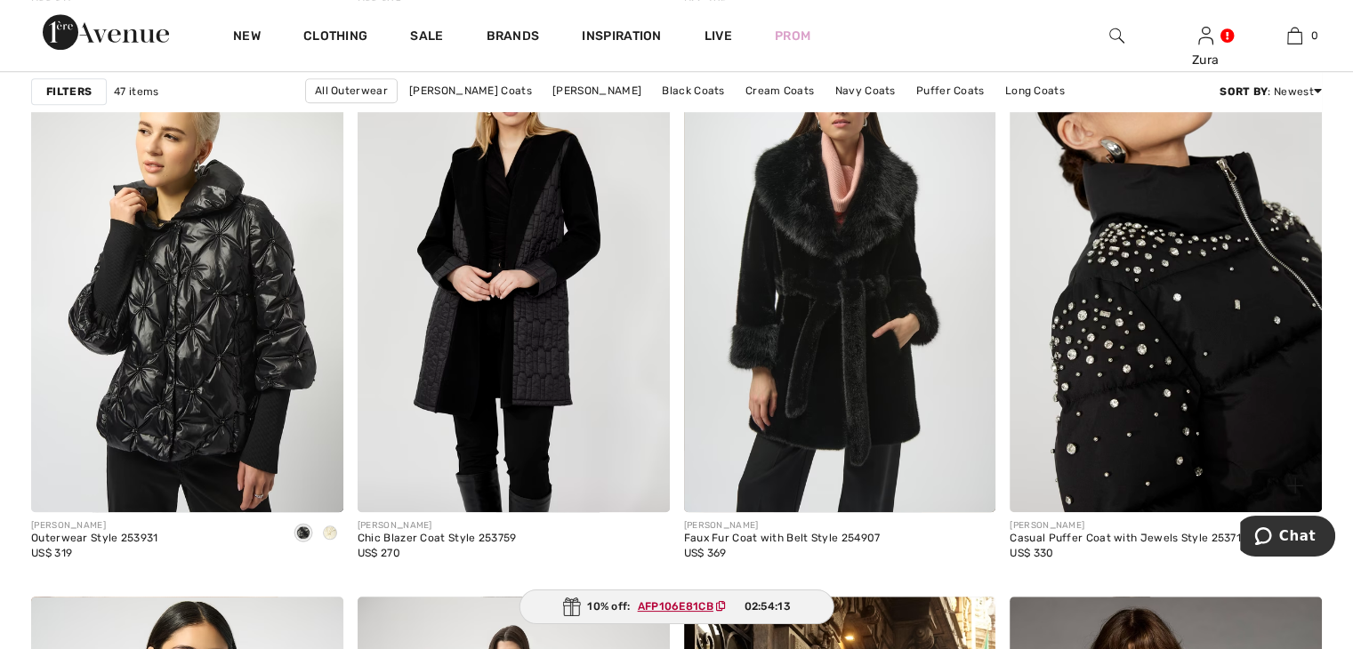
click at [1124, 172] on img at bounding box center [1165, 278] width 312 height 468
click at [1176, 278] on img at bounding box center [1165, 278] width 312 height 468
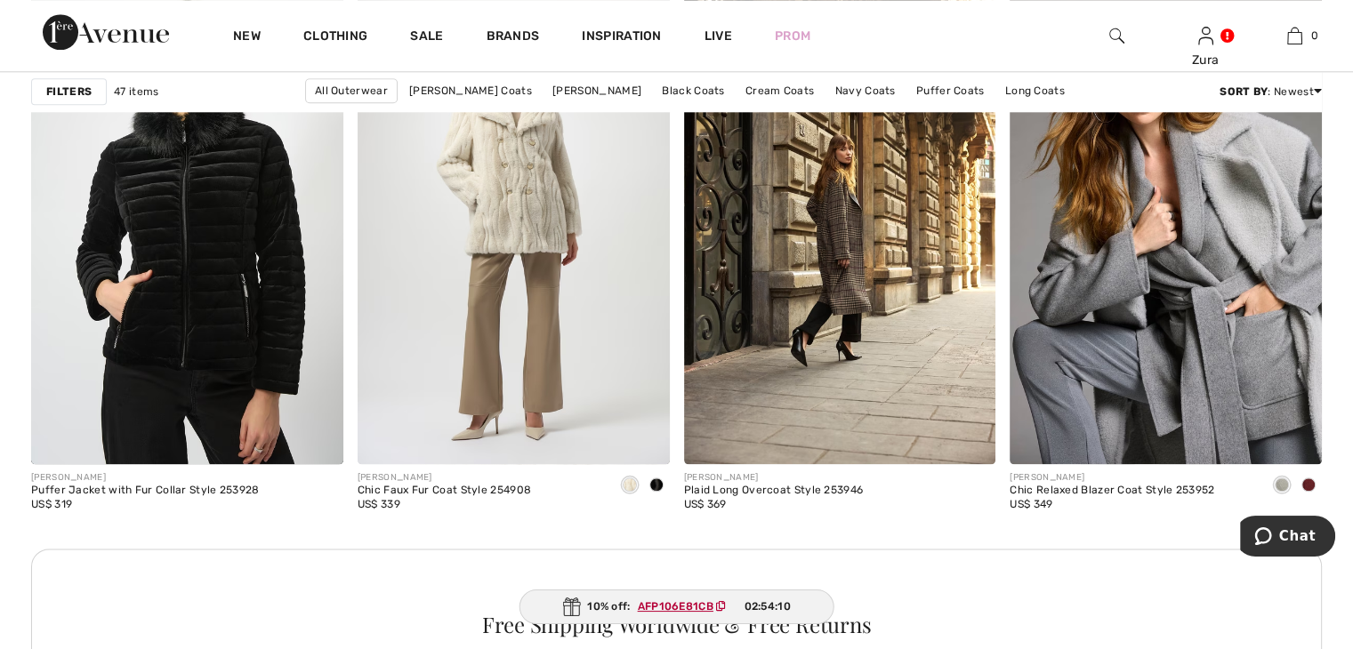
scroll to position [2028, 0]
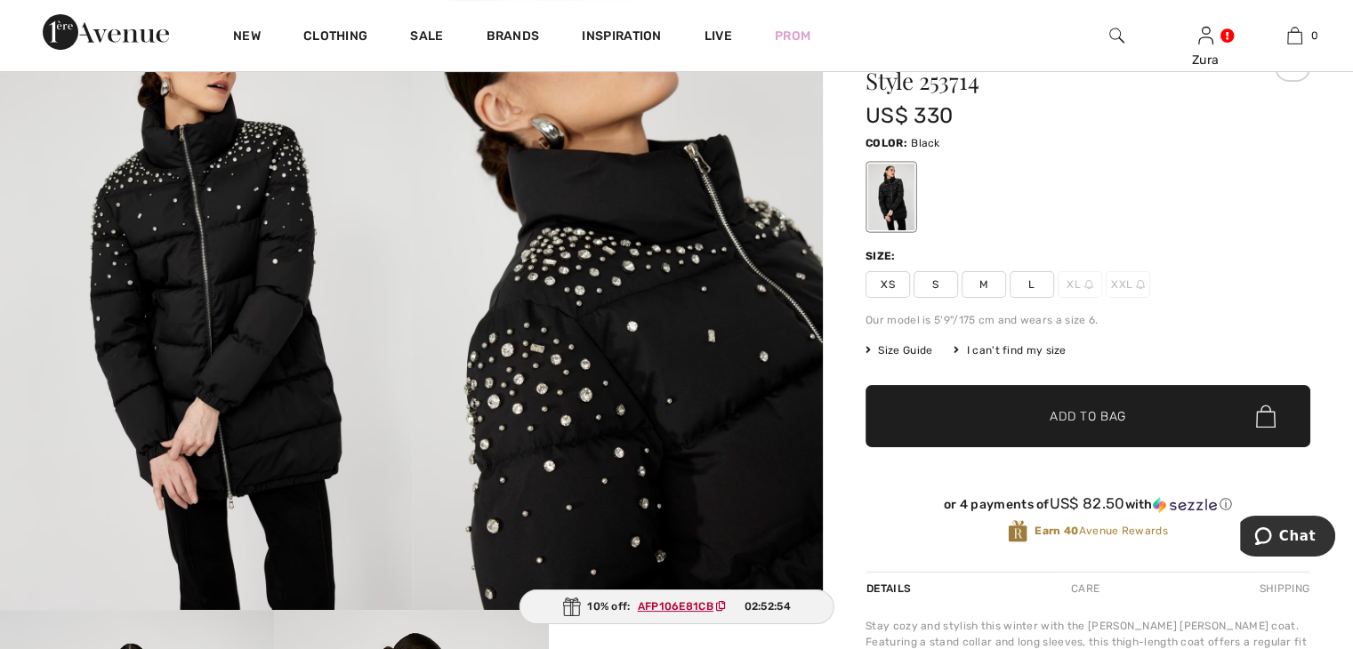
scroll to position [274, 0]
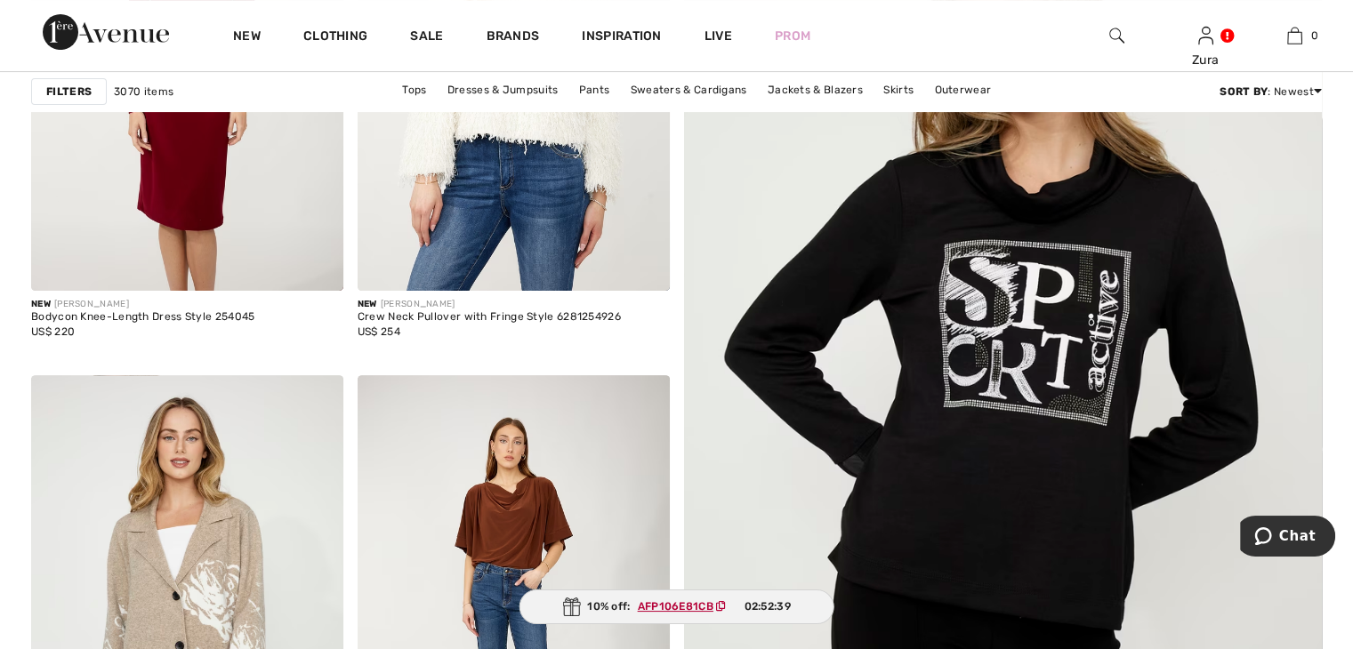
scroll to position [583, 0]
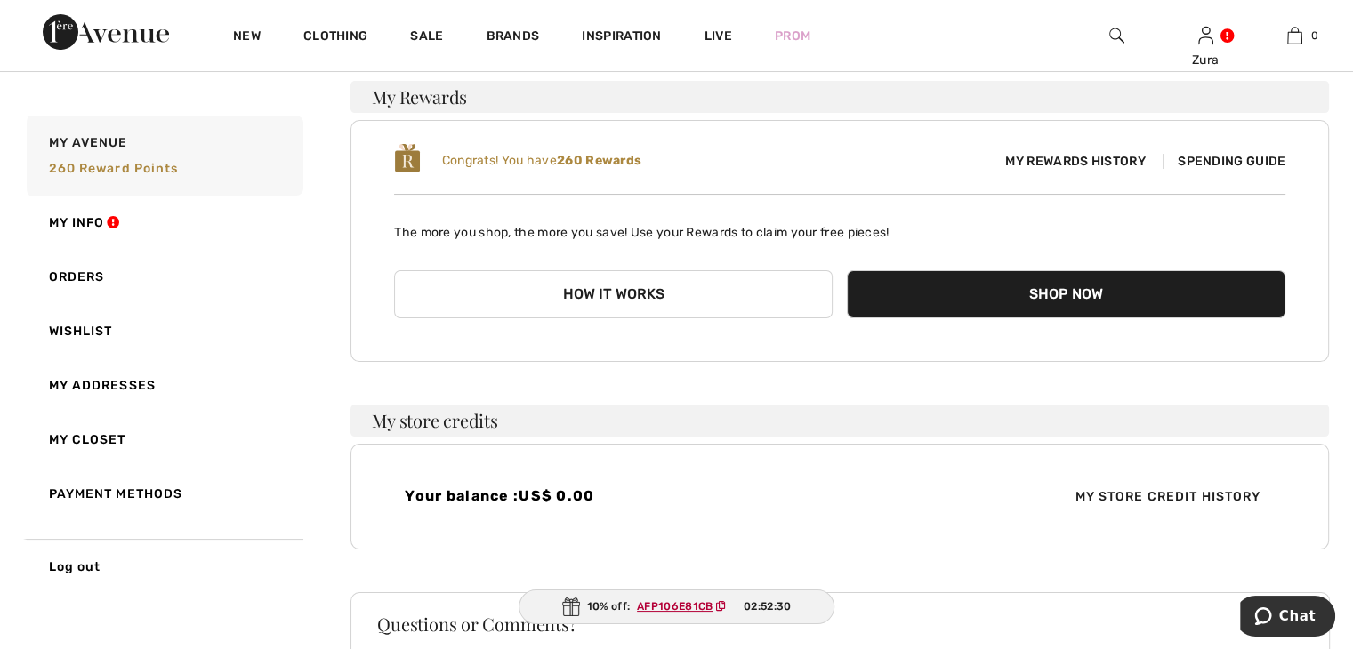
scroll to position [35, 0]
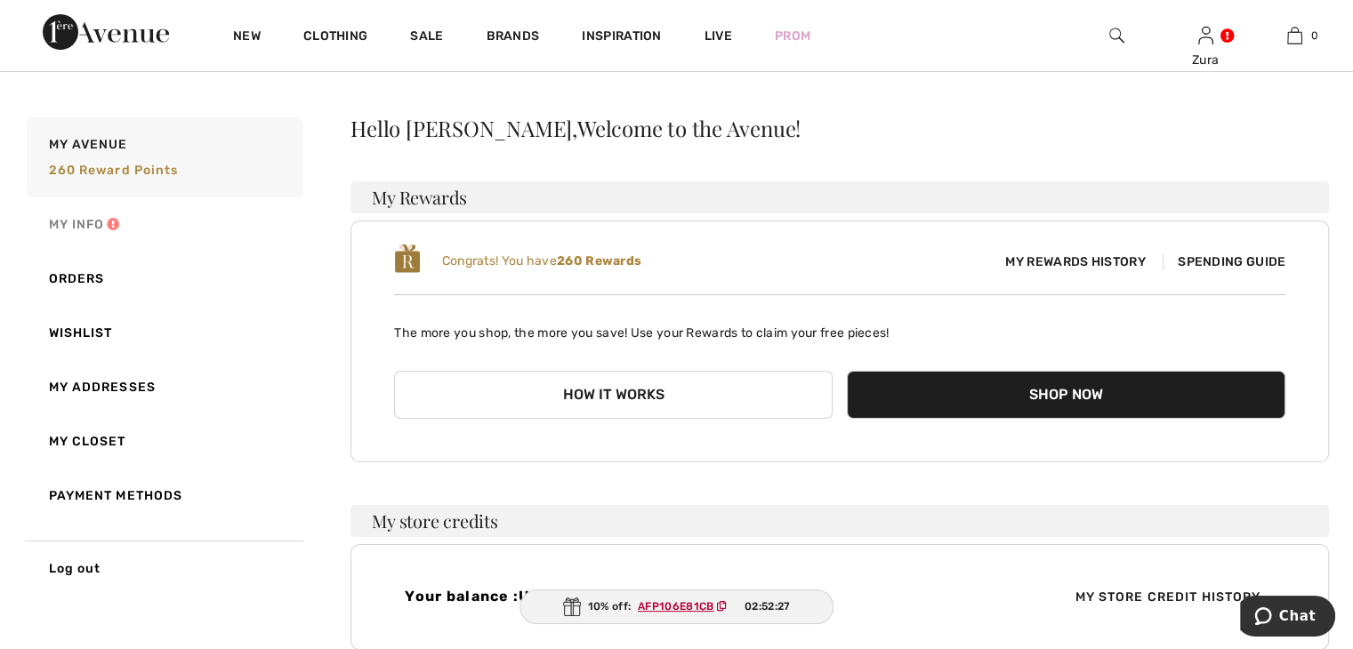
click at [70, 218] on link "My Info" at bounding box center [163, 224] width 280 height 54
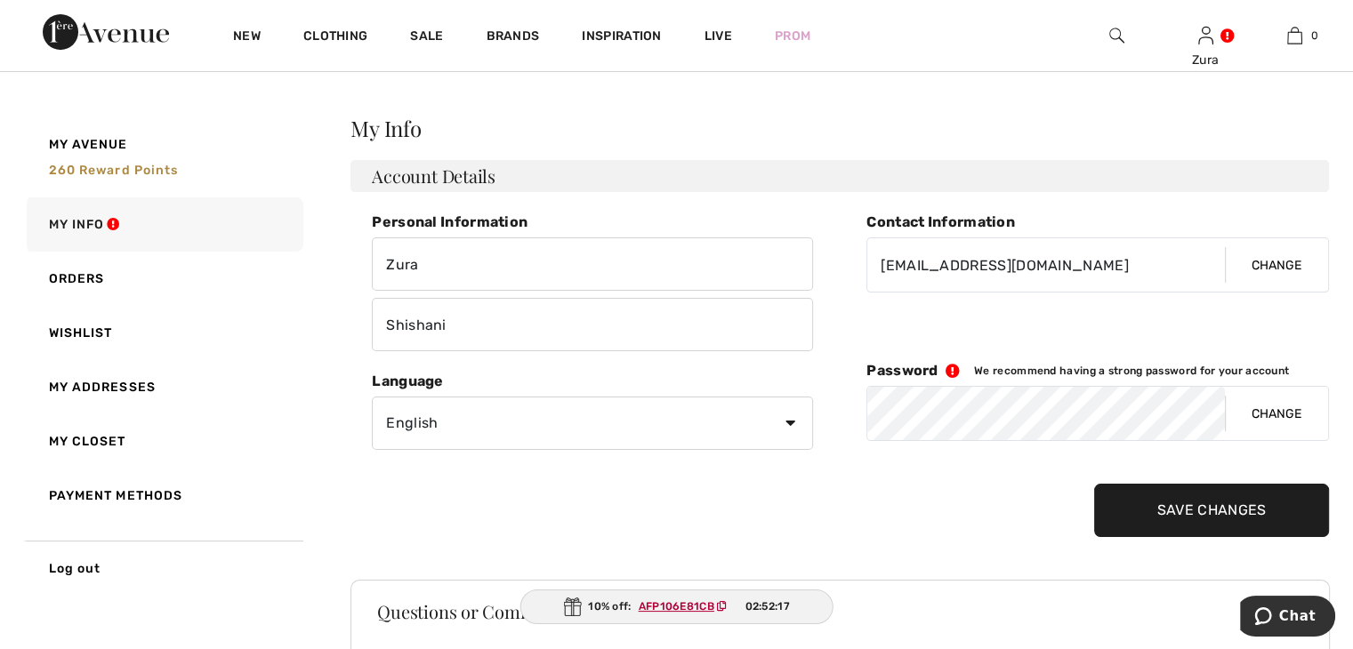
click at [864, 405] on div "Personal Information Zura Shishani Contact Information zurainbow7@gmail.com Cha…" at bounding box center [839, 375] width 978 height 324
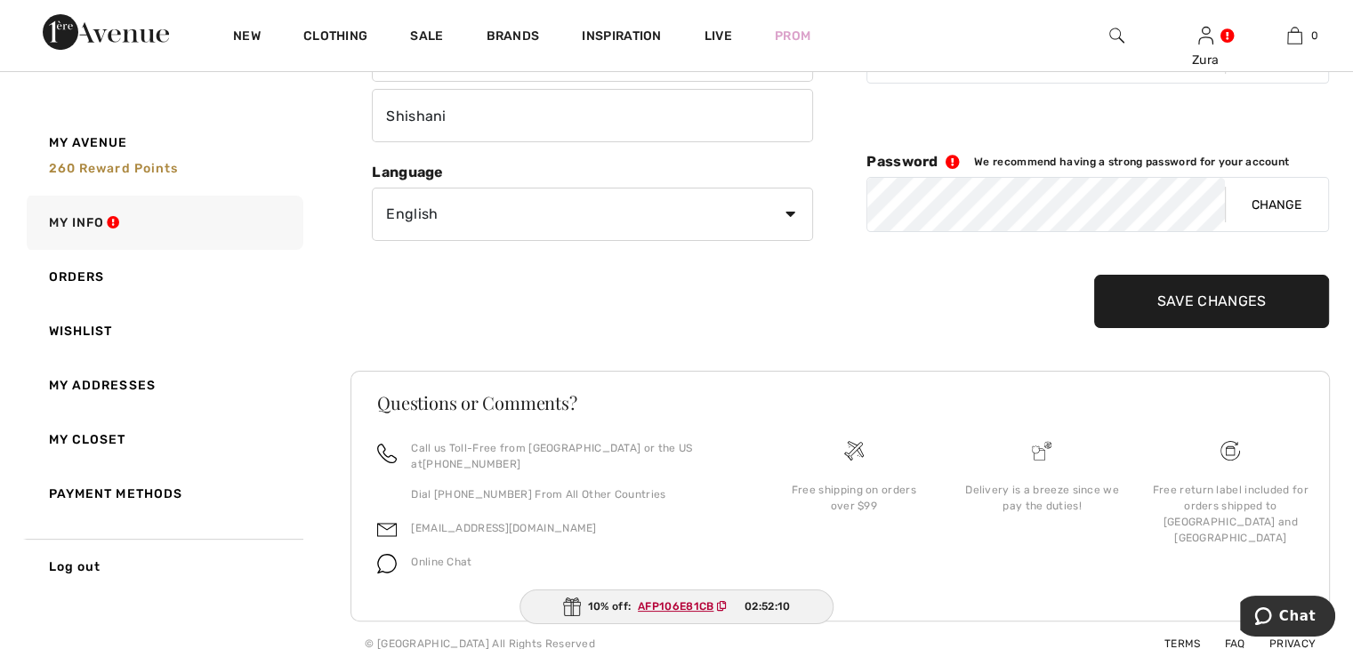
click at [1269, 205] on button "Change" at bounding box center [1275, 204] width 103 height 53
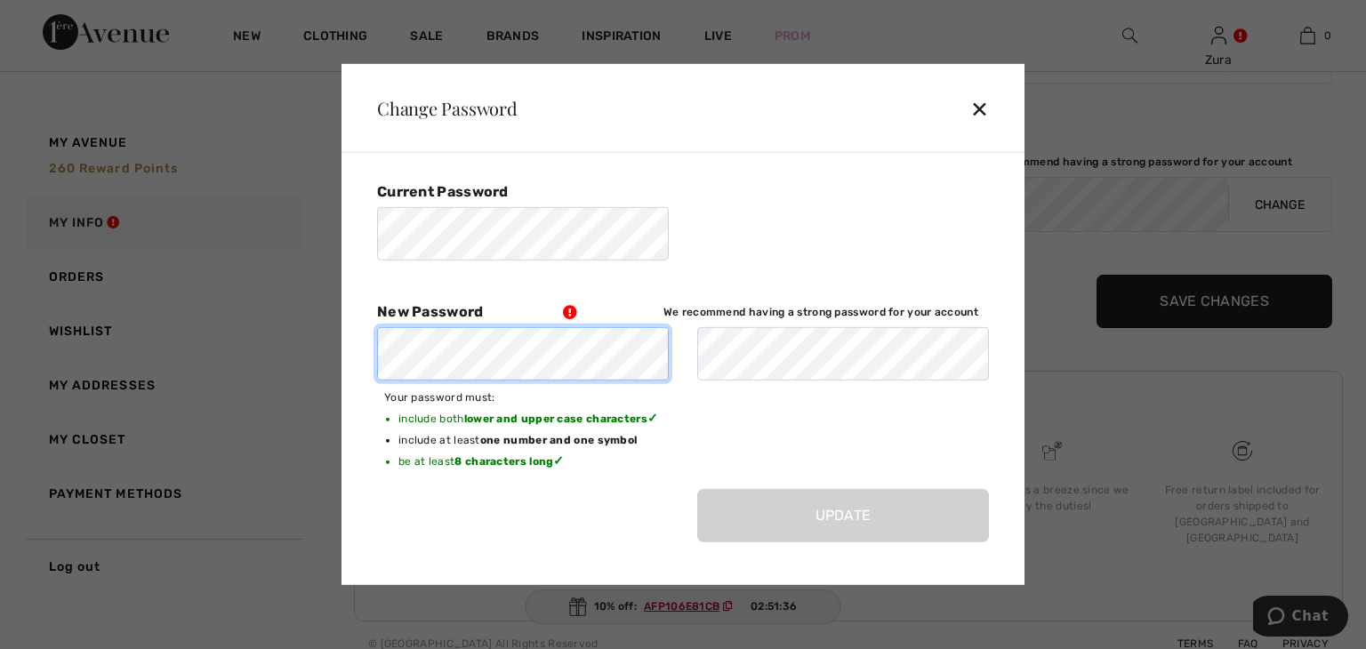
click at [324, 309] on div "Change Password ✕ Current Password New Password We recommend having a strong pa…" at bounding box center [683, 324] width 1366 height 649
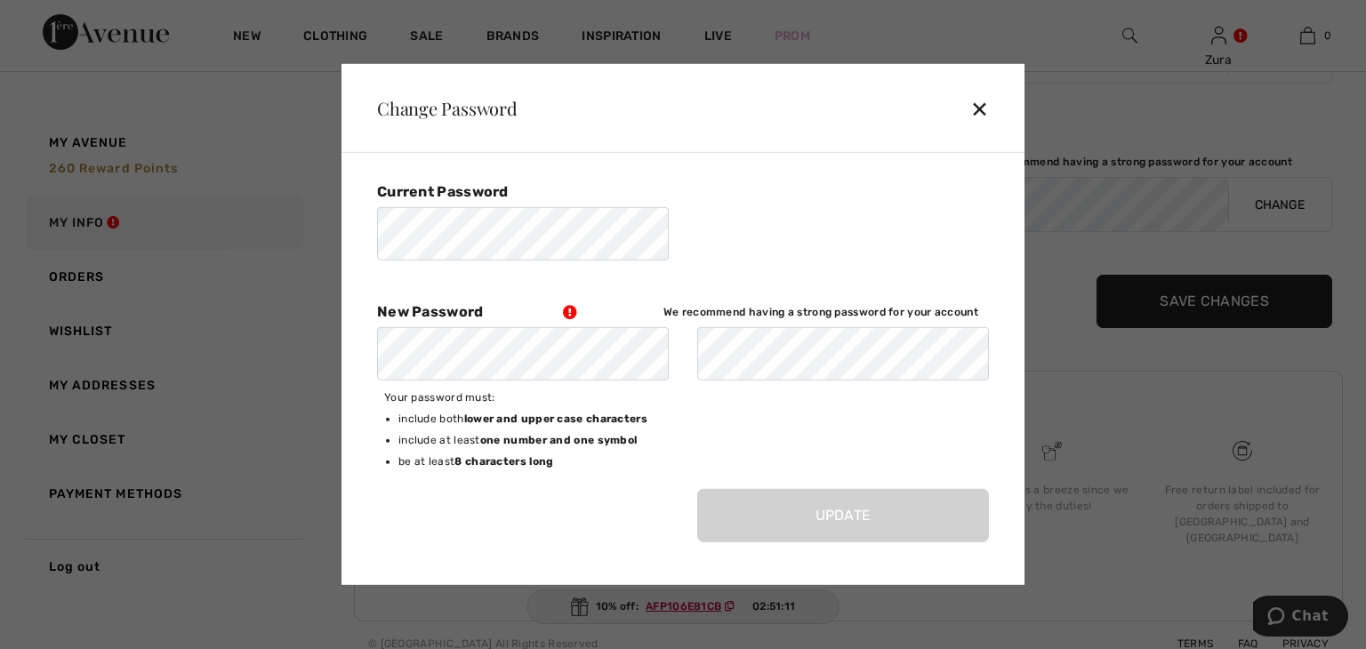
click at [978, 108] on div "✕" at bounding box center [986, 108] width 33 height 37
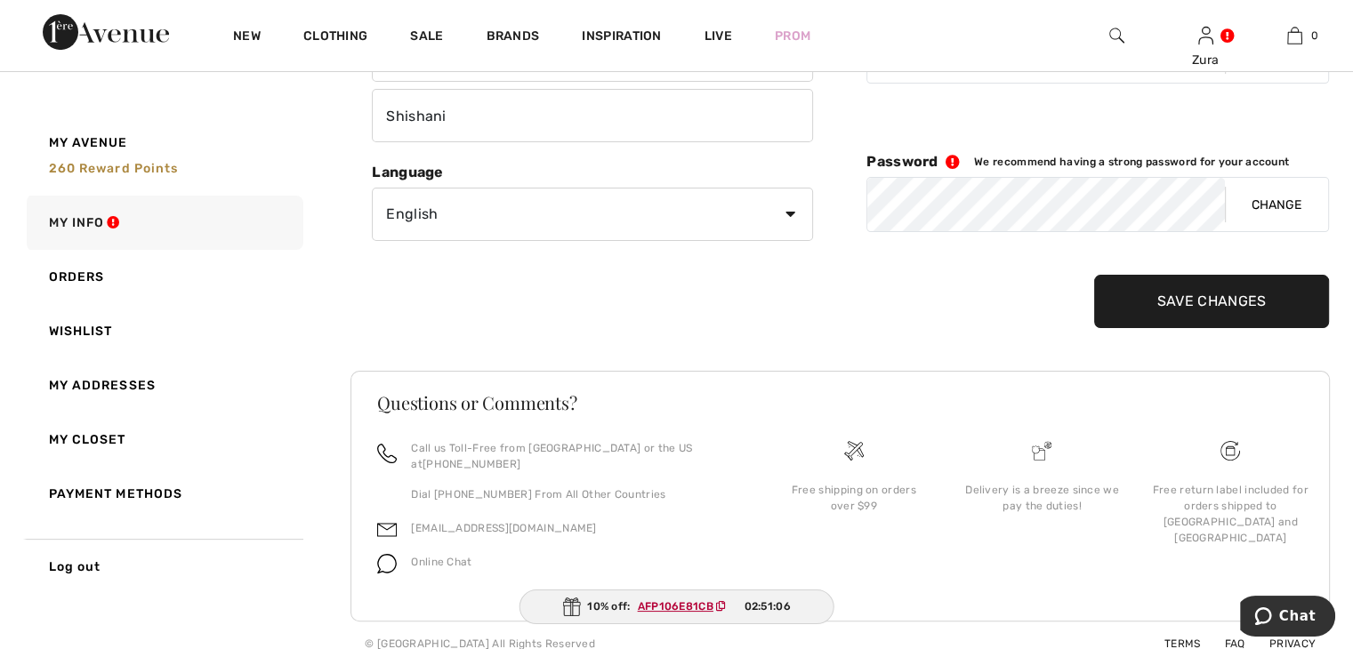
click at [1282, 203] on button "Change" at bounding box center [1275, 204] width 103 height 53
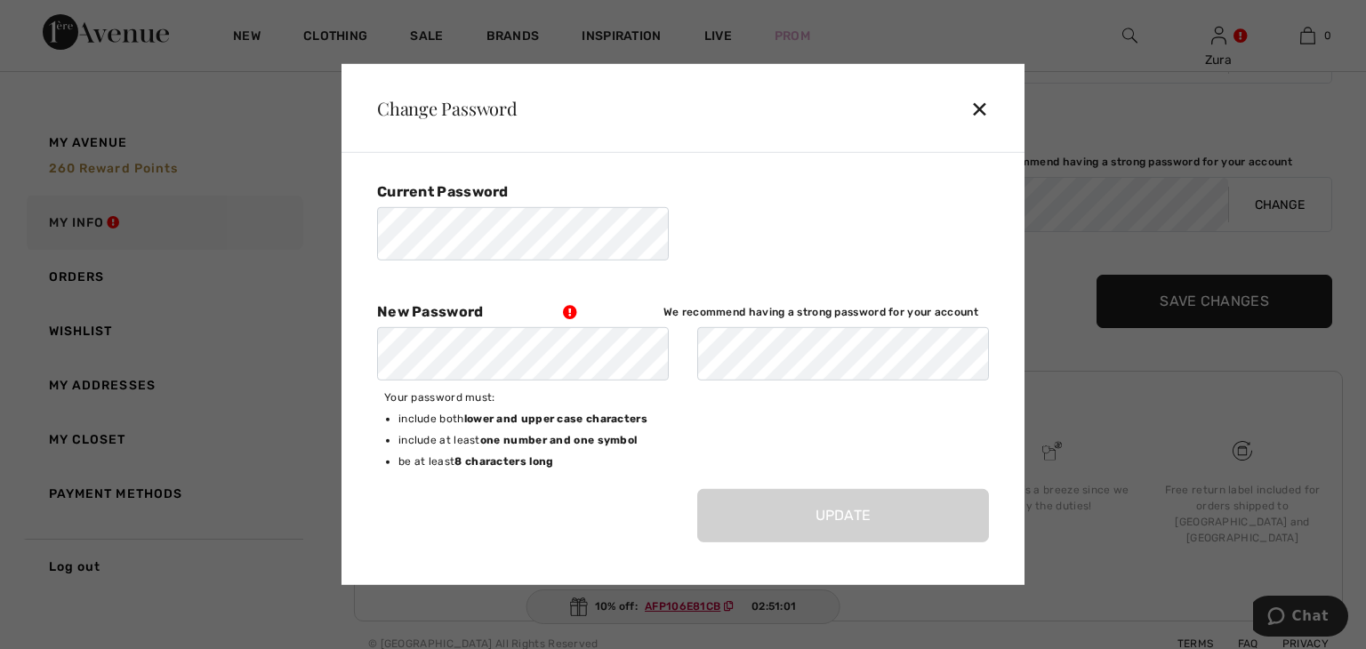
click at [981, 106] on div "✕" at bounding box center [986, 108] width 33 height 37
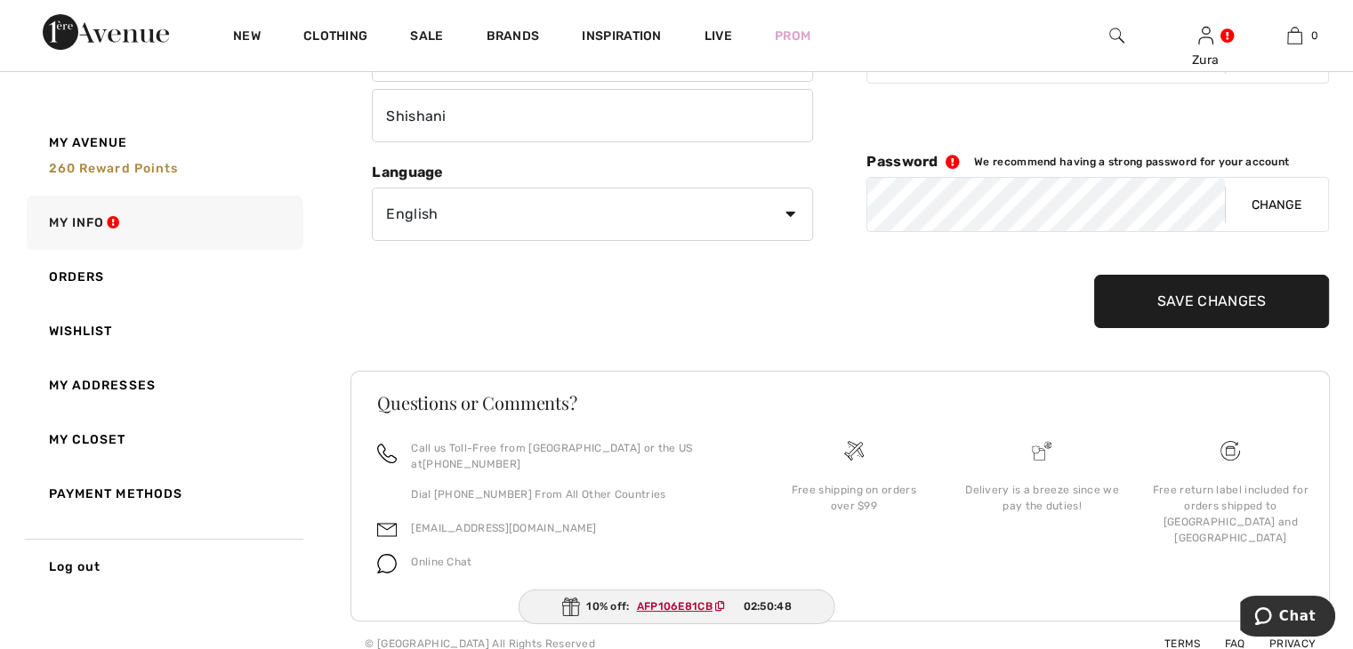
click at [117, 35] on img at bounding box center [106, 32] width 126 height 36
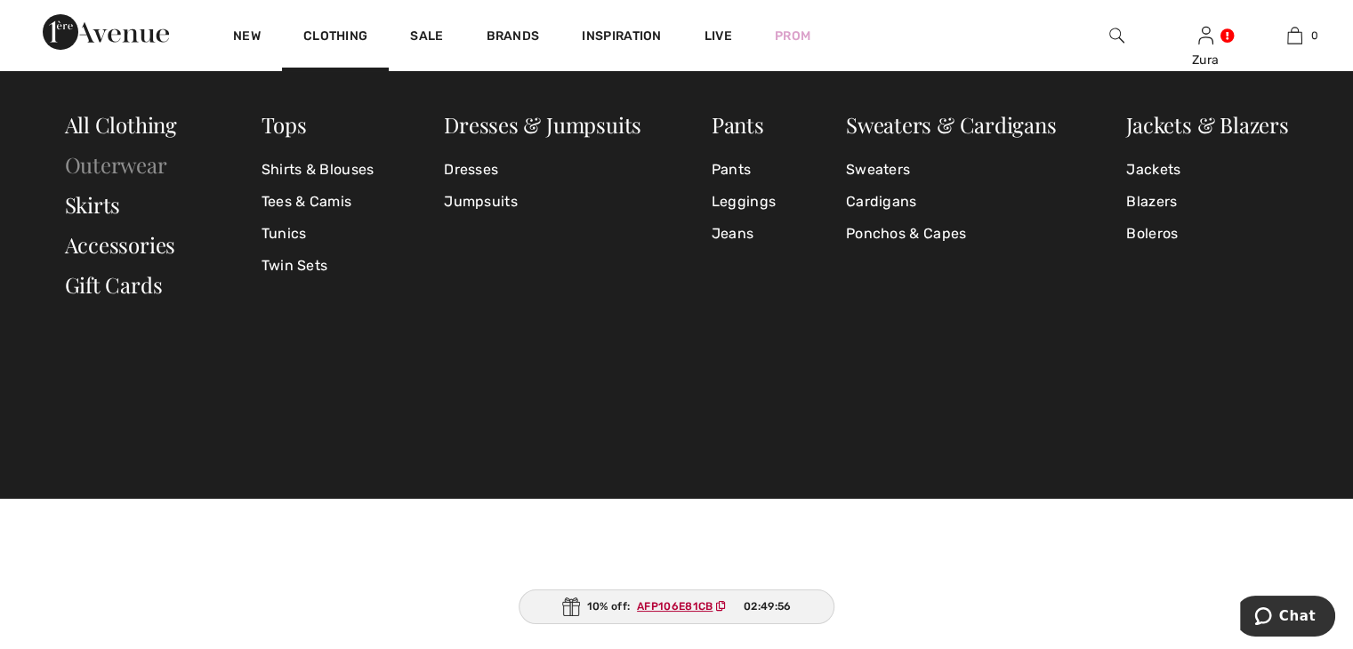
click at [154, 160] on link "Outerwear" at bounding box center [116, 164] width 102 height 28
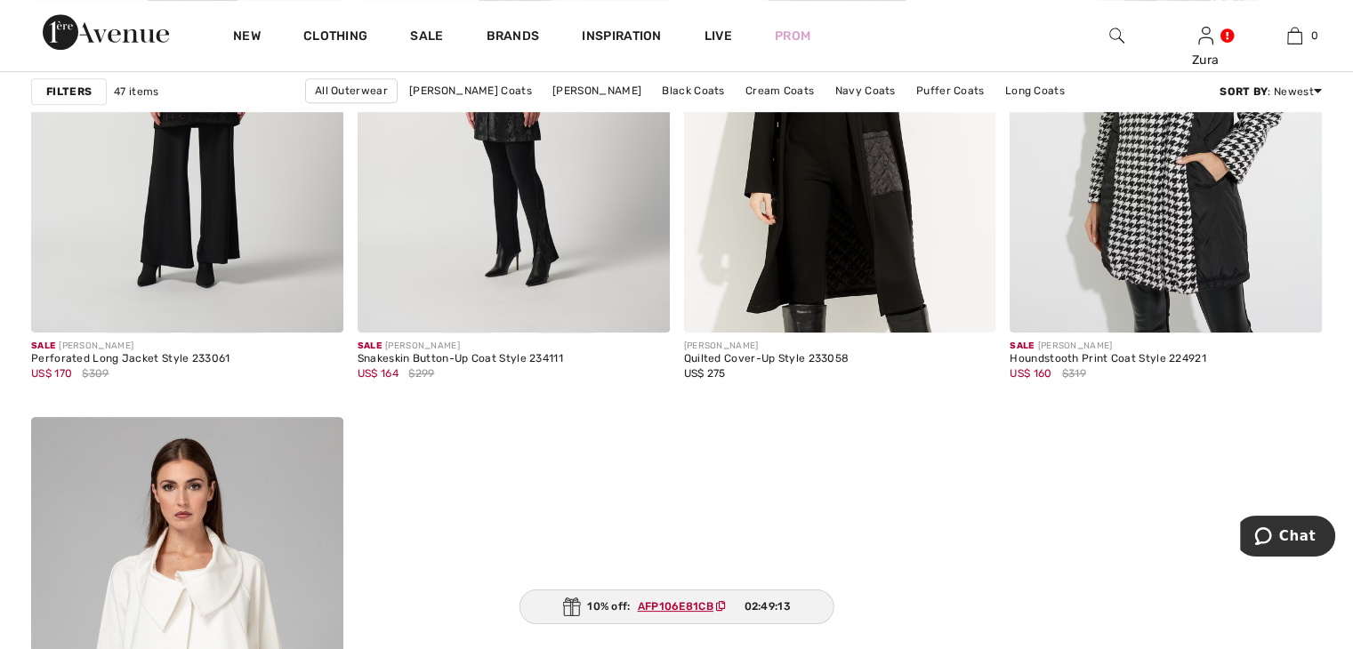
scroll to position [7757, 0]
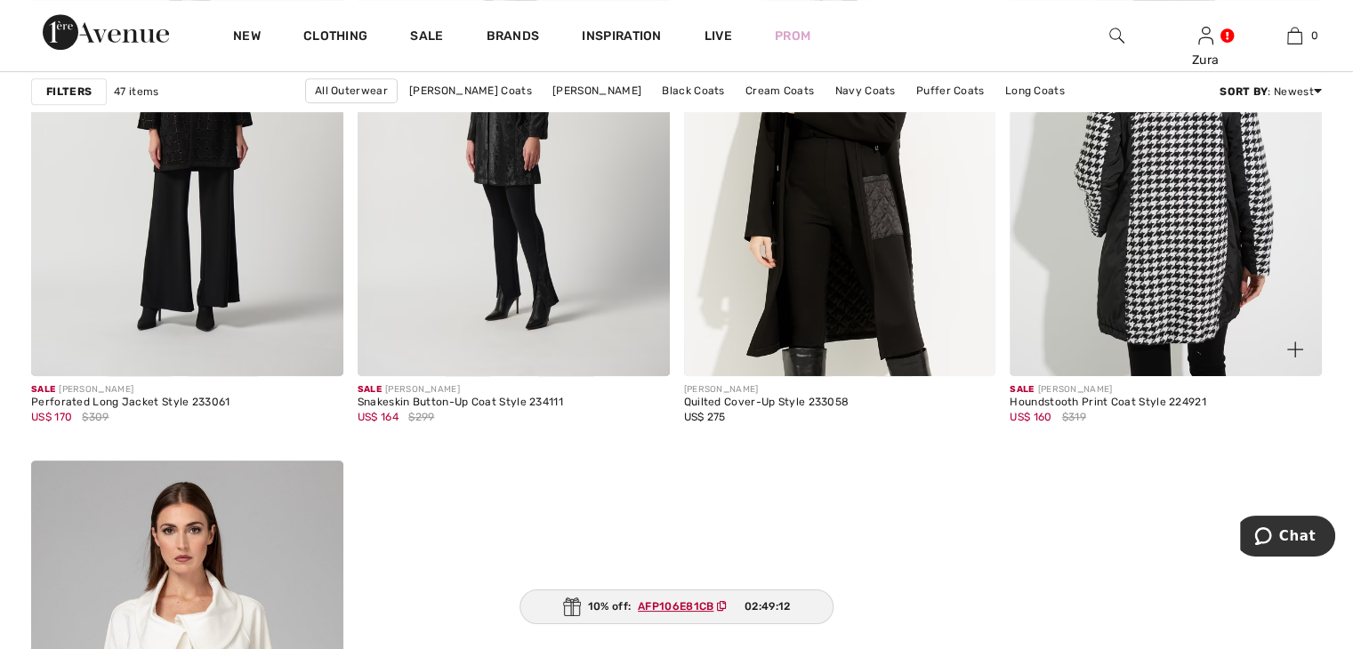
click at [1176, 229] on img at bounding box center [1165, 142] width 312 height 468
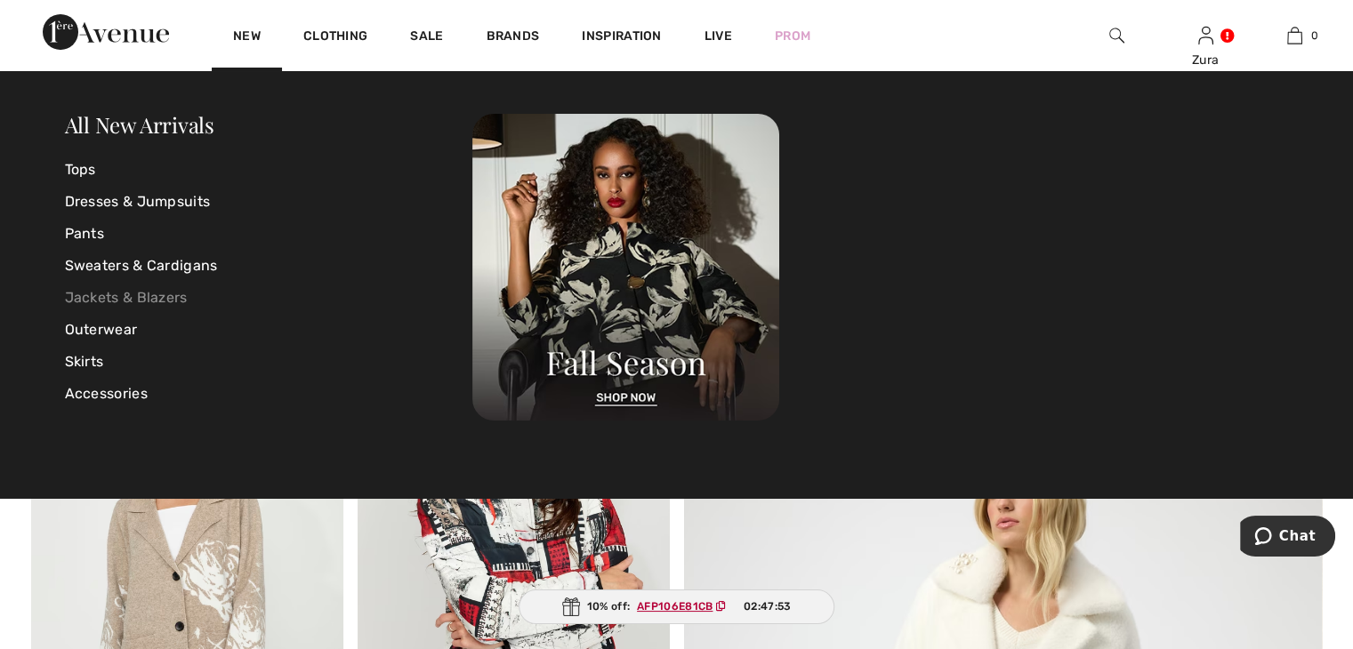
click at [177, 300] on link "Jackets & Blazers" at bounding box center [269, 298] width 408 height 32
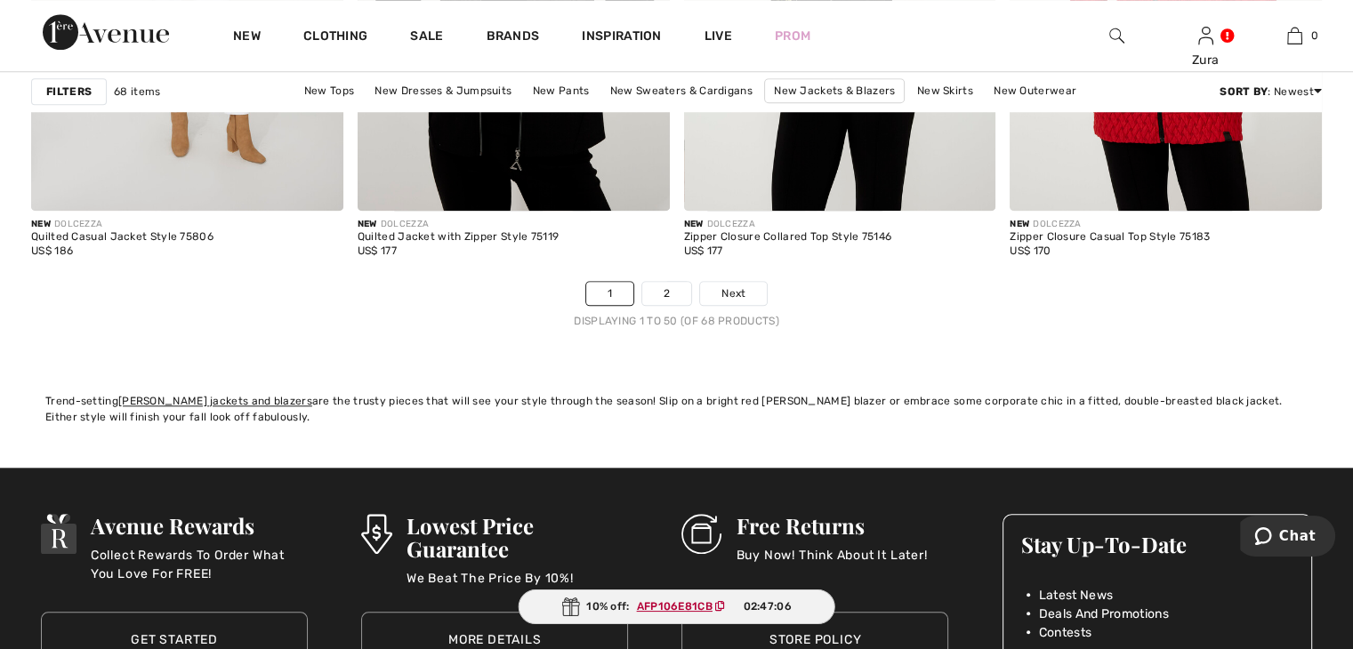
scroll to position [8554, 0]
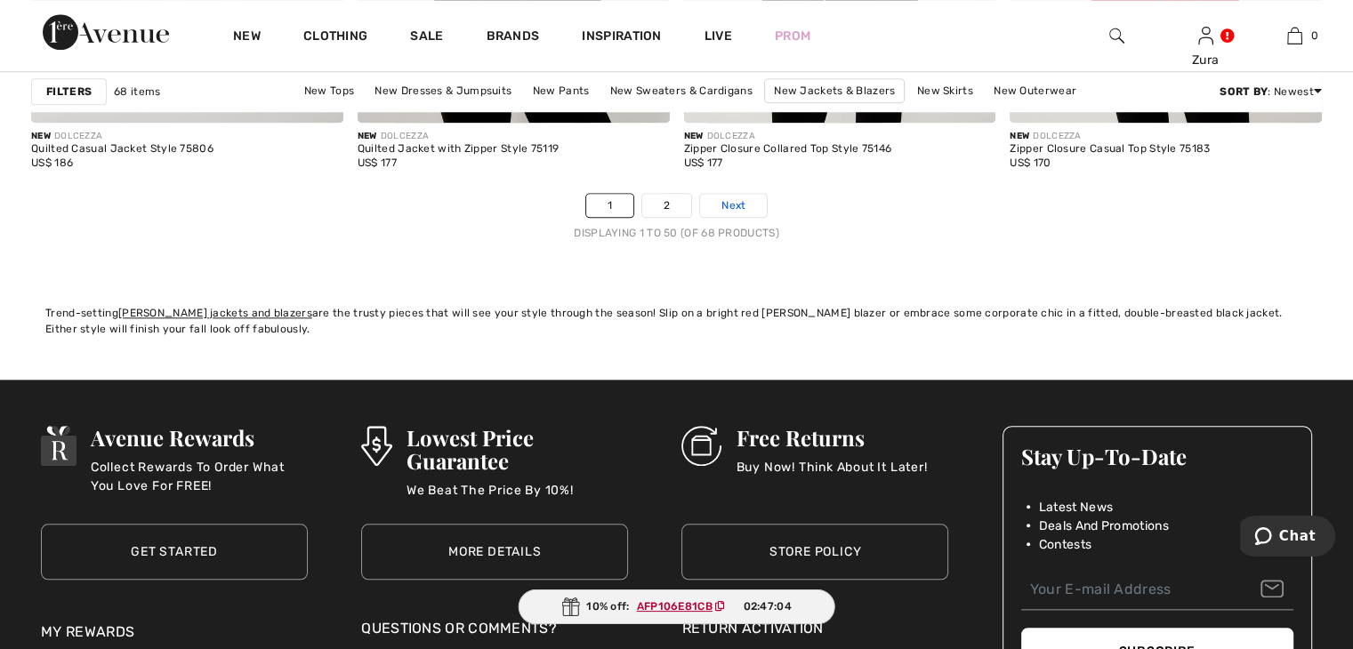
click at [729, 201] on span "Next" at bounding box center [733, 205] width 24 height 16
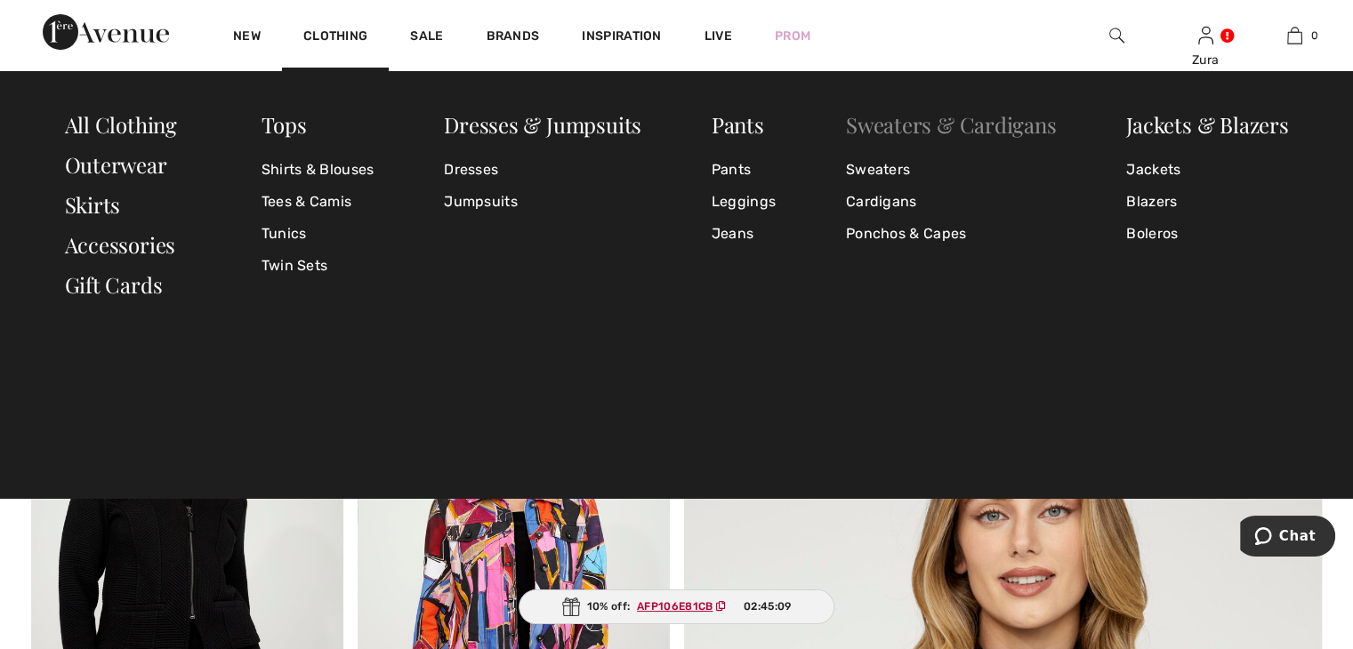
click at [907, 129] on link "Sweaters & Cardigans" at bounding box center [951, 124] width 211 height 28
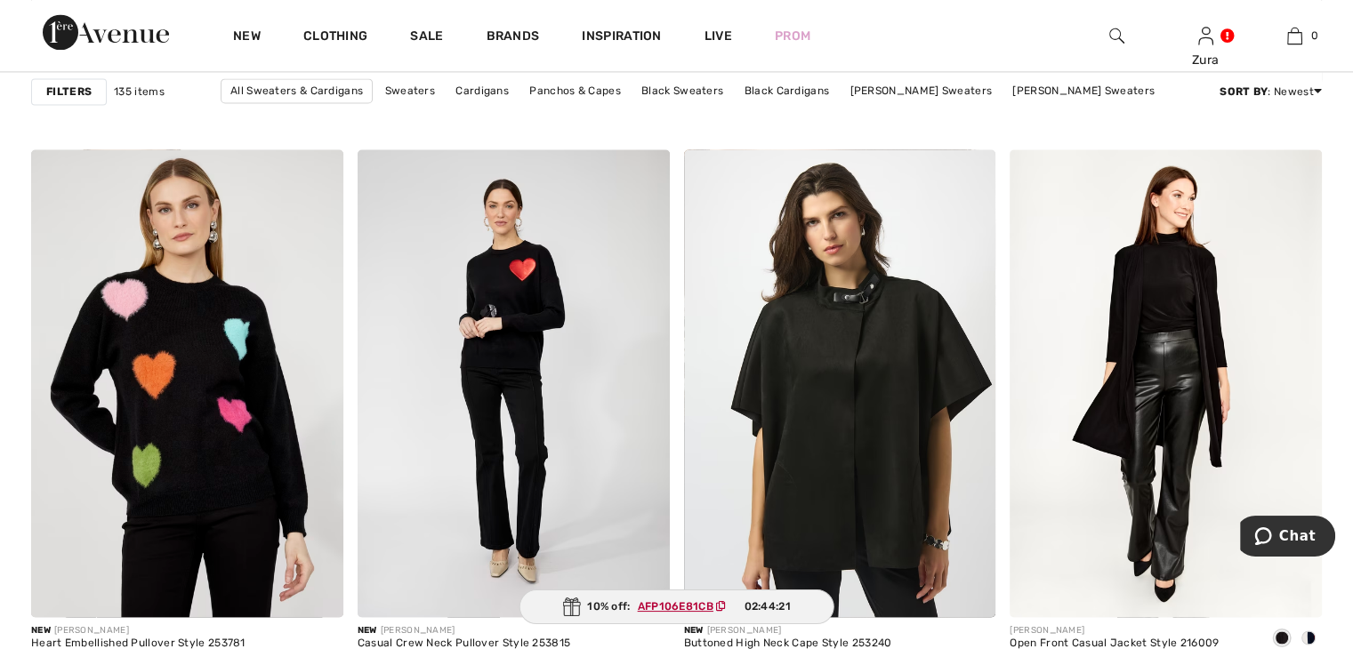
scroll to position [2330, 0]
